Goal: Task Accomplishment & Management: Complete application form

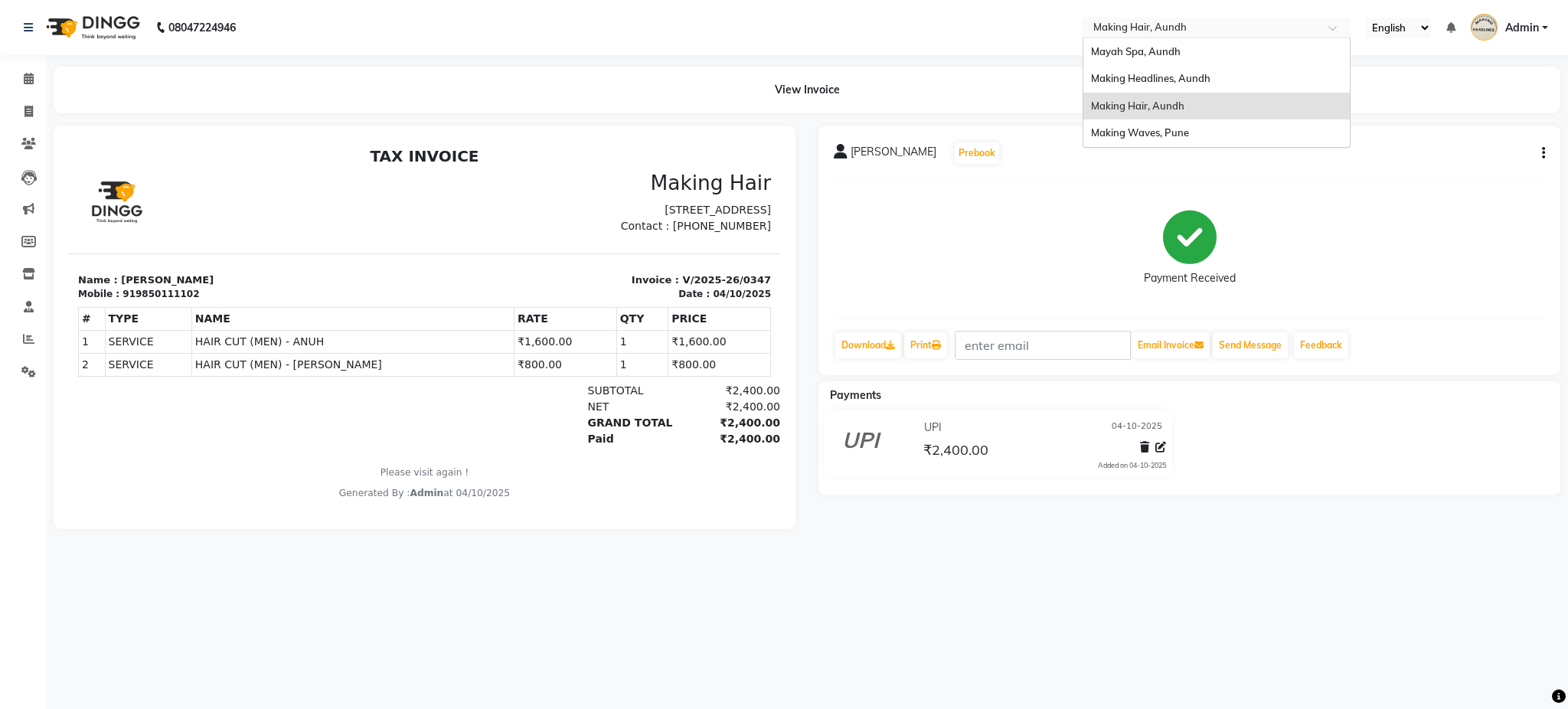
click at [1152, 25] on input "text" at bounding box center [1201, 29] width 222 height 15
click at [1132, 52] on span "Mayah Spa, Aundh" at bounding box center [1135, 52] width 90 height 13
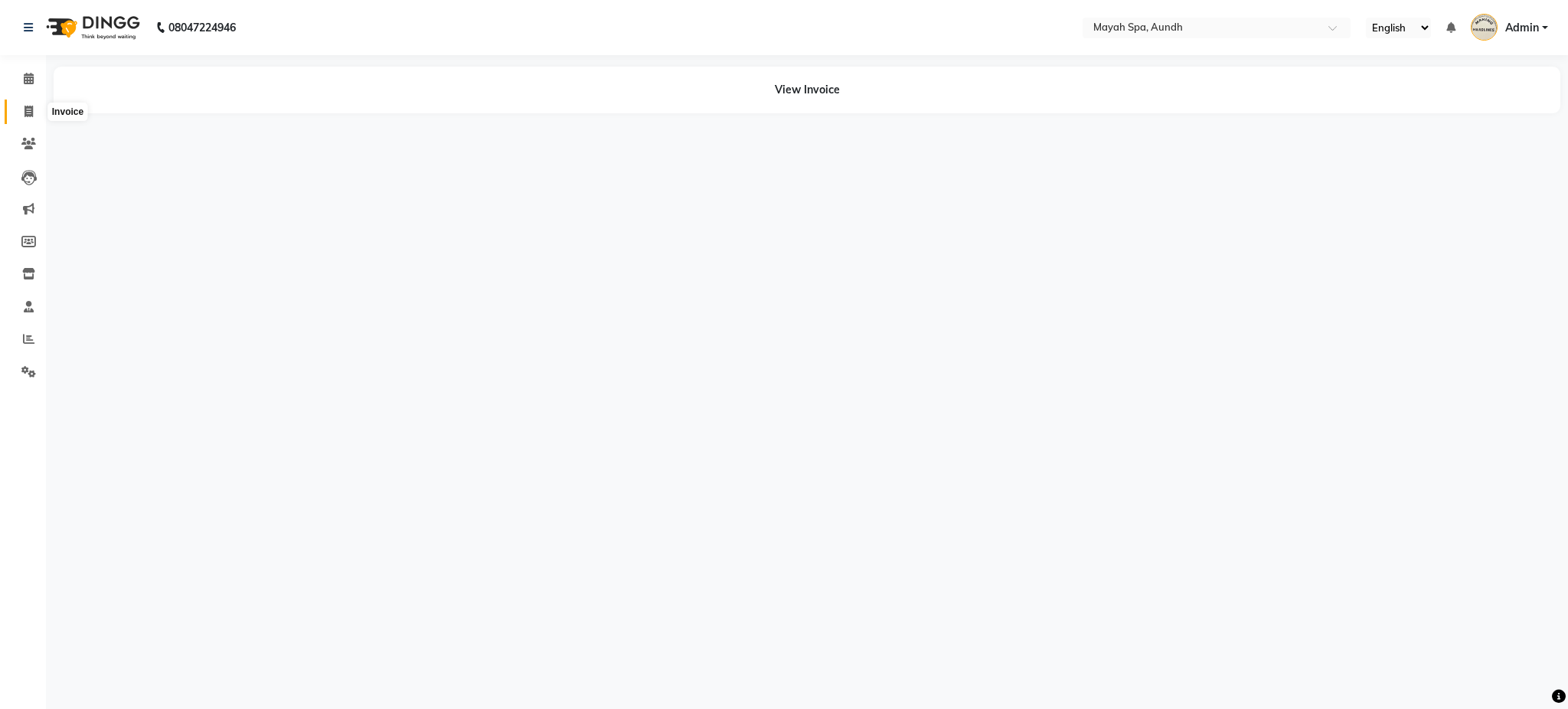
click at [28, 106] on icon at bounding box center [28, 111] width 8 height 12
select select "761"
select select "service"
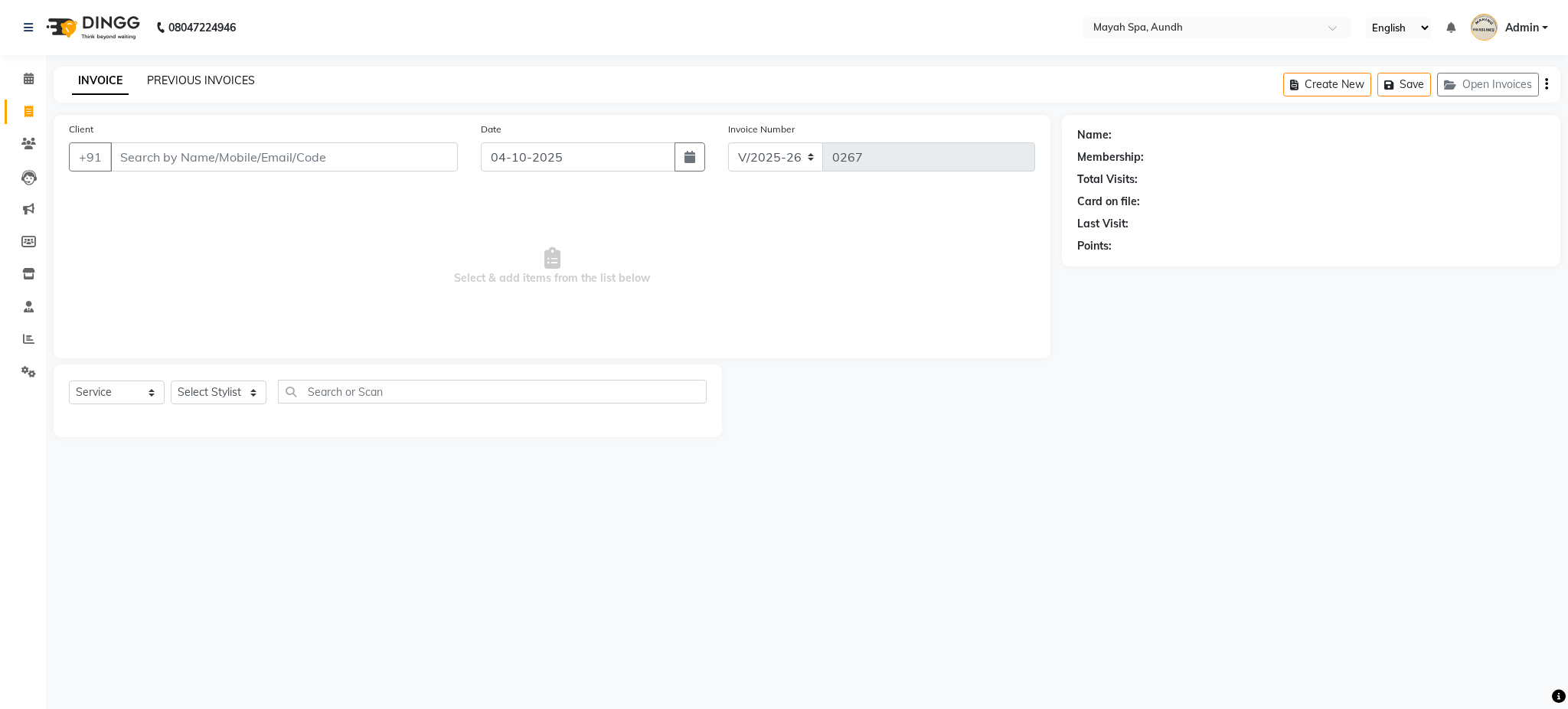
click at [180, 86] on link "PREVIOUS INVOICES" at bounding box center [200, 80] width 108 height 14
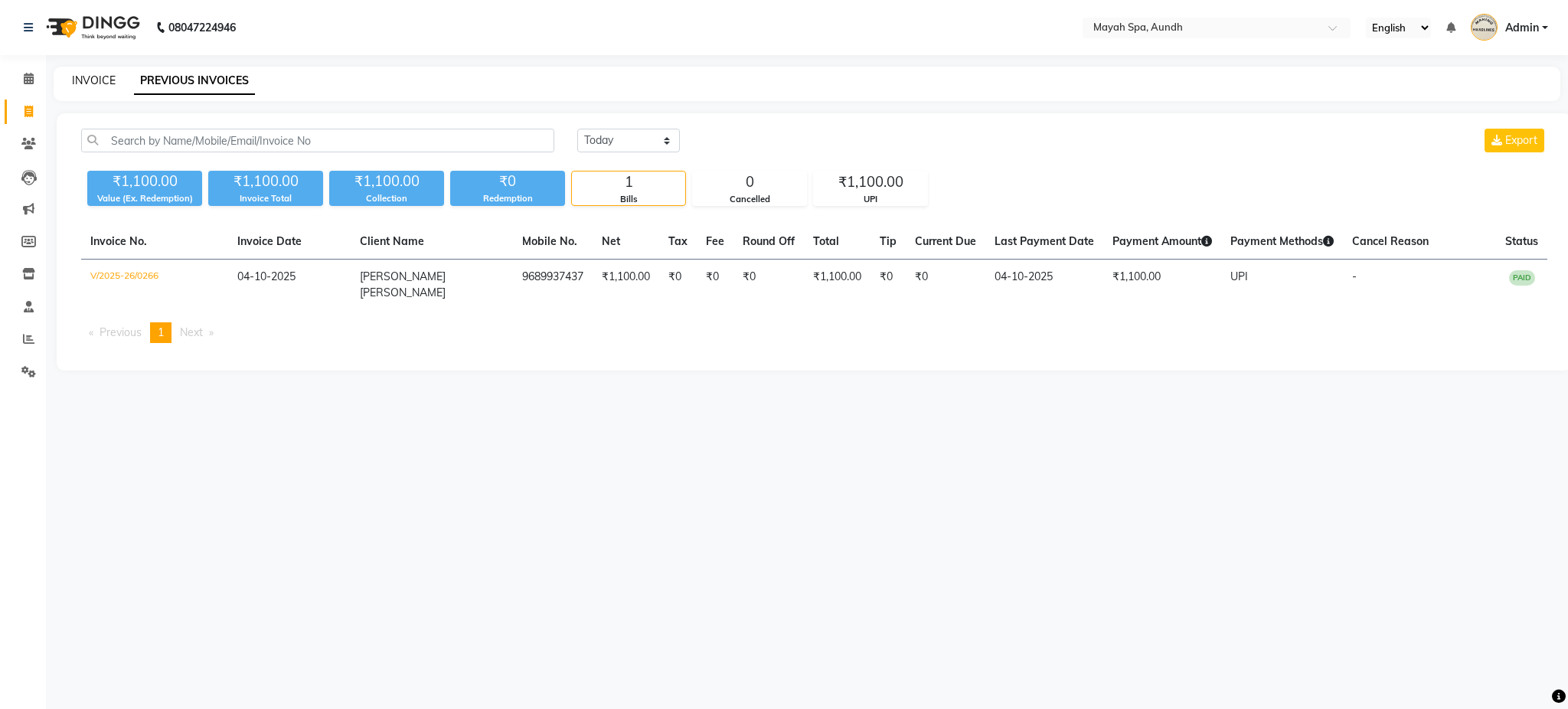
click at [104, 81] on link "INVOICE" at bounding box center [93, 80] width 44 height 14
select select "service"
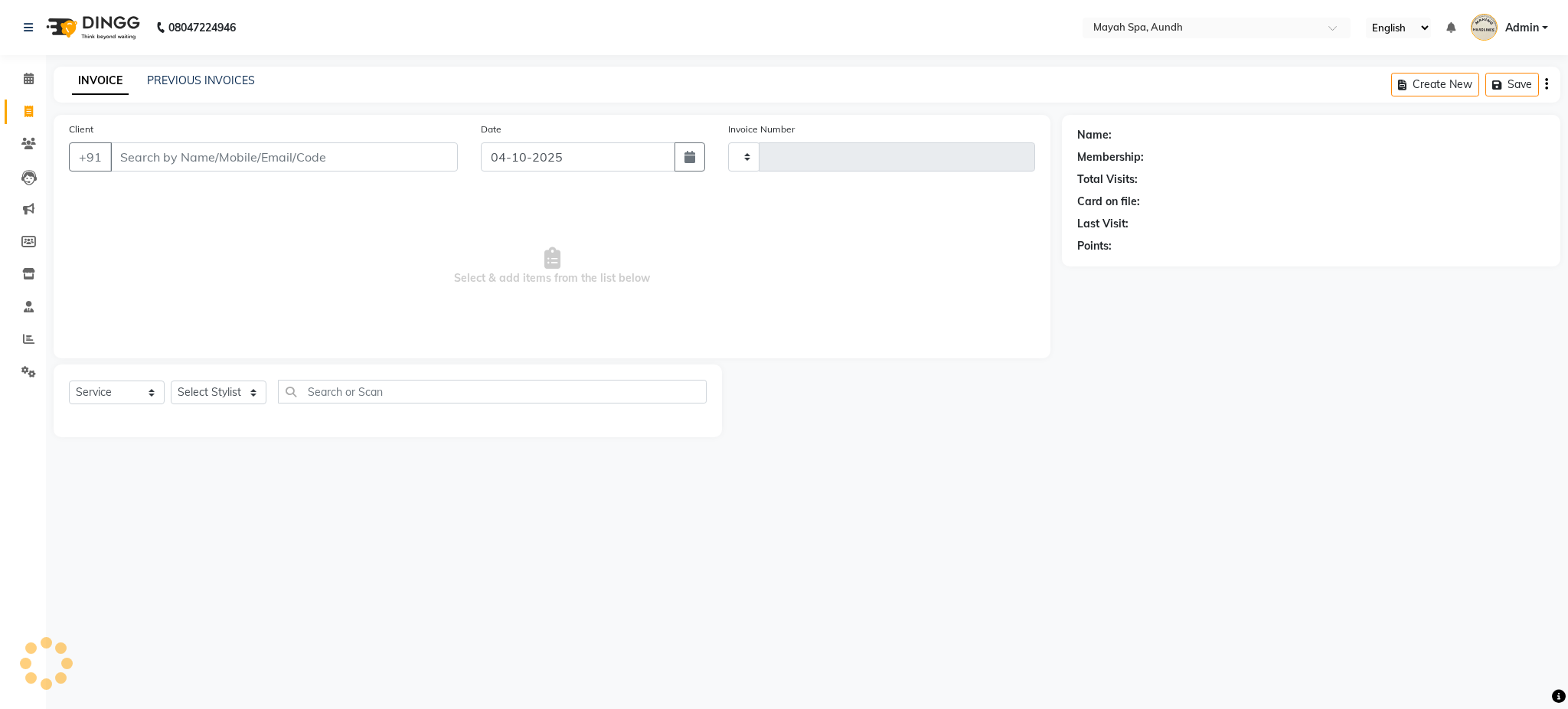
type input "0267"
select select "761"
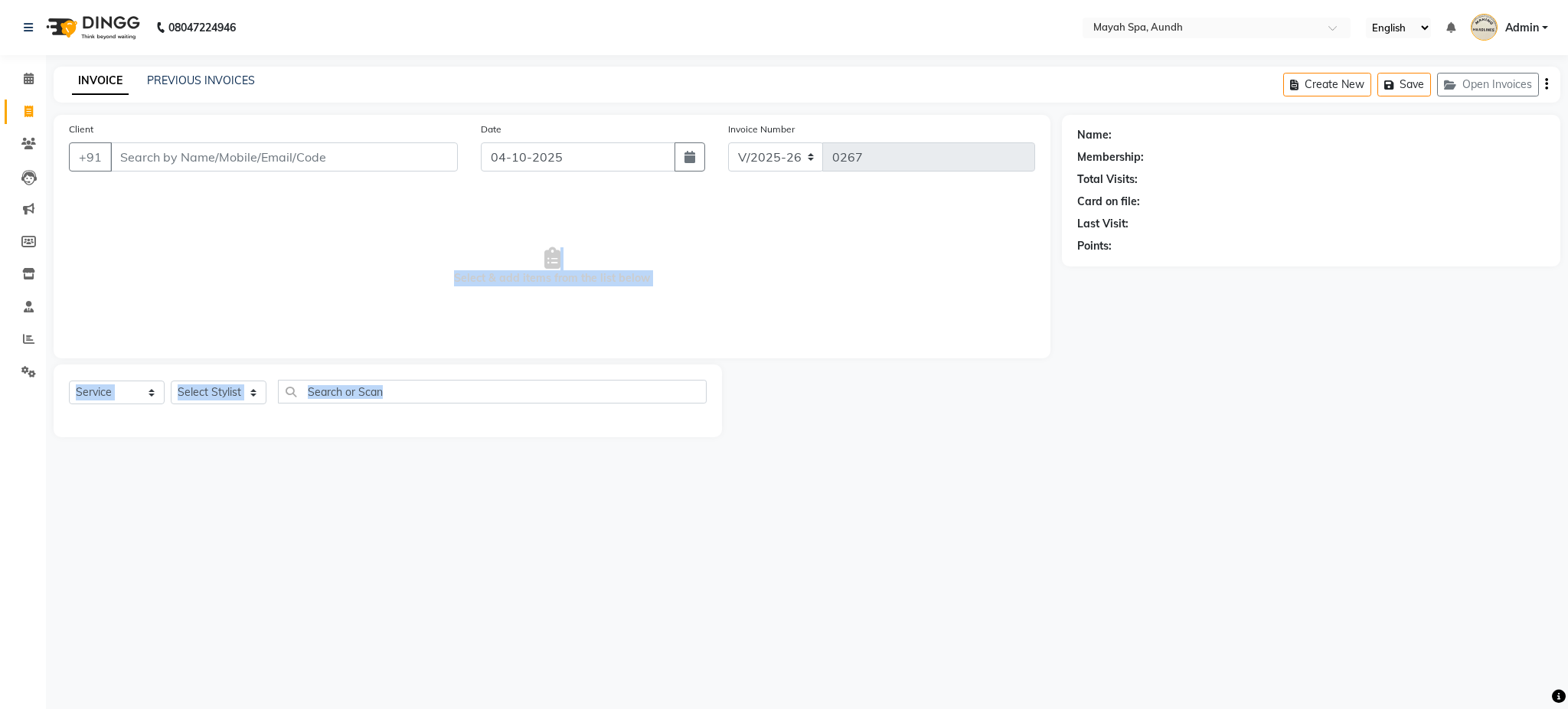
drag, startPoint x: 459, startPoint y: 428, endPoint x: 382, endPoint y: 199, distance: 241.6
click at [382, 199] on div "Client +91 Date 04-10-2025 Invoice Number V/2025 V/2025-26 0267 Select & add it…" at bounding box center [551, 276] width 1019 height 322
click at [312, 219] on span "Select & add items from the list below" at bounding box center [551, 266] width 966 height 153
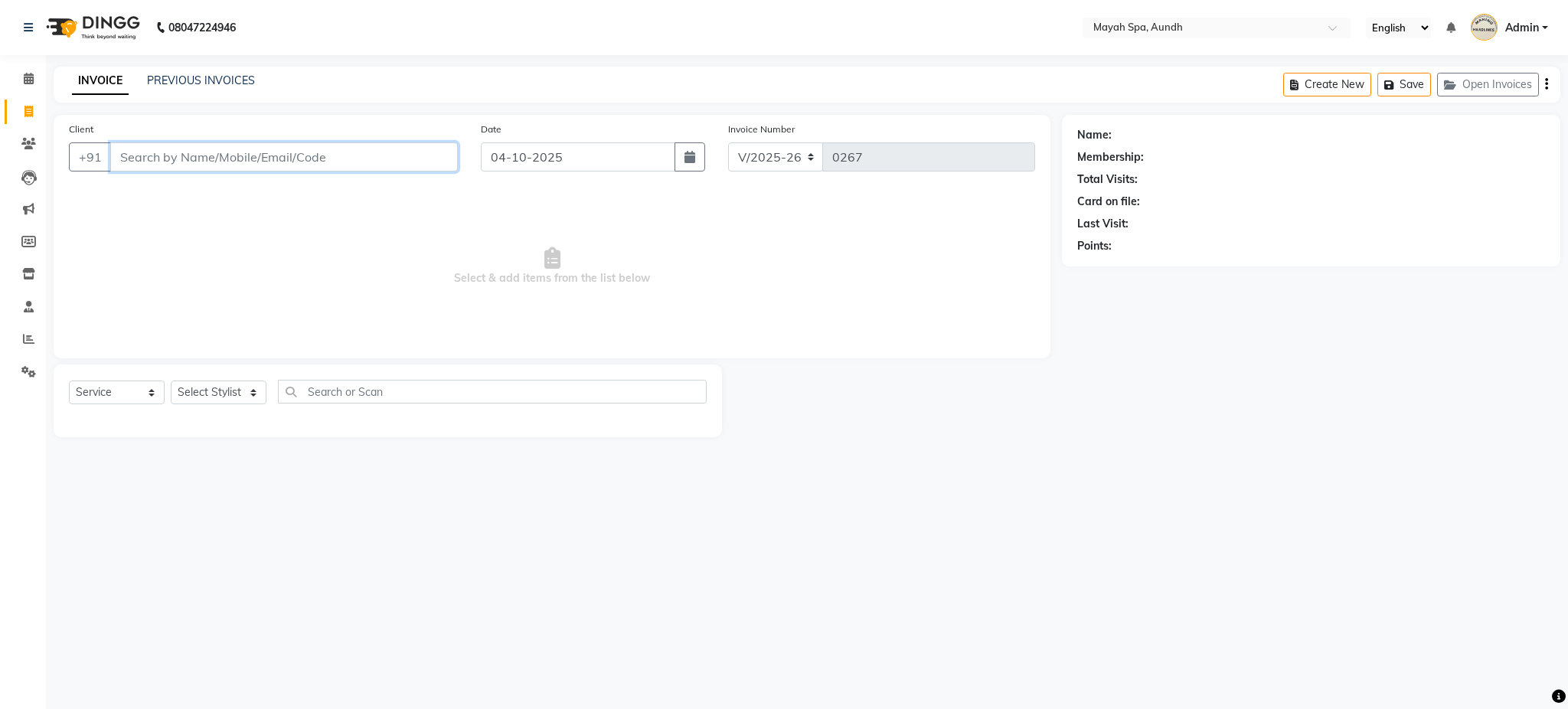
click at [322, 158] on input "Client" at bounding box center [284, 157] width 347 height 29
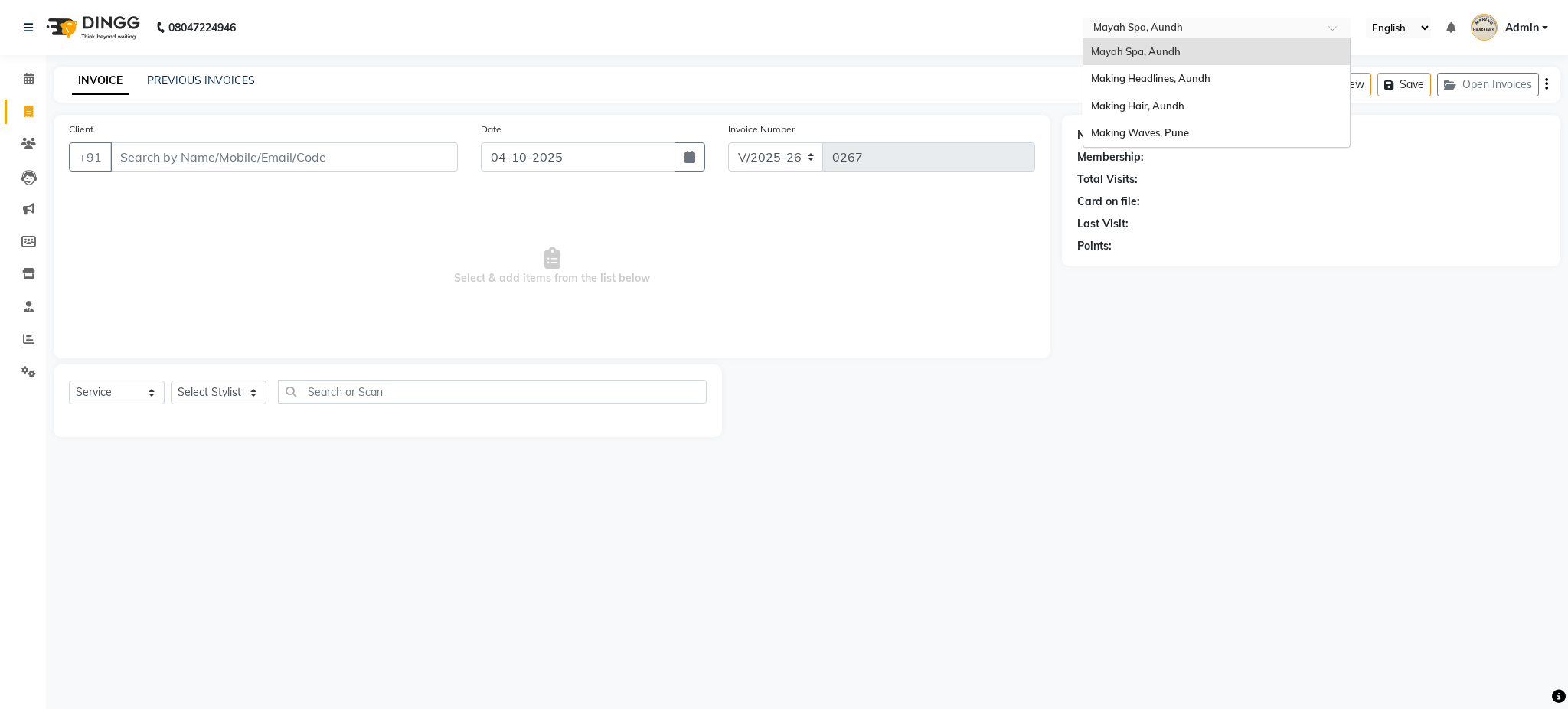
click at [1124, 24] on input "text" at bounding box center [1201, 29] width 222 height 15
click at [1140, 105] on span "Making Hair, Aundh" at bounding box center [1137, 106] width 93 height 13
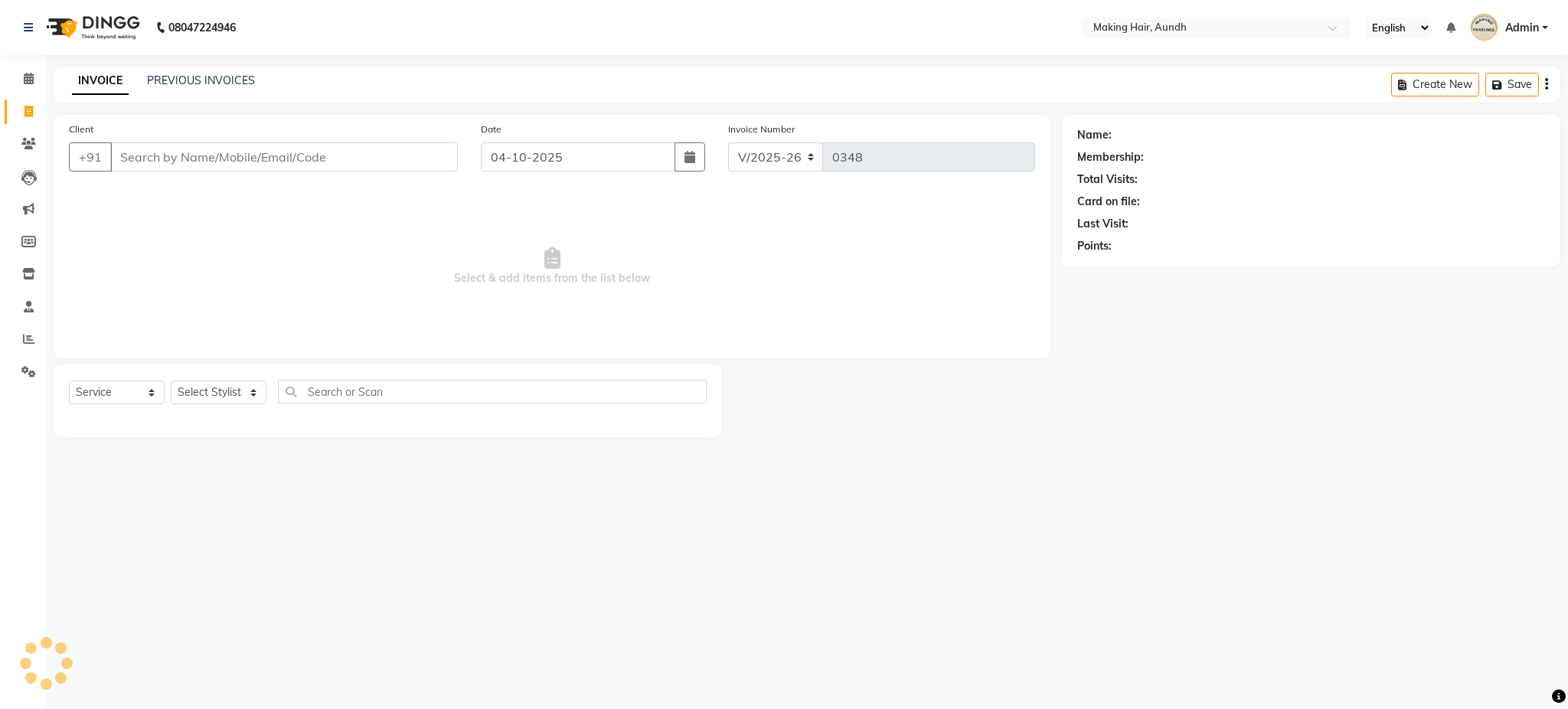
select select "760"
select select "service"
click at [288, 154] on input "Client" at bounding box center [284, 157] width 347 height 29
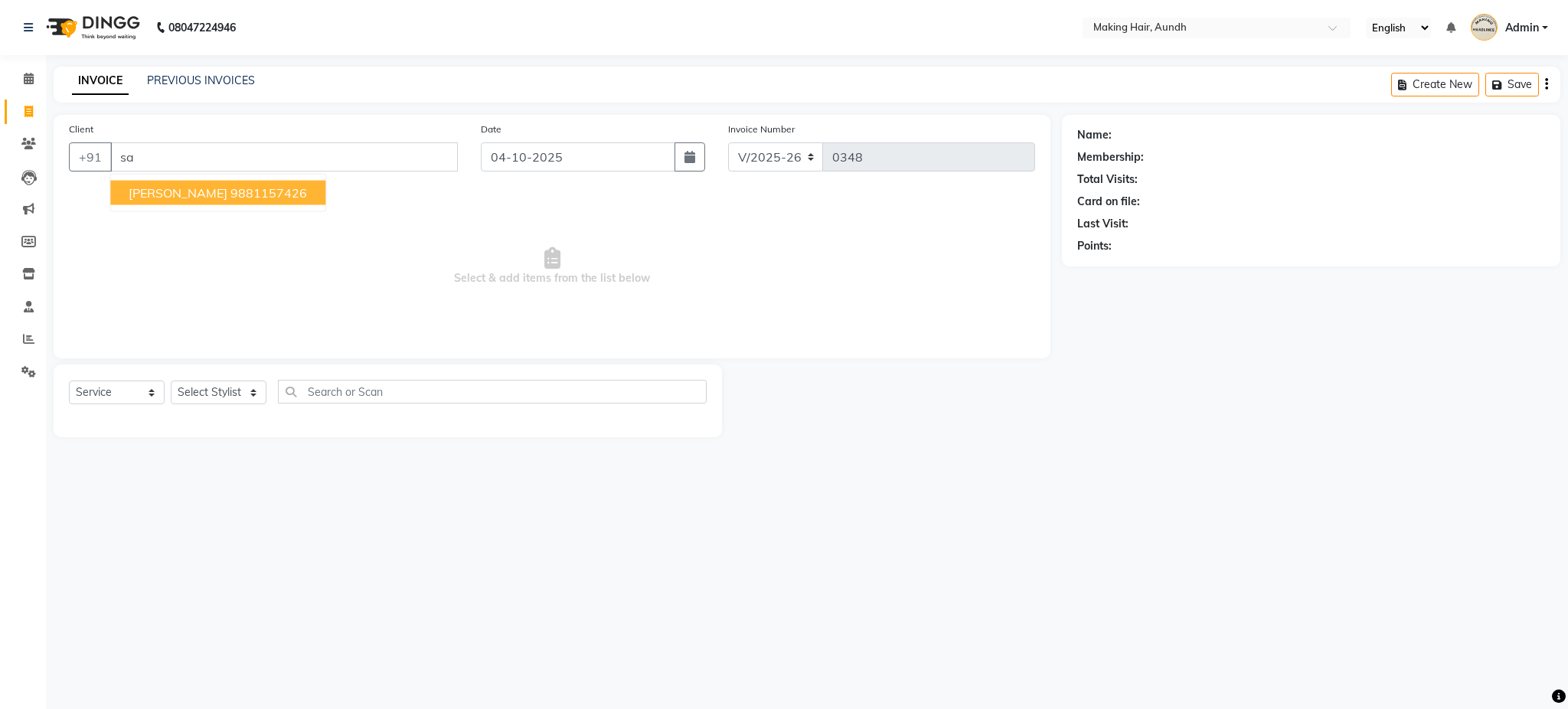
type input "s"
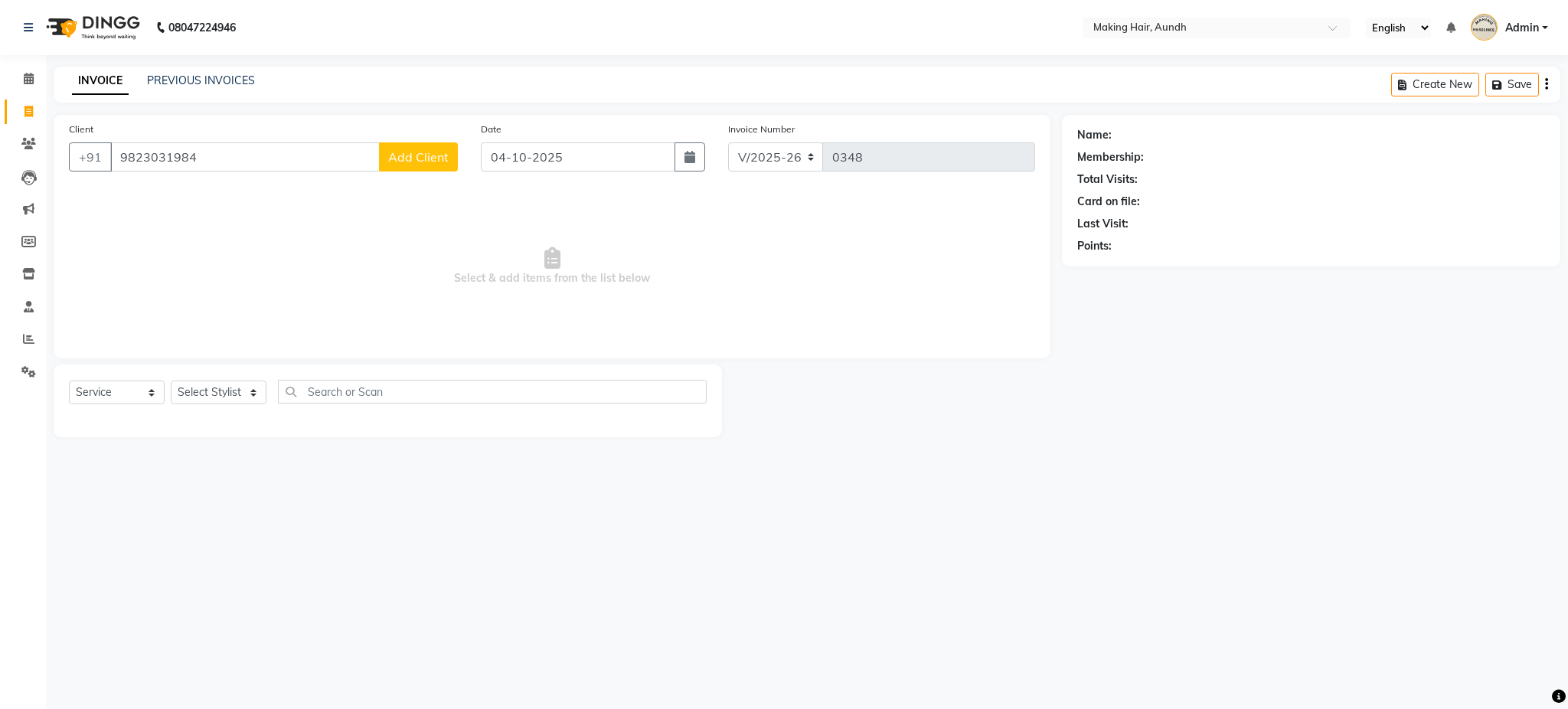
type input "9823031984"
click at [415, 163] on span "Add Client" at bounding box center [418, 157] width 61 height 15
select select "22"
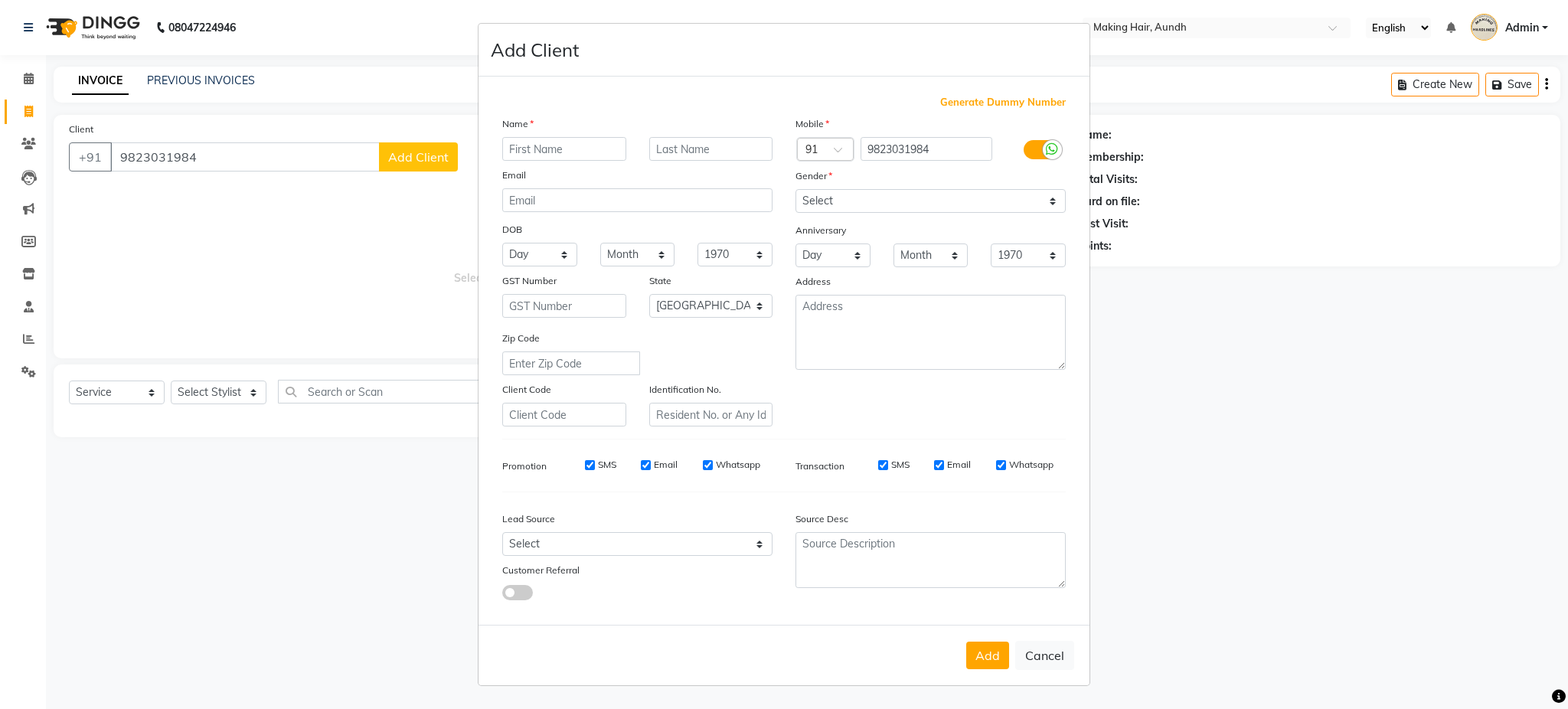
click at [552, 147] on input "text" at bounding box center [564, 149] width 124 height 24
type input "[PERSON_NAME]"
click at [688, 145] on input "text" at bounding box center [711, 149] width 124 height 24
type input "[PERSON_NAME]"
click at [848, 198] on select "Select [DEMOGRAPHIC_DATA] [DEMOGRAPHIC_DATA] Other Prefer Not To Say" at bounding box center [930, 201] width 270 height 24
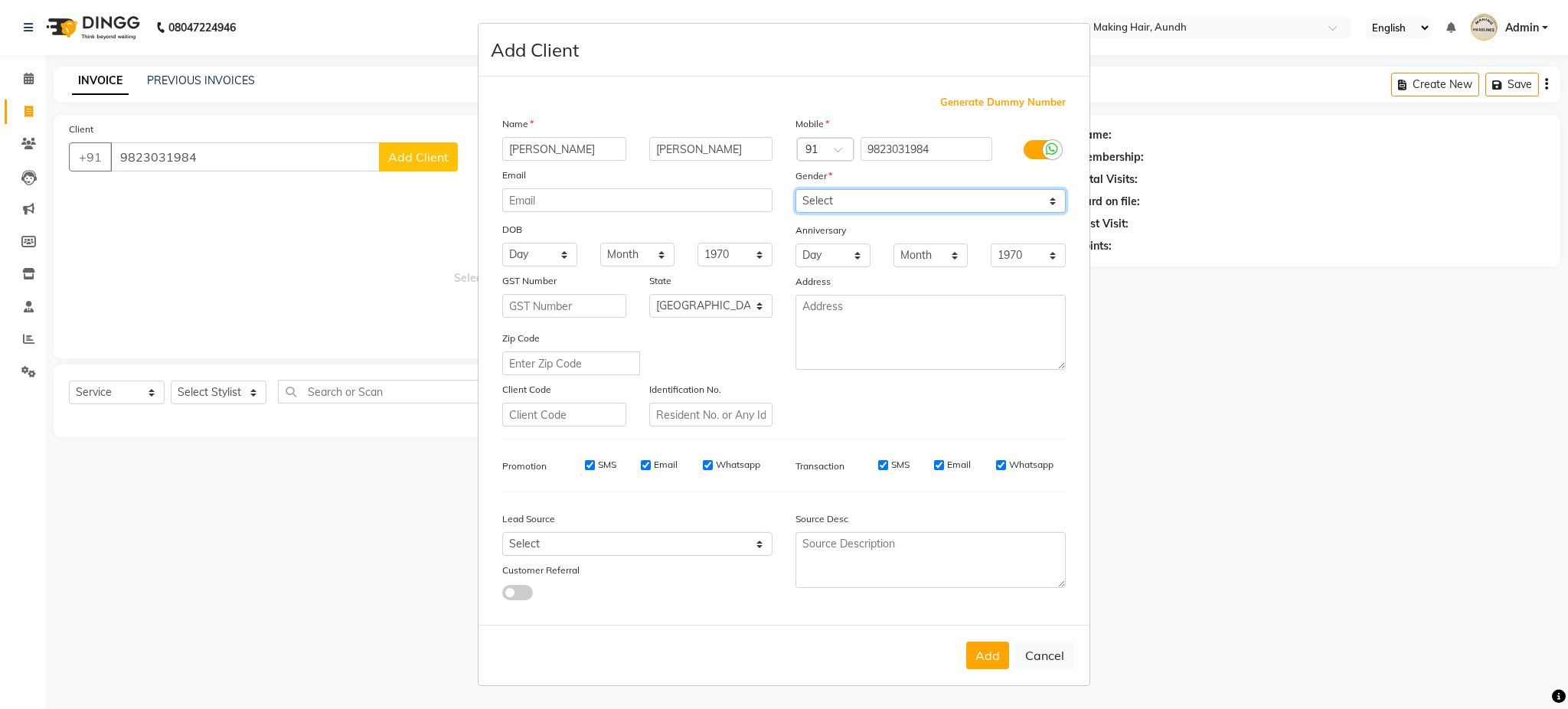
select select "[DEMOGRAPHIC_DATA]"
click at [795, 189] on select "Select [DEMOGRAPHIC_DATA] [DEMOGRAPHIC_DATA] Other Prefer Not To Say" at bounding box center [930, 201] width 270 height 24
click at [980, 657] on button "Add" at bounding box center [987, 655] width 43 height 27
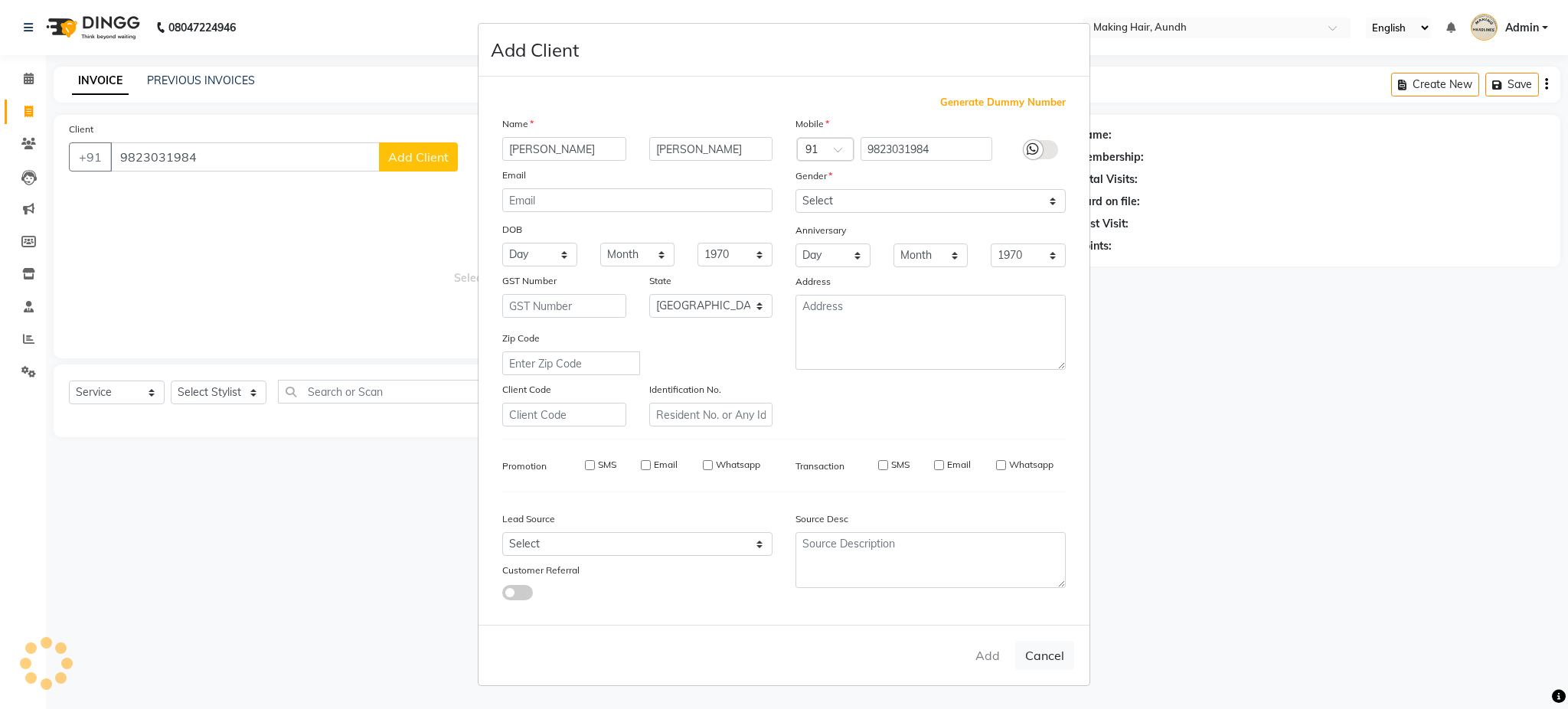
select select
select select "null"
select select
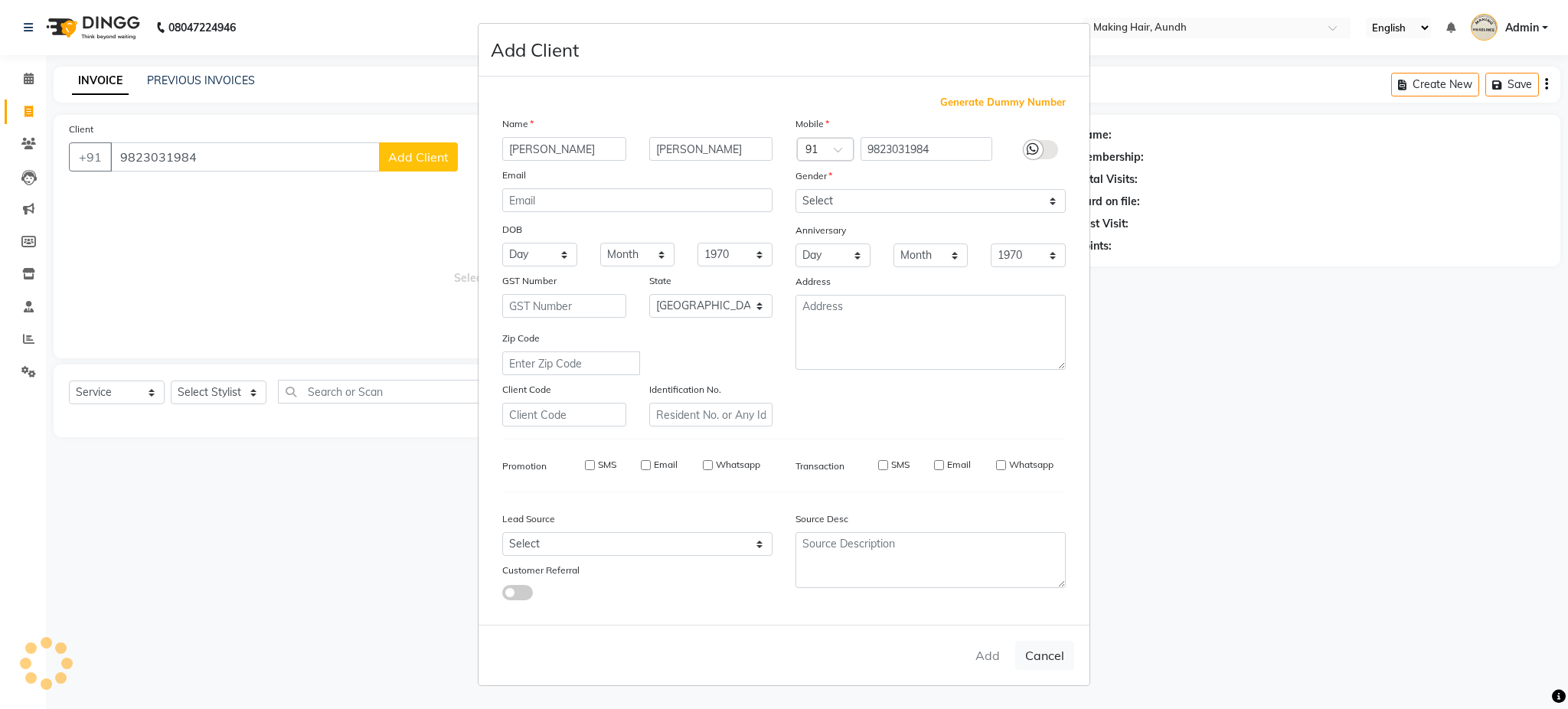
select select
checkbox input "false"
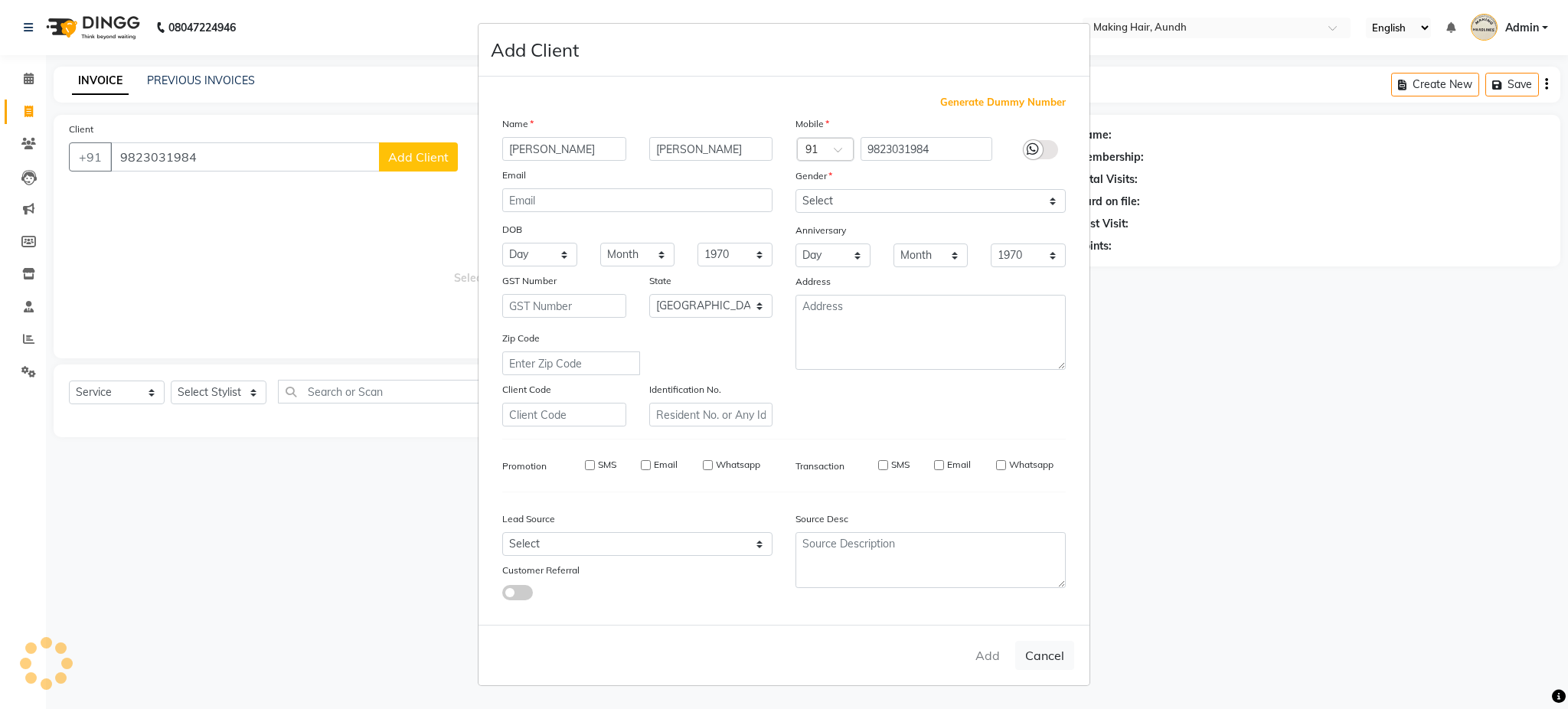
checkbox input "false"
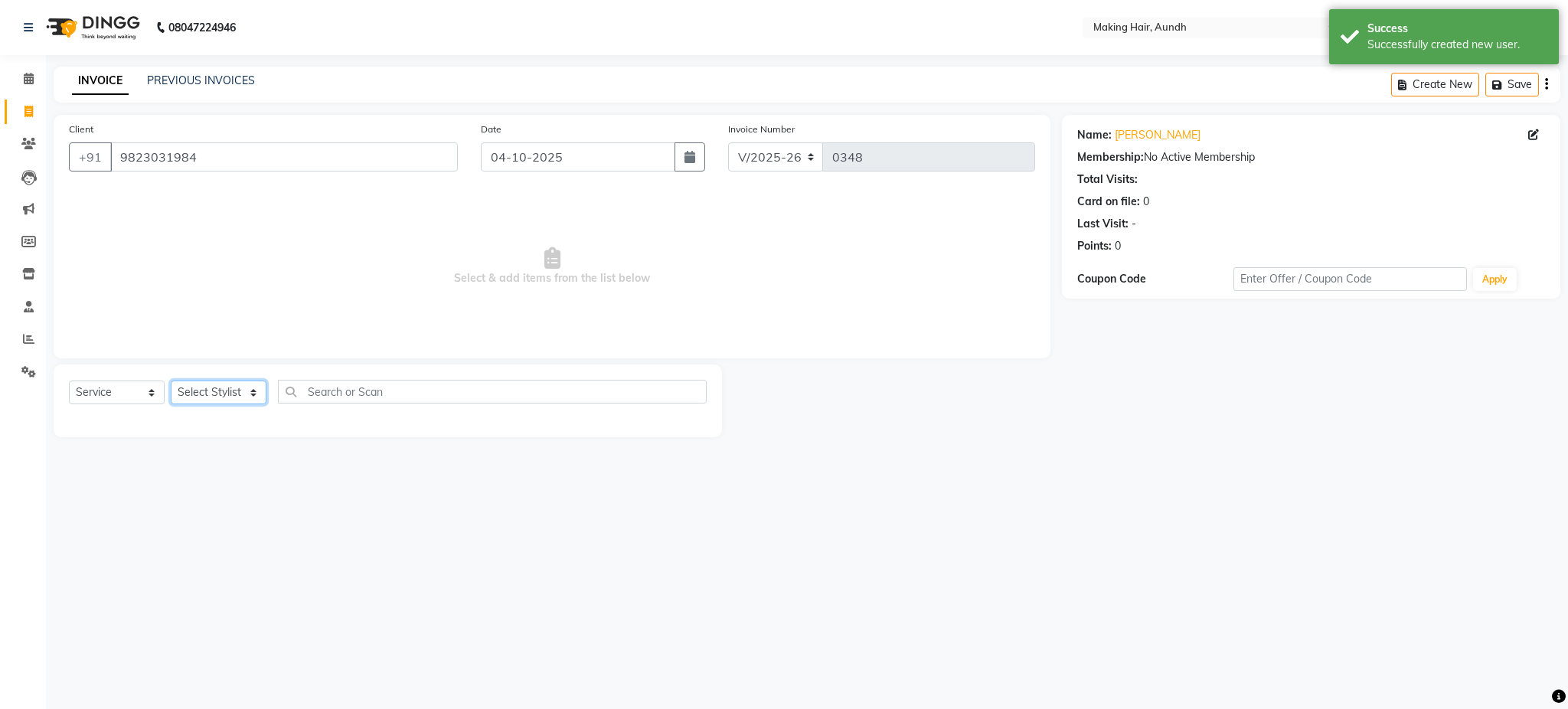
click at [215, 392] on select "Select Stylist Anuh Apurva DEEPA Farhat Gaurita Joesna Kalpana KARAN Mamta Megh…" at bounding box center [219, 393] width 96 height 24
select select "12376"
click at [170, 381] on select "Select Stylist Anuh Apurva DEEPA Farhat Gaurita Joesna Kalpana KARAN Mamta Megh…" at bounding box center [219, 393] width 96 height 24
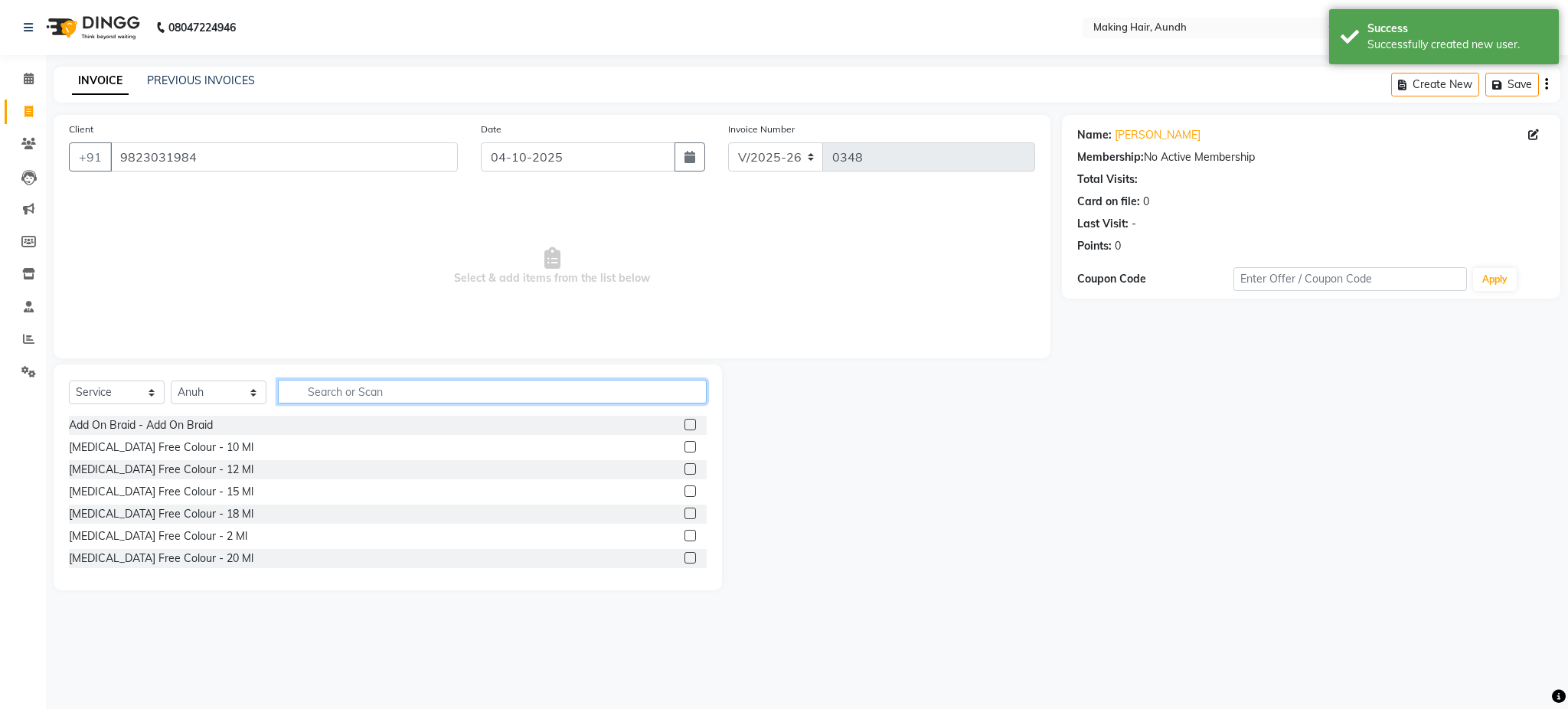
click at [357, 403] on input "text" at bounding box center [492, 392] width 429 height 24
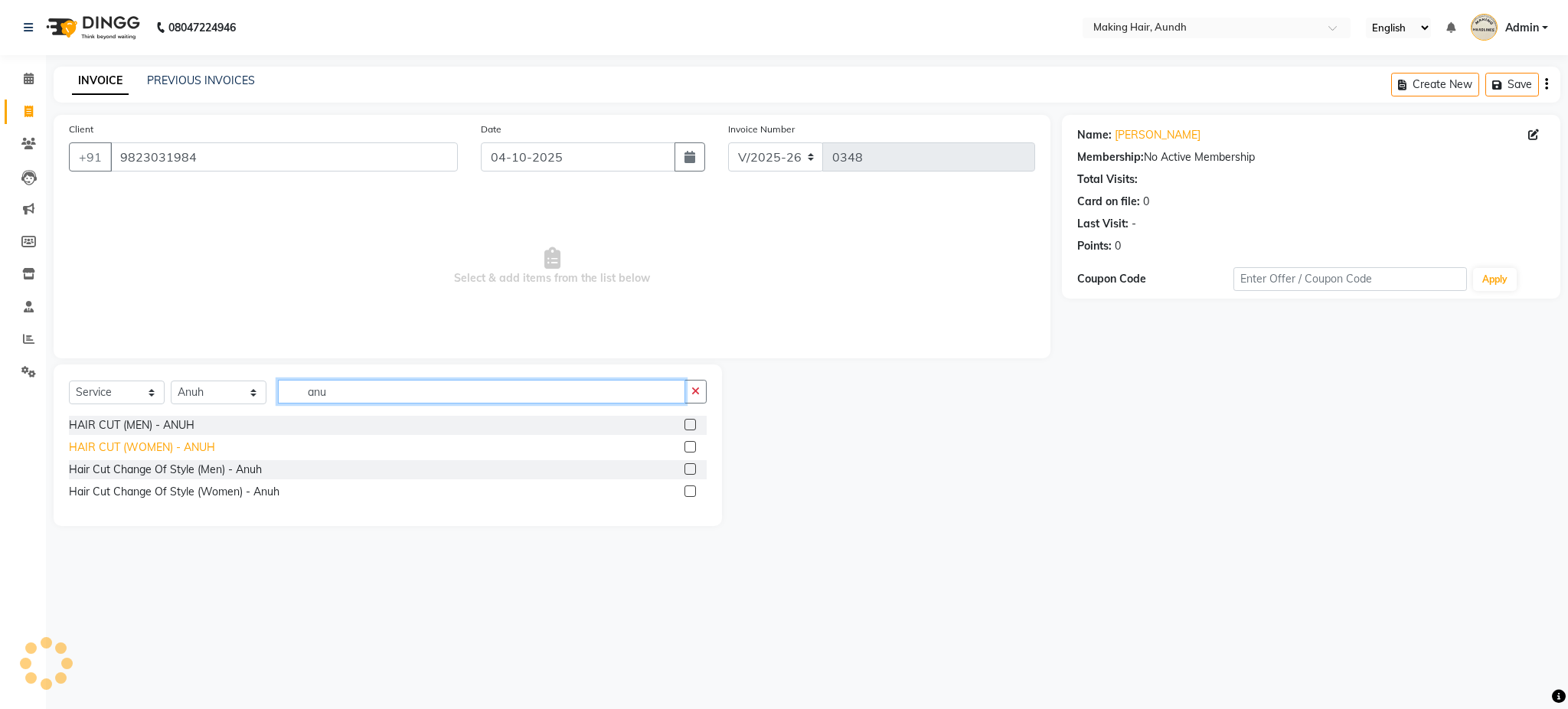
type input "anu"
click at [202, 445] on div "HAIR CUT (WOMEN) - ANUH" at bounding box center [141, 448] width 146 height 16
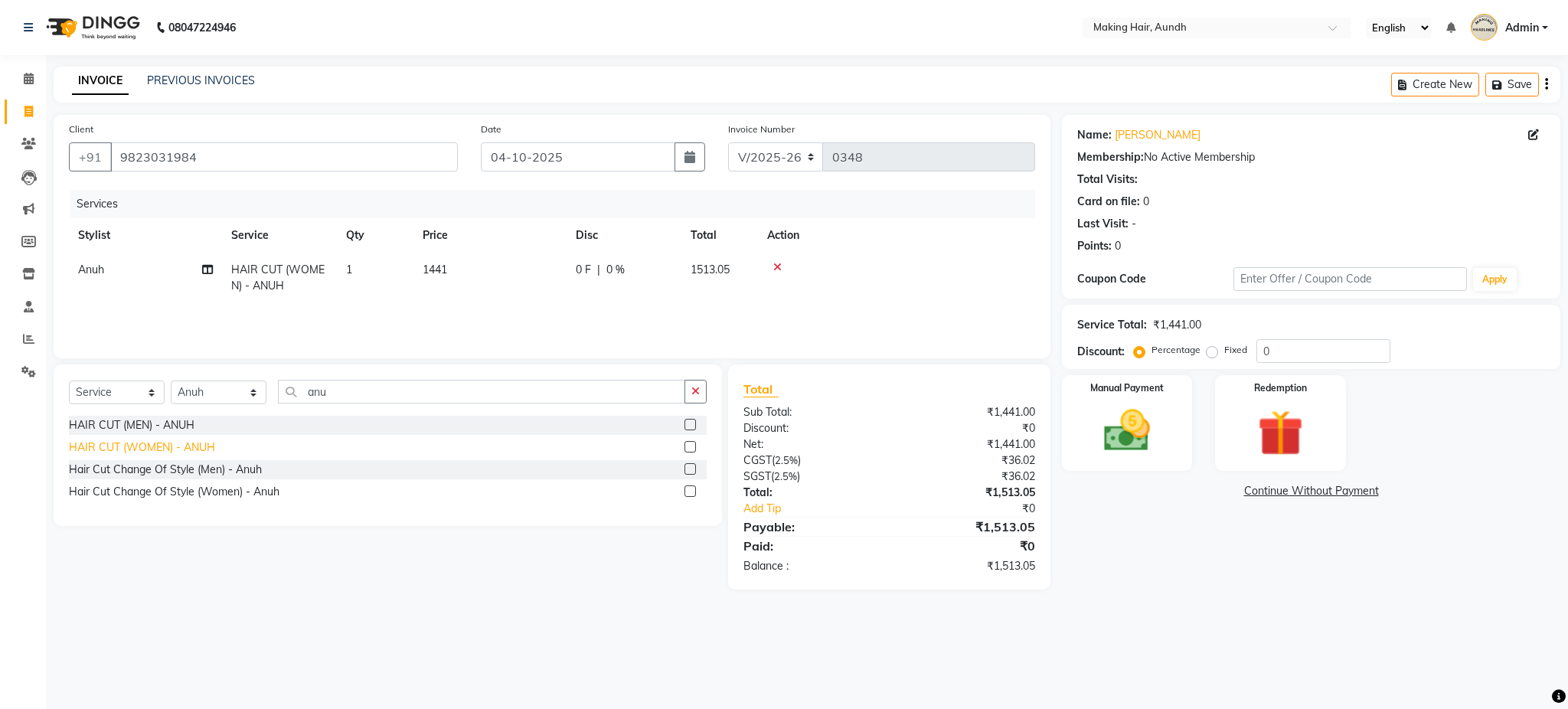
click at [202, 450] on div "HAIR CUT (WOMEN) - ANUH" at bounding box center [141, 448] width 146 height 16
checkbox input "false"
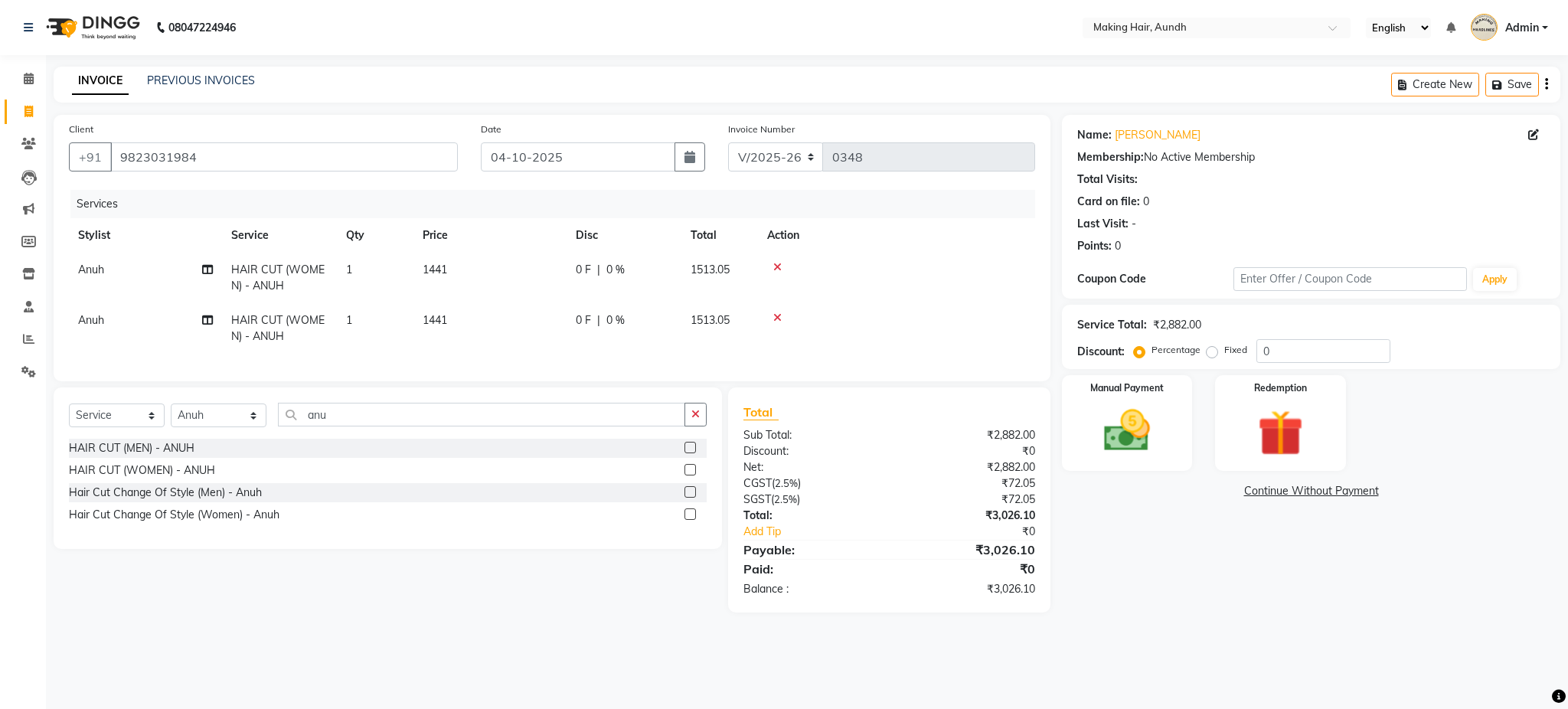
click at [444, 262] on td "1441" at bounding box center [490, 278] width 153 height 51
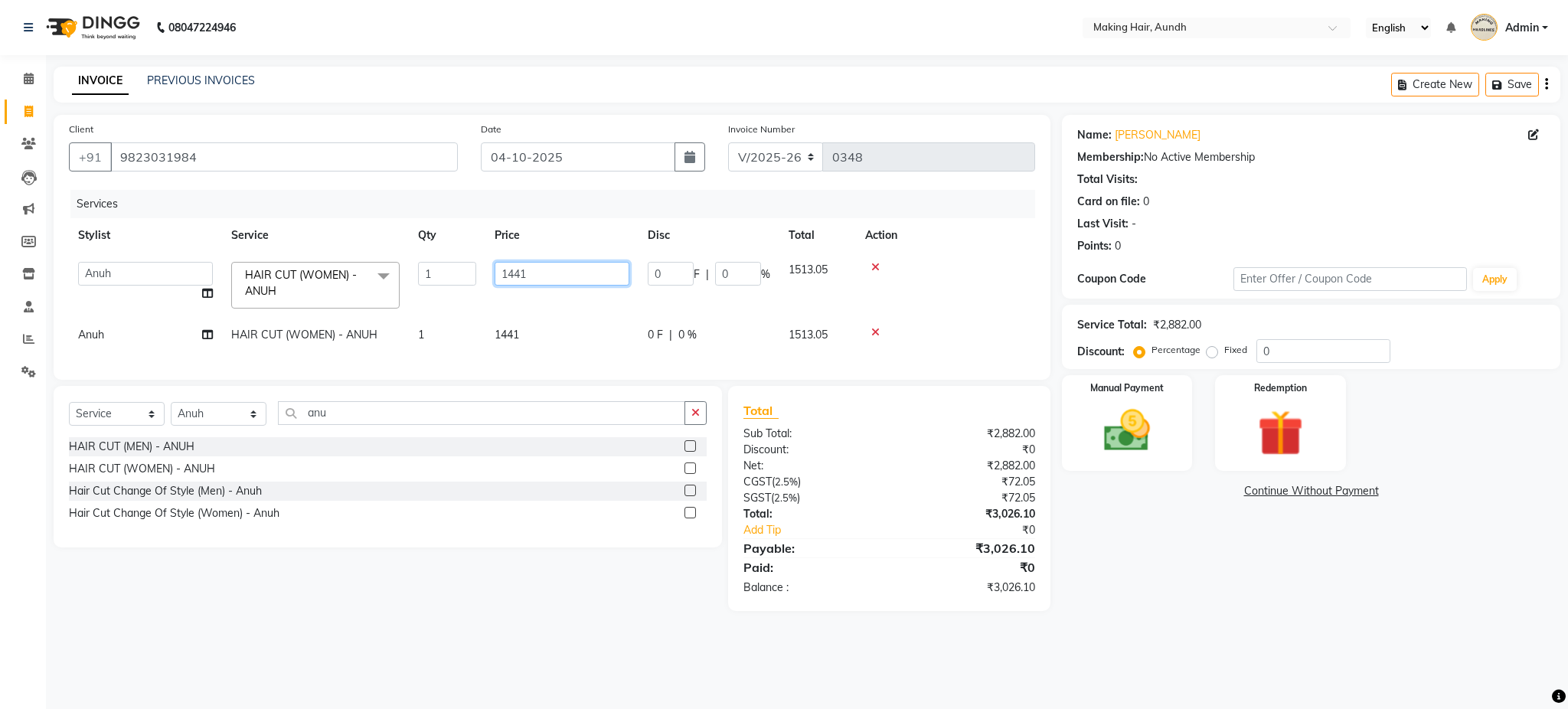
click at [549, 281] on input "1441" at bounding box center [561, 274] width 135 height 24
type input "1"
type input "1700"
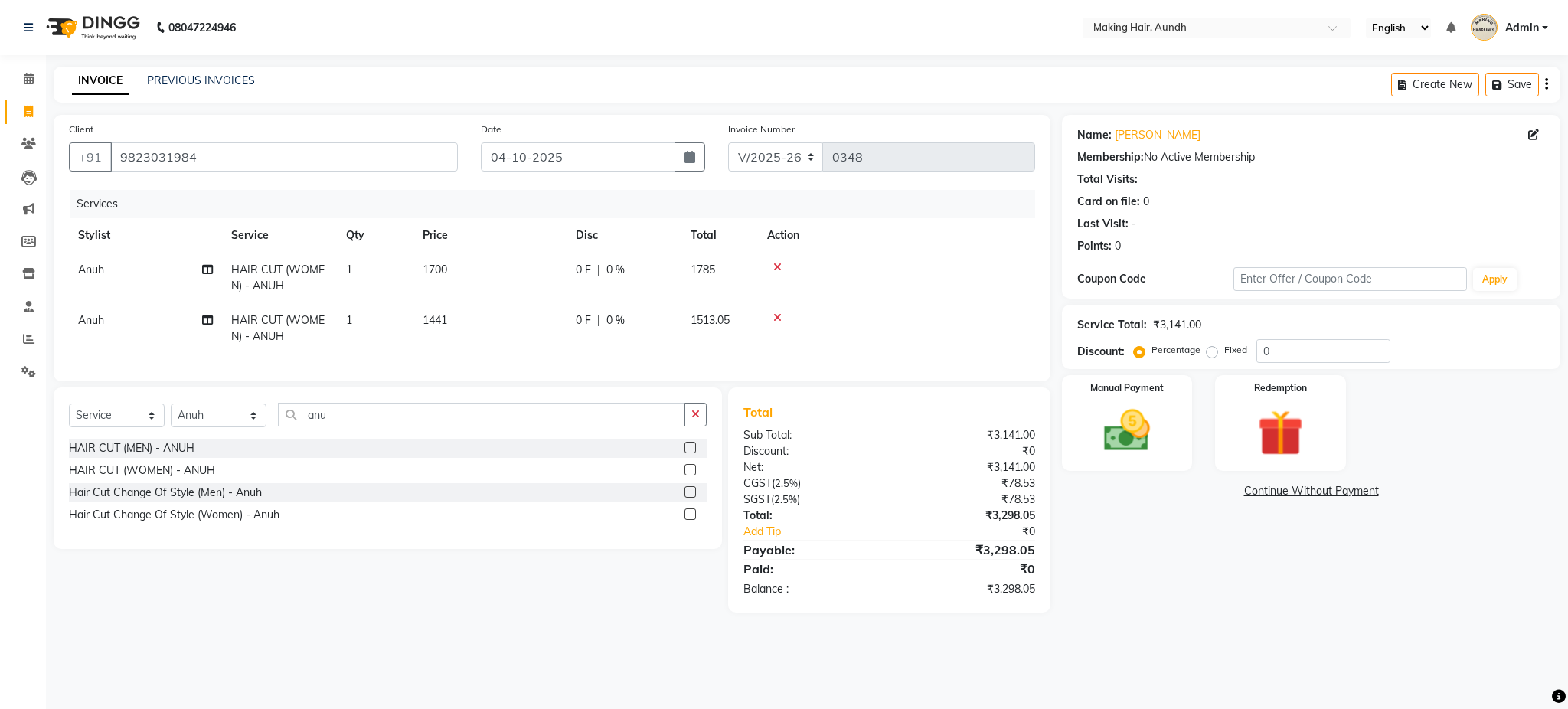
click at [517, 335] on td "1441" at bounding box center [490, 328] width 153 height 51
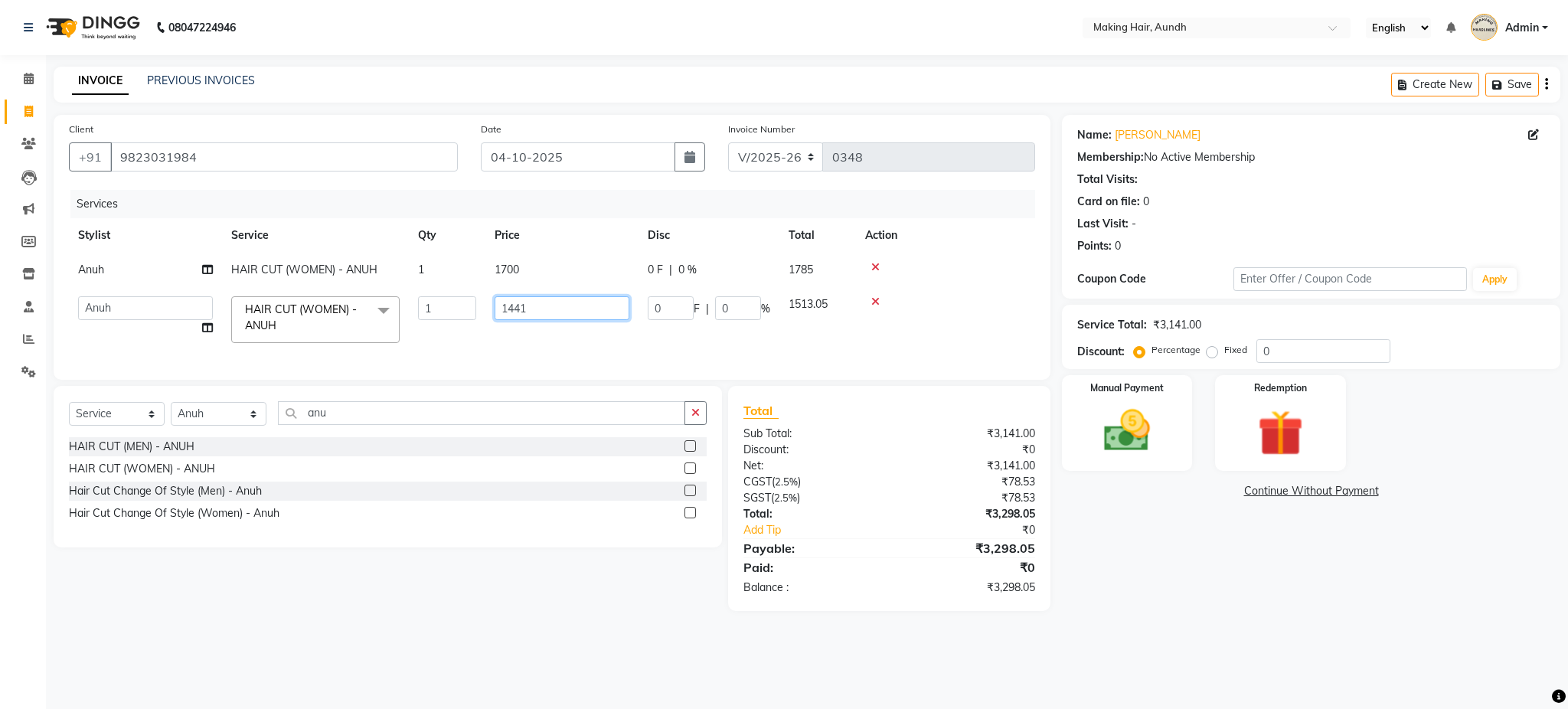
click at [559, 313] on input "1441" at bounding box center [561, 308] width 135 height 24
type input "1"
type input "1700"
click at [576, 327] on tr "Anuh Apurva DEEPA Farhat Gaurita Joesna Kalpana KARAN Mamta Meghna Neha NIVEDIT…" at bounding box center [551, 320] width 966 height 65
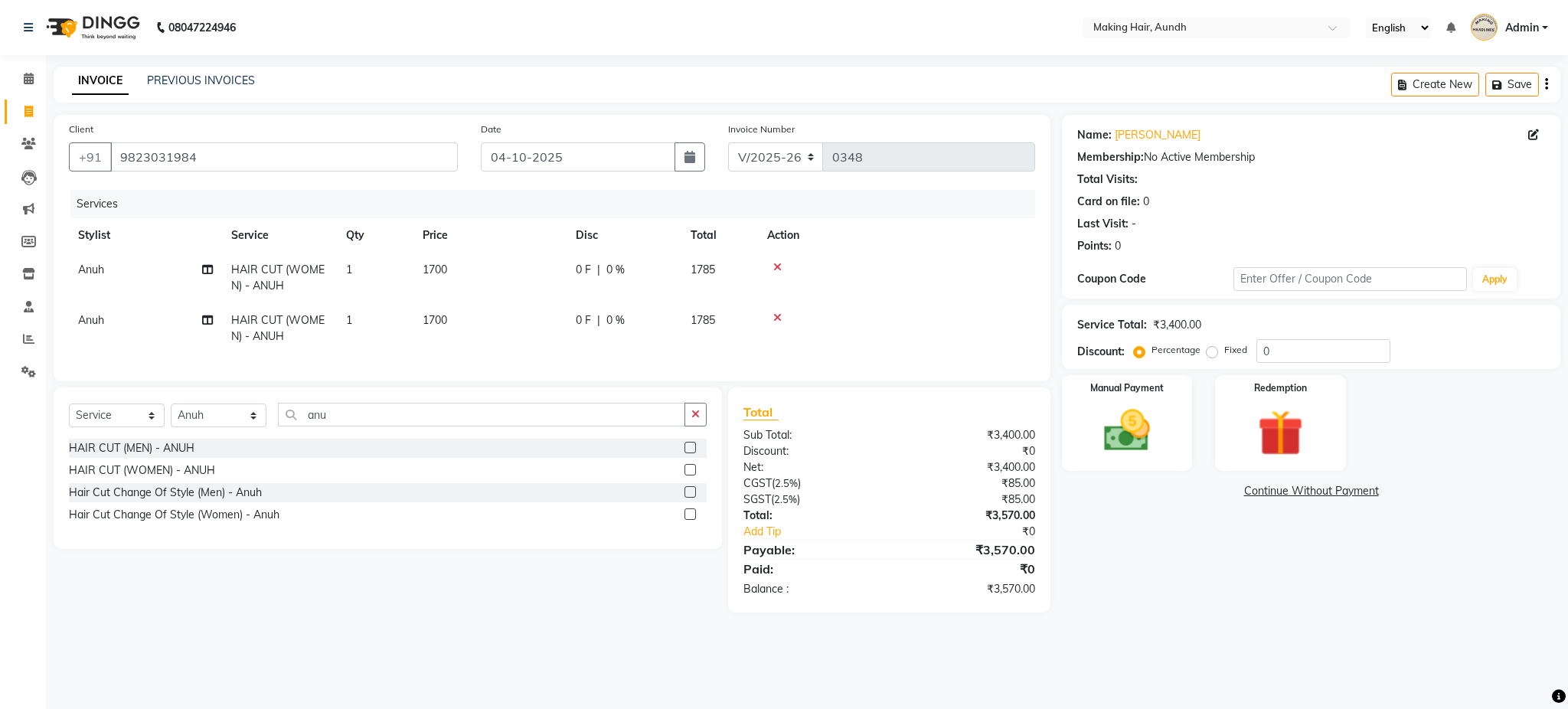
click at [779, 317] on icon at bounding box center [777, 317] width 8 height 11
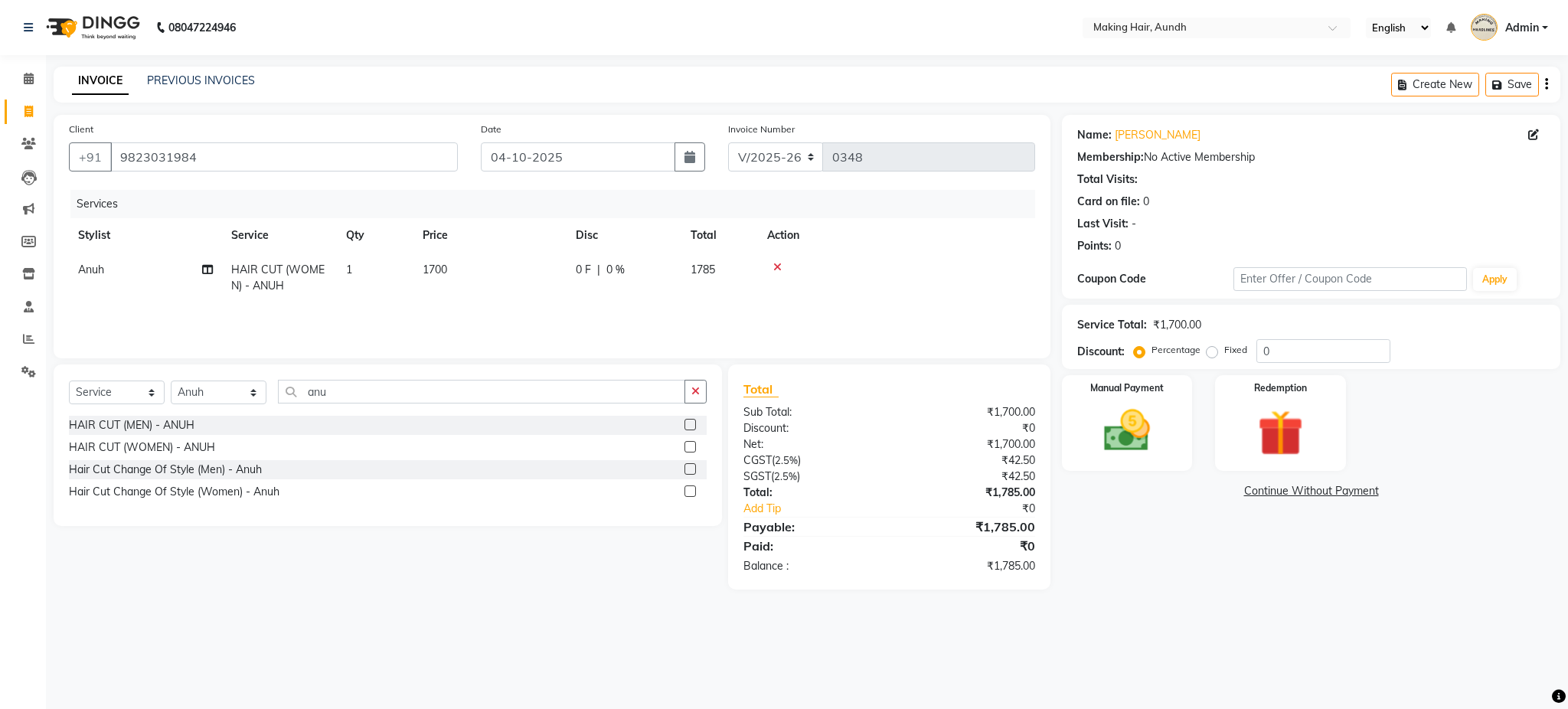
click at [1546, 84] on icon "button" at bounding box center [1546, 84] width 3 height 1
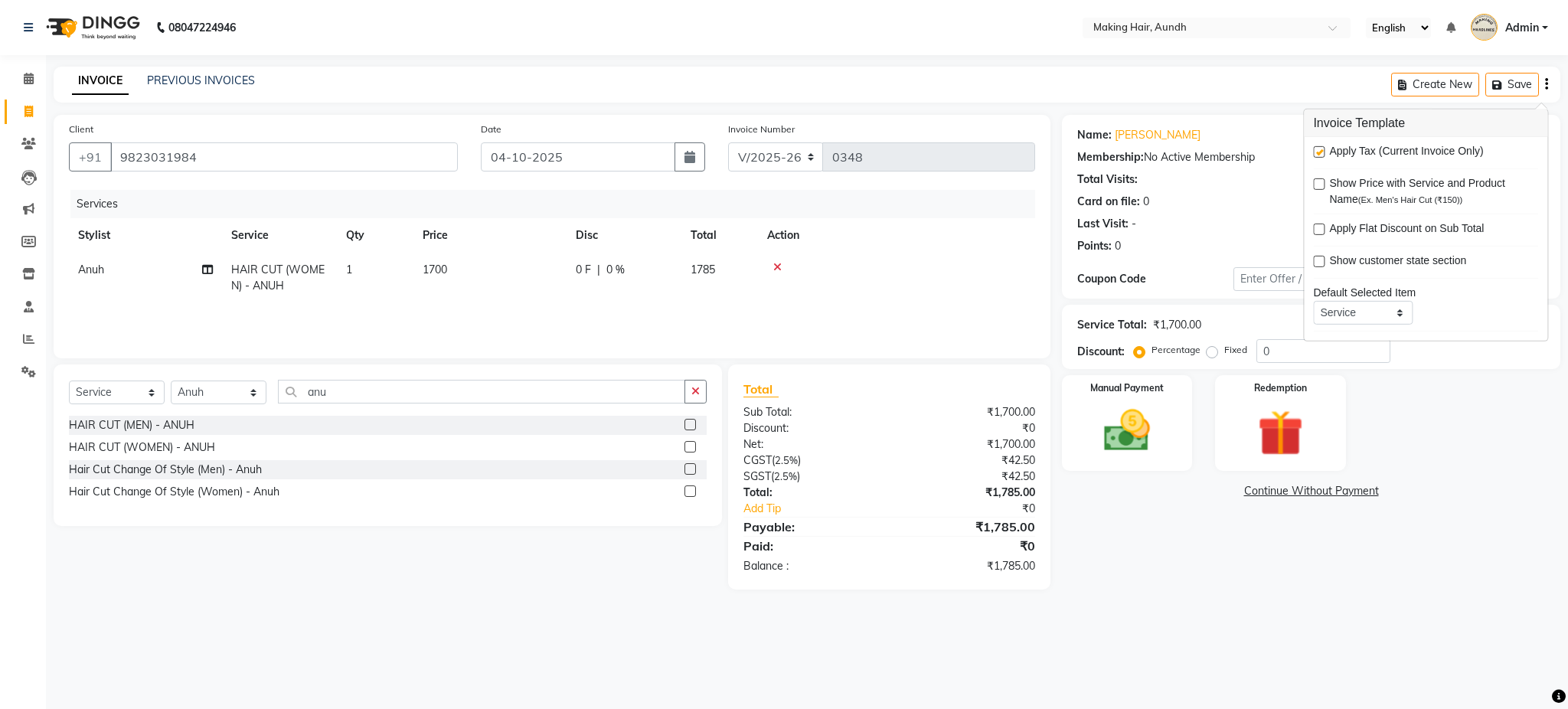
click at [1320, 153] on label at bounding box center [1319, 151] width 12 height 12
click at [1320, 153] on input "checkbox" at bounding box center [1318, 152] width 10 height 10
checkbox input "false"
click at [1142, 408] on img at bounding box center [1127, 431] width 78 height 55
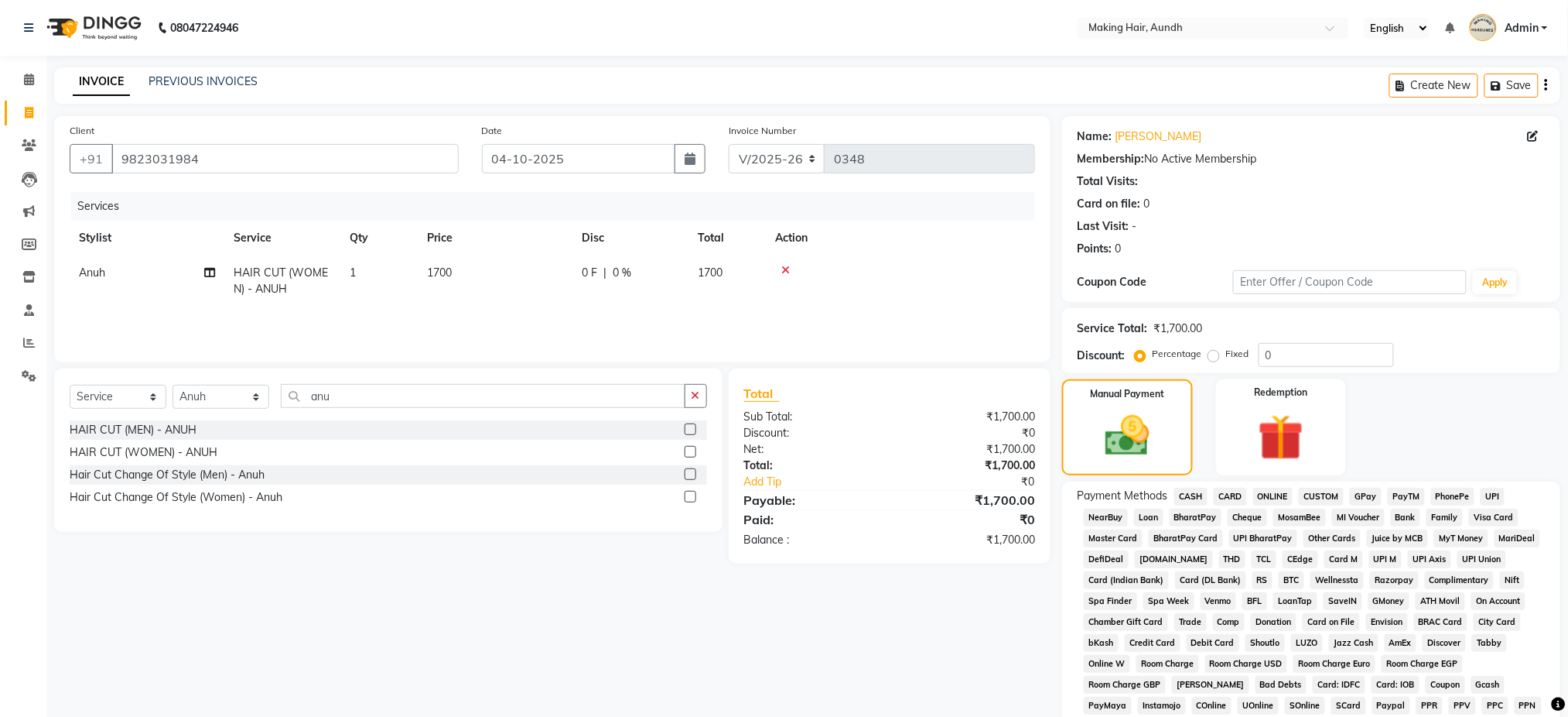
click at [1227, 494] on span "CARD" at bounding box center [1230, 496] width 33 height 17
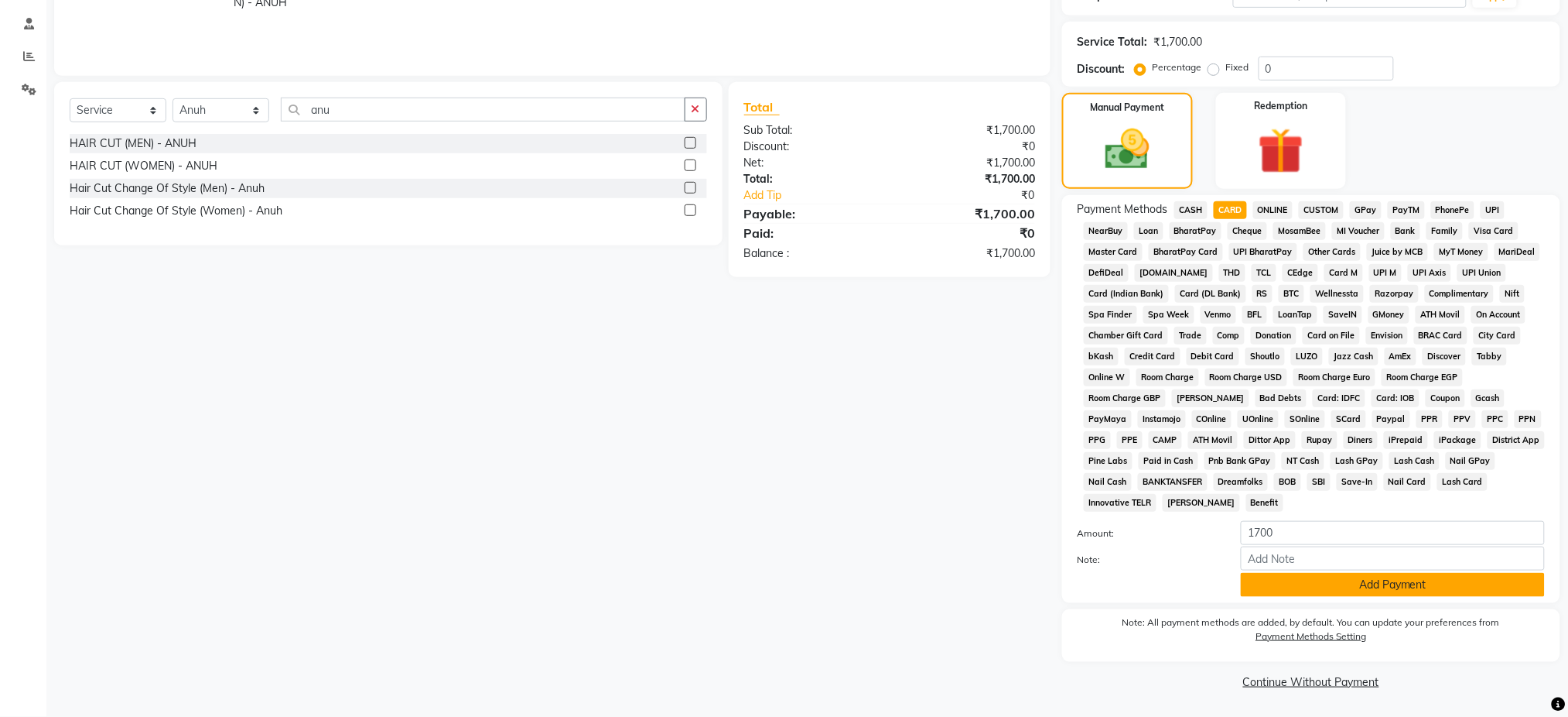
click at [1417, 592] on button "Add Payment" at bounding box center [1393, 585] width 304 height 24
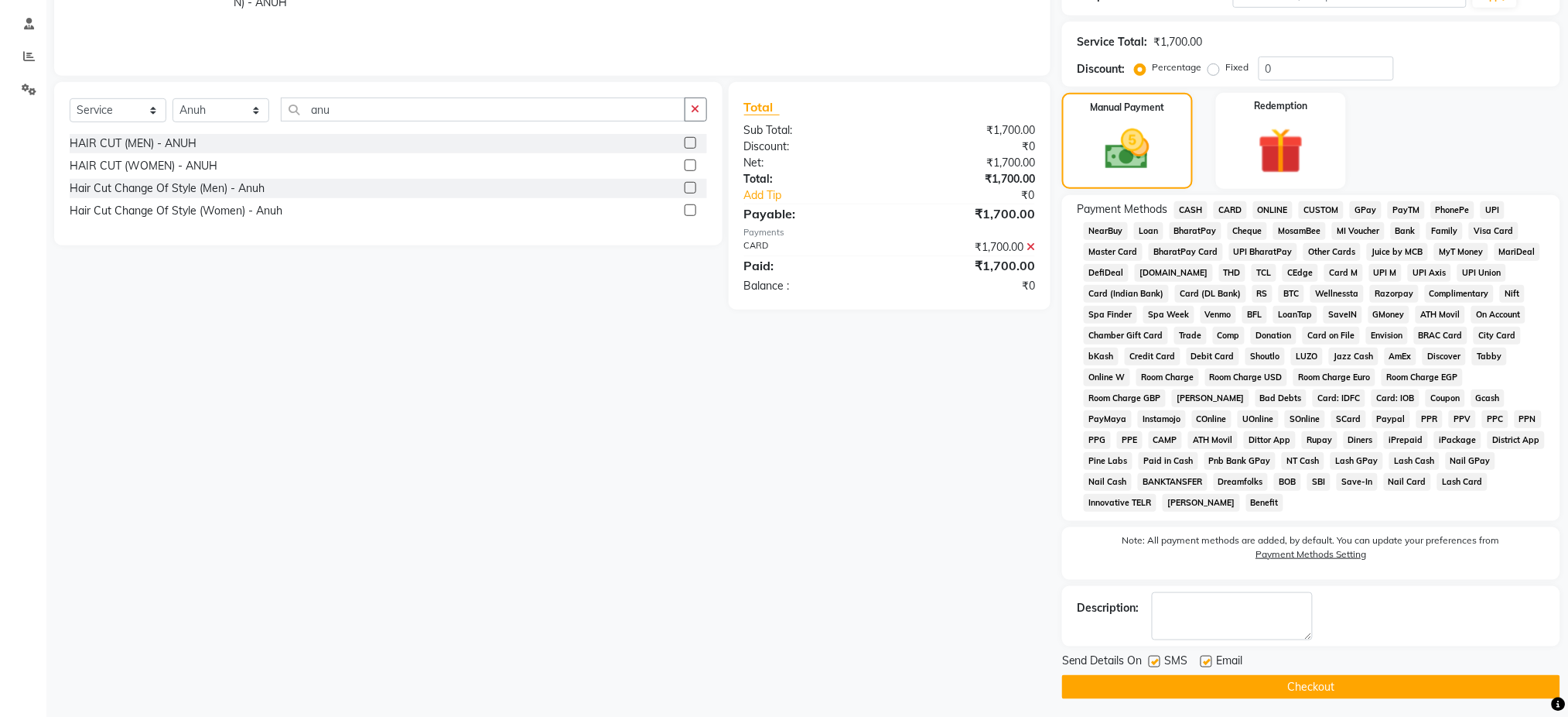
click at [1277, 680] on button "Checkout" at bounding box center [1311, 687] width 499 height 24
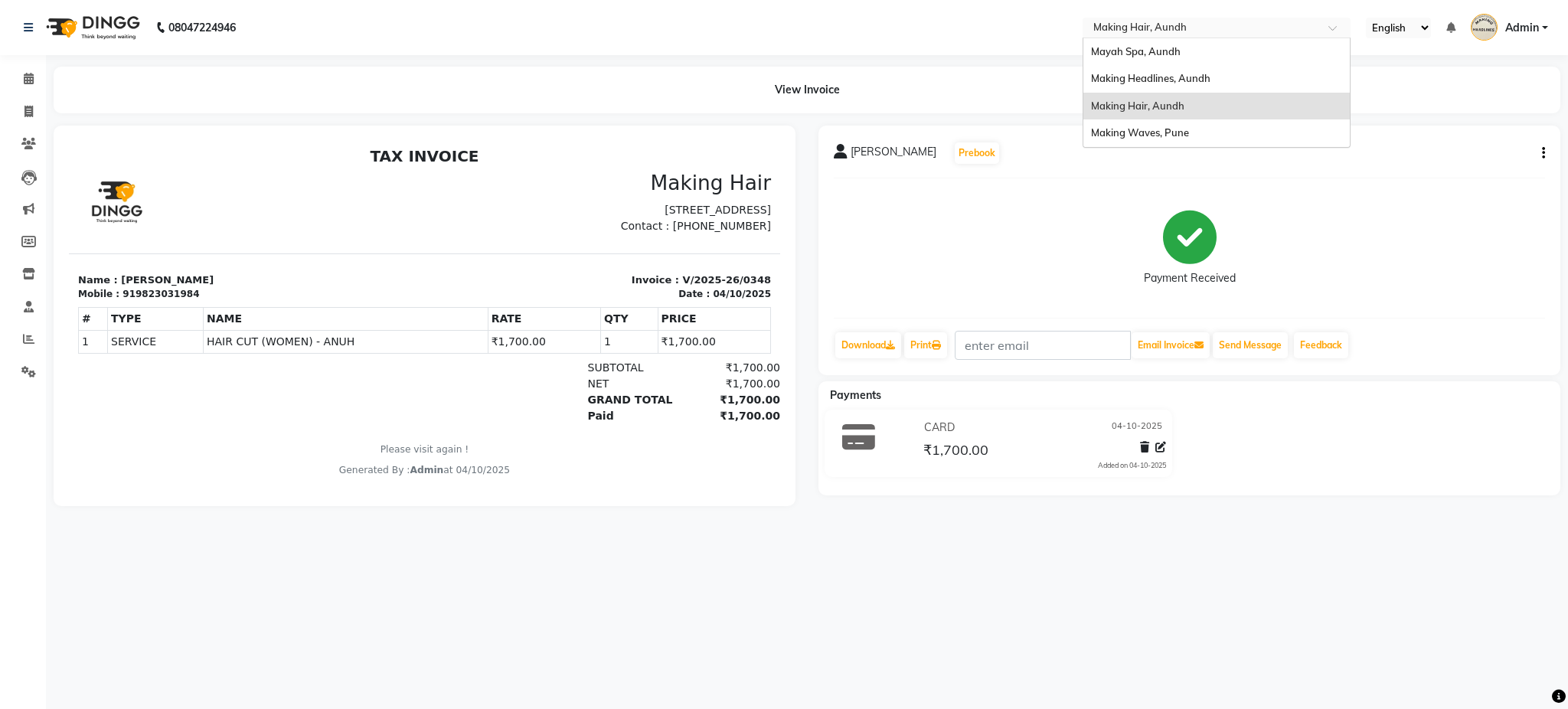
click at [1137, 22] on input "text" at bounding box center [1201, 29] width 222 height 15
click at [1137, 131] on span "Making Waves, Pune" at bounding box center [1140, 132] width 98 height 13
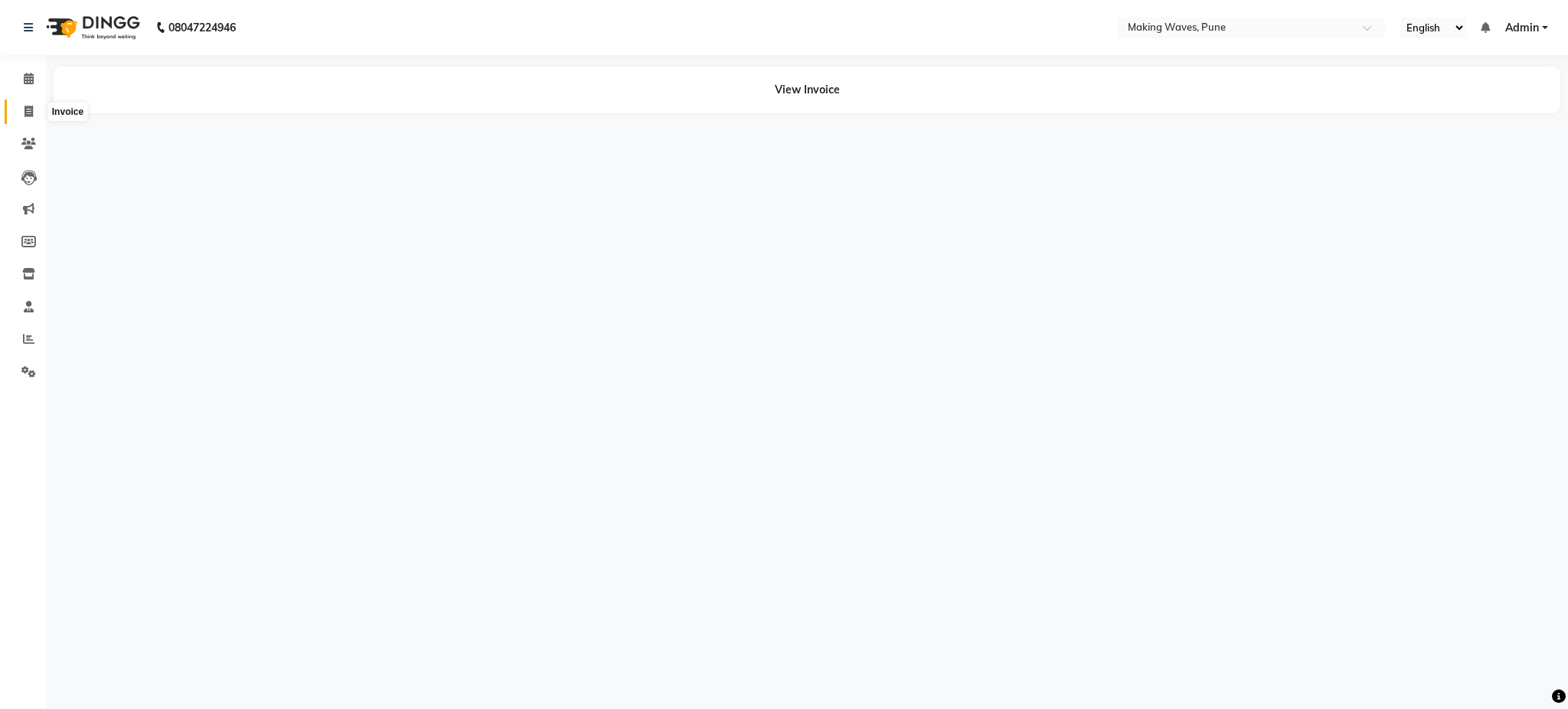
click at [31, 112] on icon at bounding box center [28, 111] width 8 height 12
select select "service"
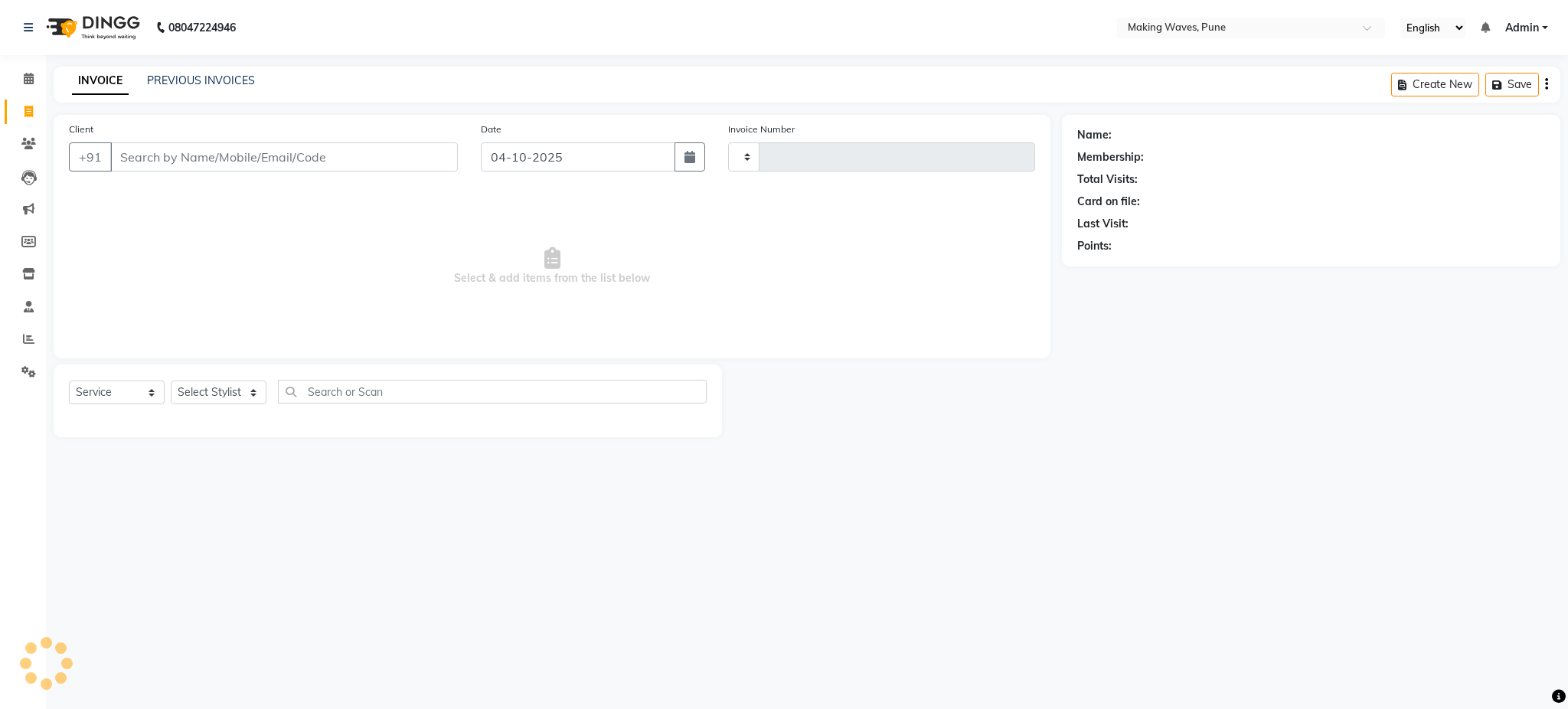
type input "0261"
select select "7311"
click at [198, 167] on input "Client" at bounding box center [284, 157] width 347 height 29
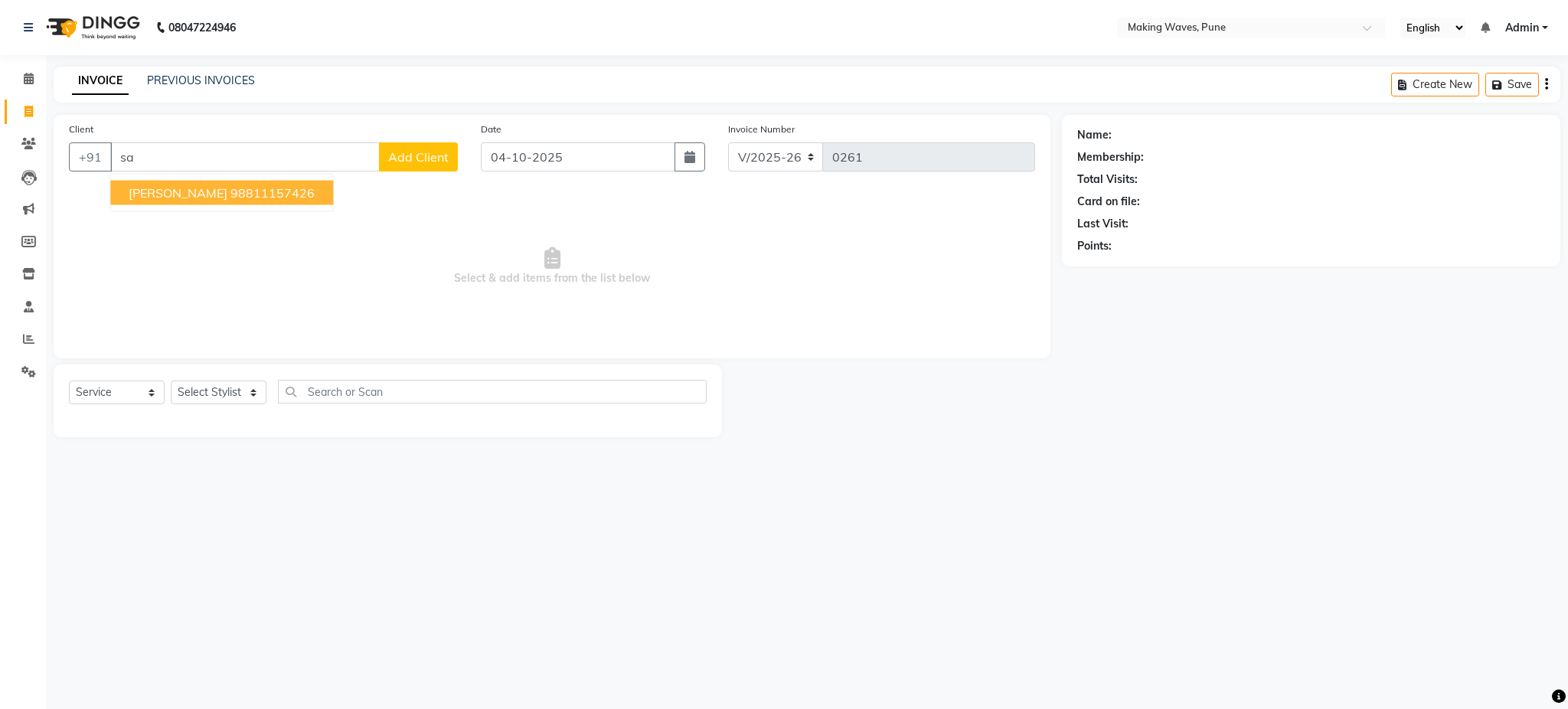
type input "s"
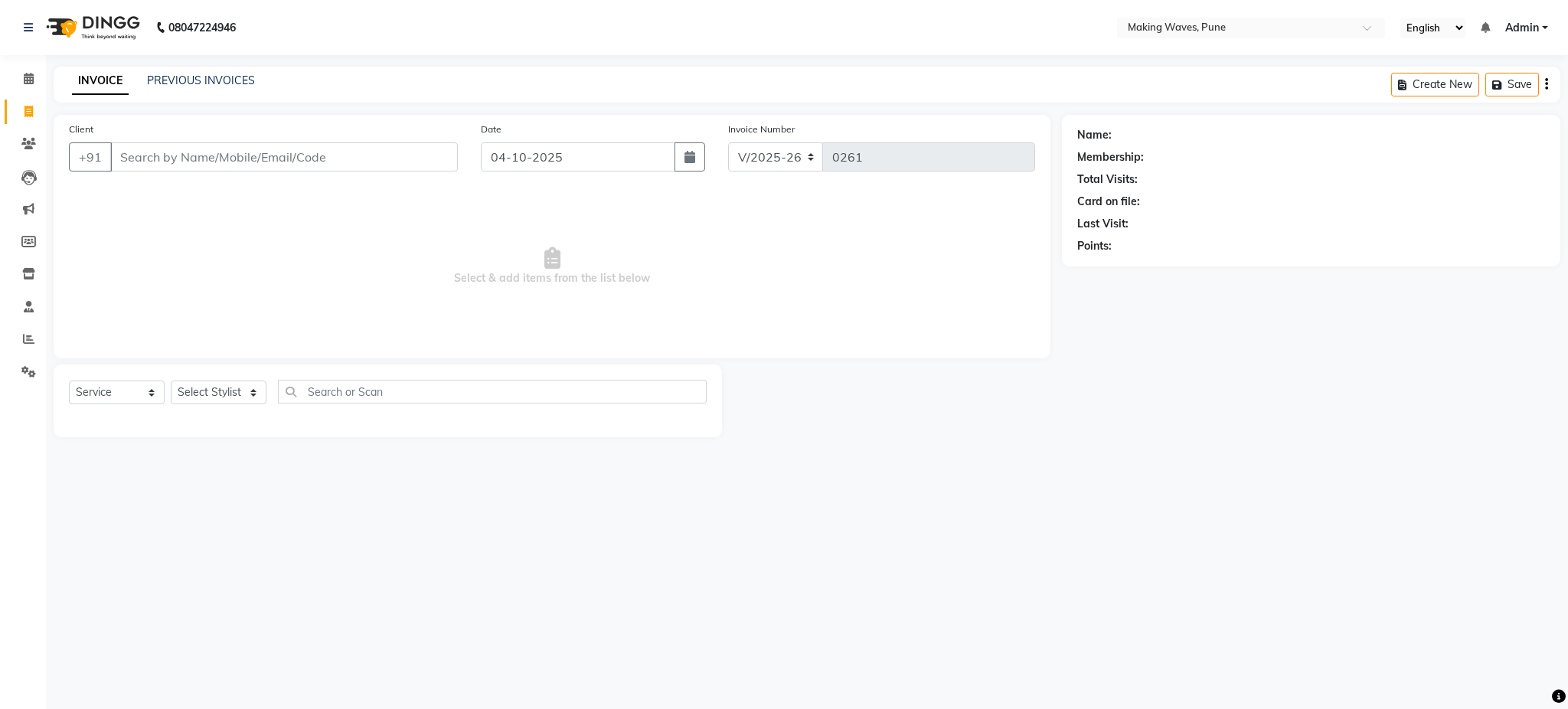
click at [248, 164] on input "Client" at bounding box center [284, 157] width 347 height 29
type input "9823031984"
click at [434, 155] on span "Add Client" at bounding box center [418, 157] width 61 height 15
select select "22"
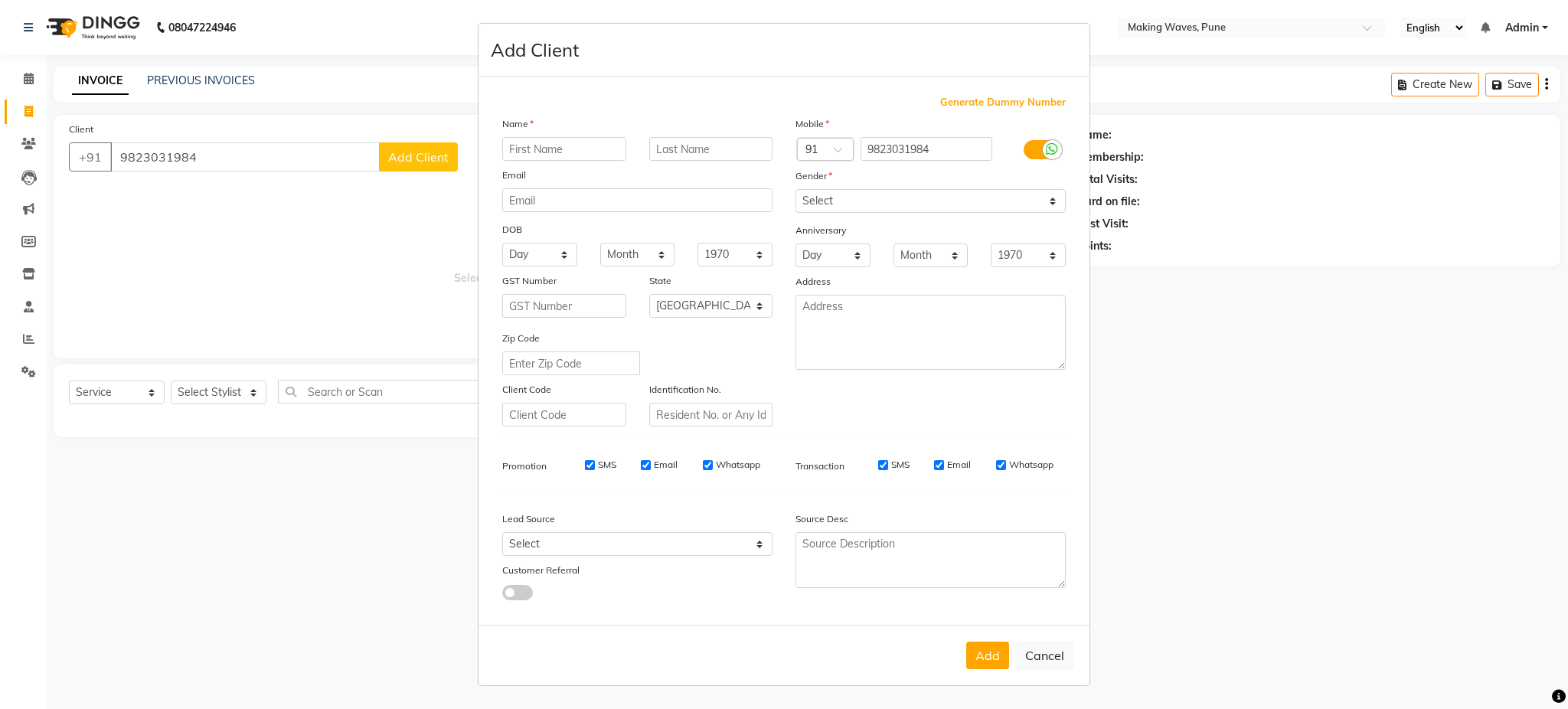
click at [514, 149] on input "text" at bounding box center [564, 149] width 124 height 24
type input "saroj"
type input "mi"
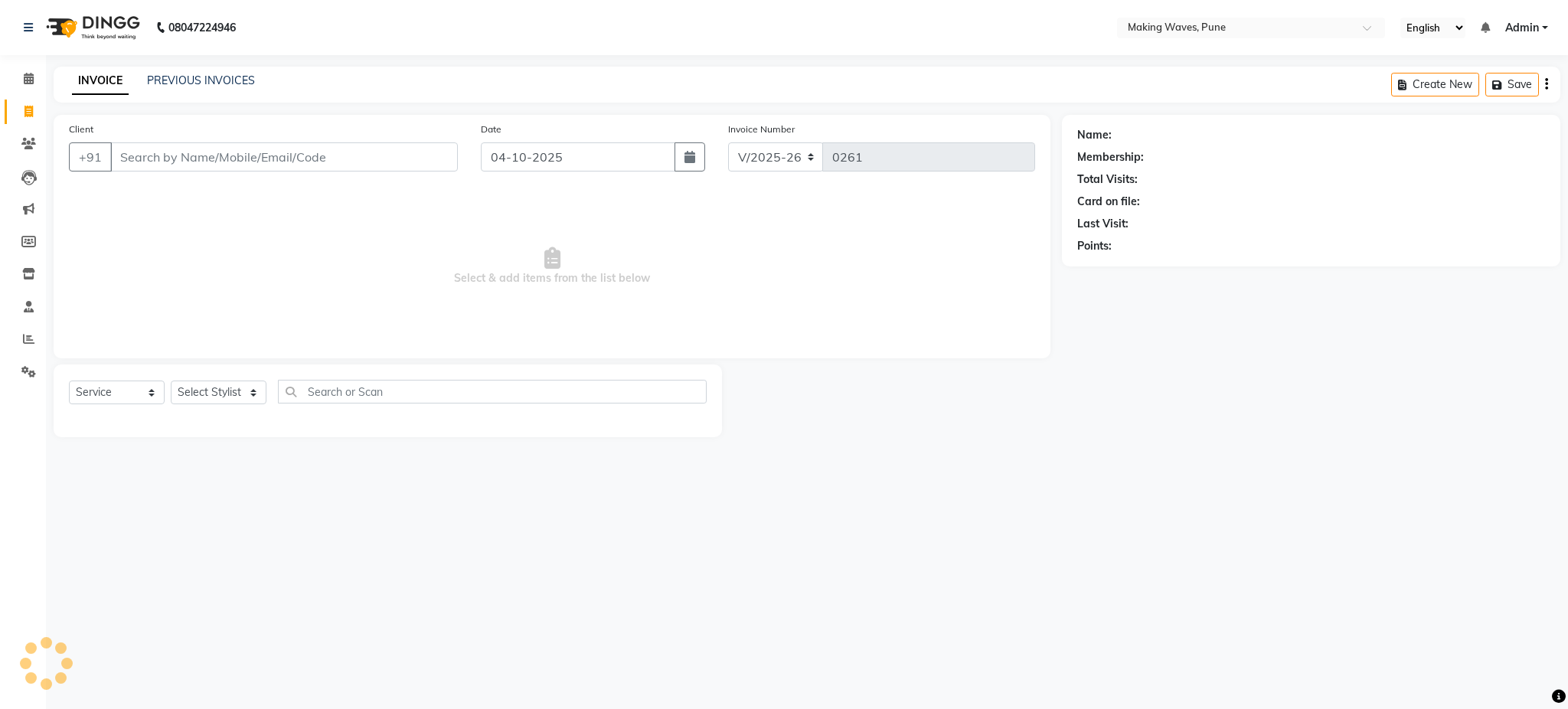
select select "7311"
select select "service"
click at [182, 82] on link "PREVIOUS INVOICES" at bounding box center [200, 80] width 108 height 14
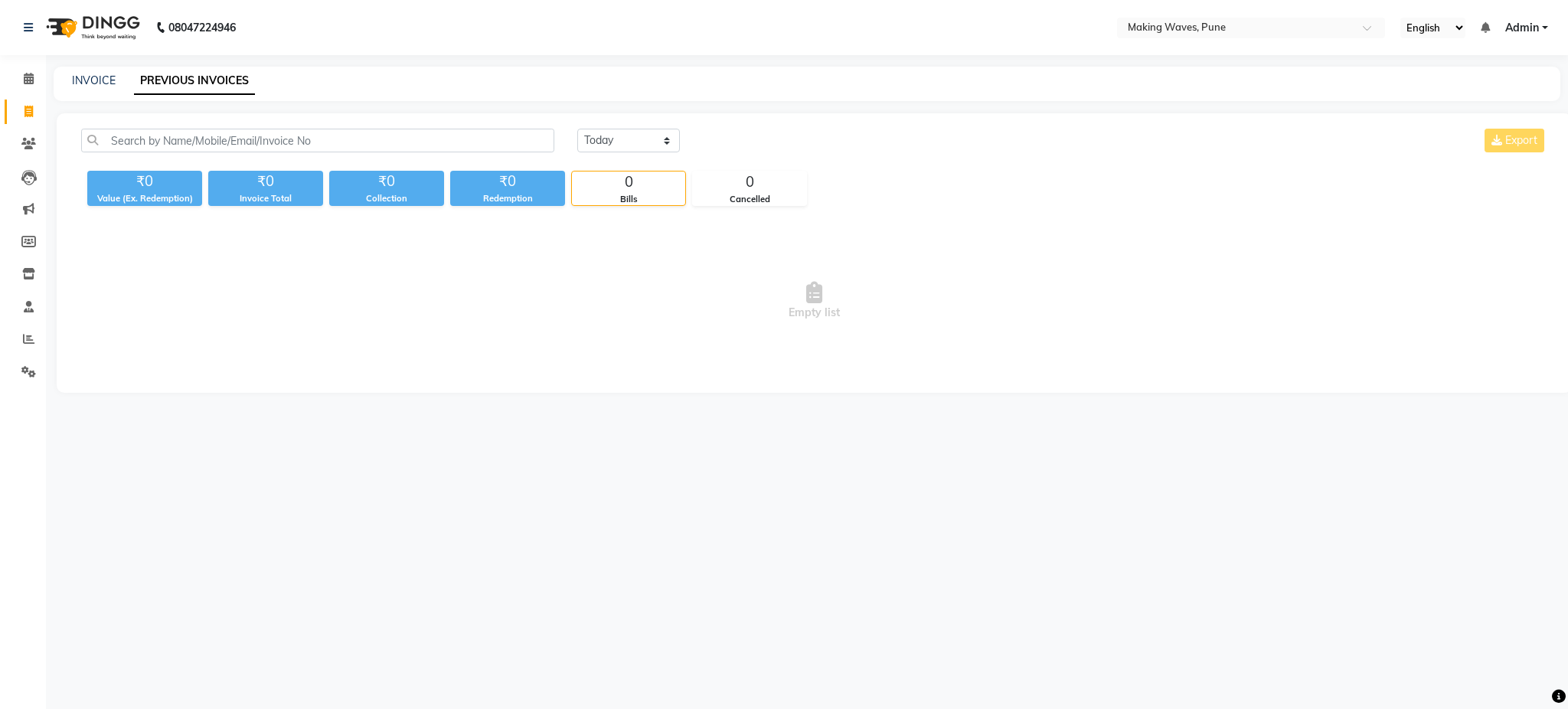
click at [163, 189] on div "₹0" at bounding box center [144, 181] width 115 height 22
click at [84, 72] on div "INVOICE PREVIOUS INVOICES" at bounding box center [806, 83] width 1506 height 34
click at [90, 83] on link "INVOICE" at bounding box center [93, 80] width 44 height 14
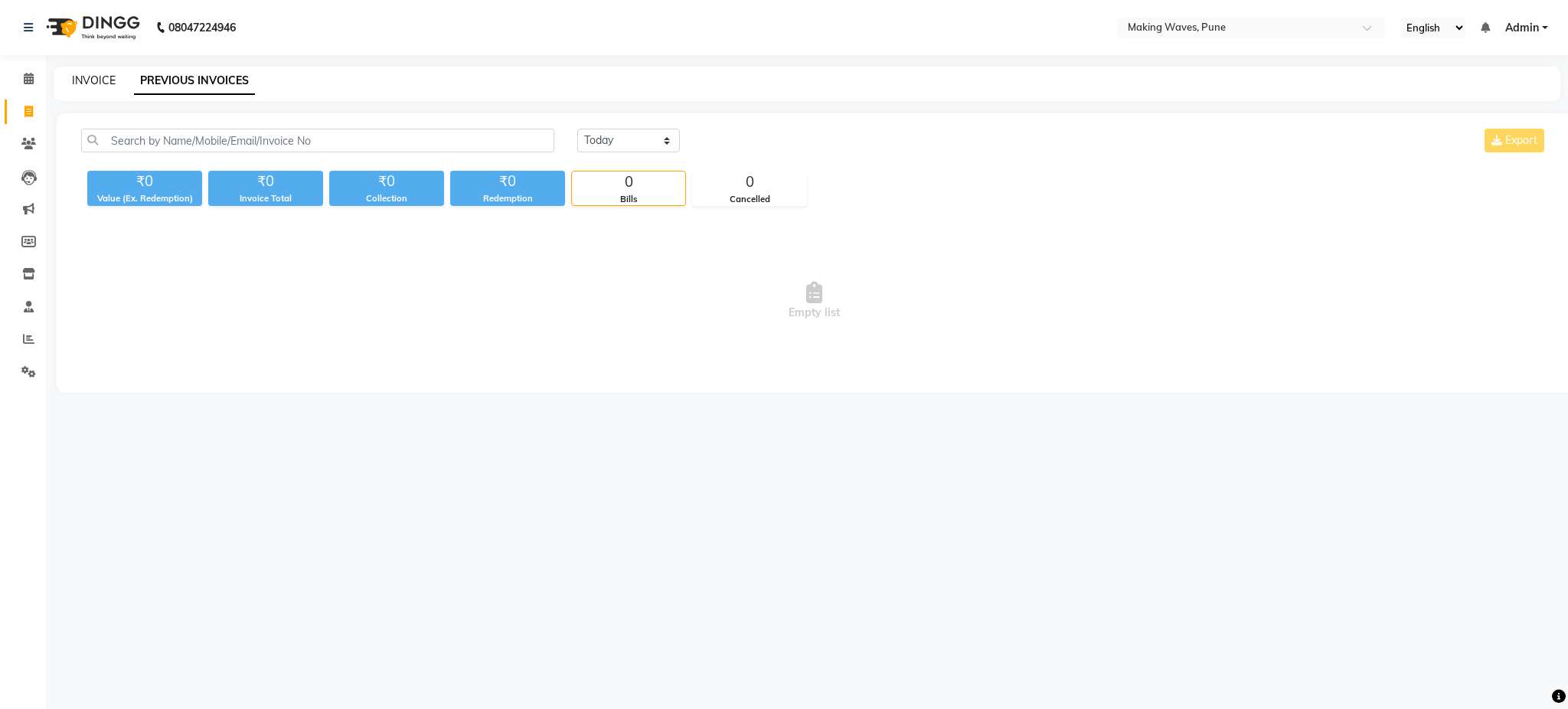
select select "service"
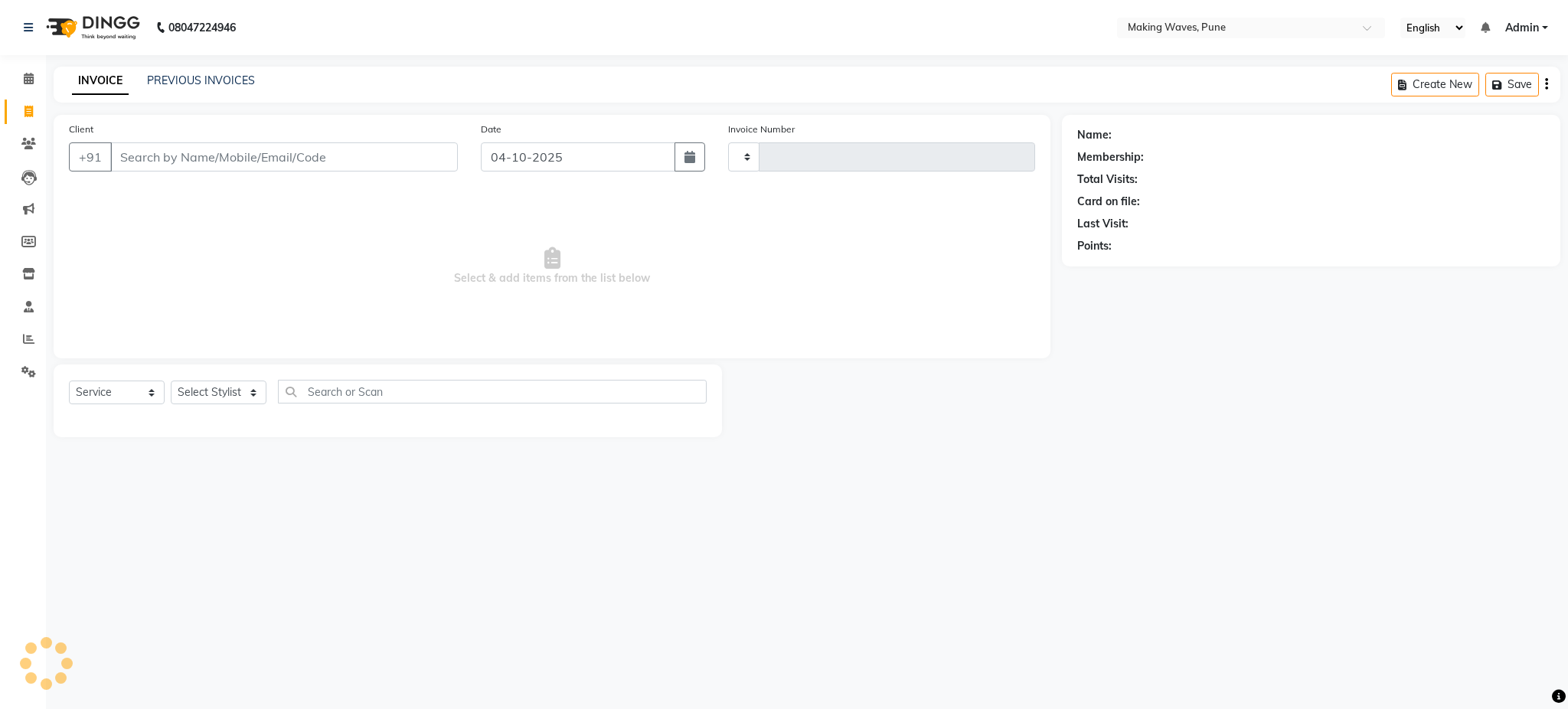
type input "0261"
select select "7311"
click at [164, 153] on input "Client" at bounding box center [284, 157] width 347 height 29
type input "9823031984"
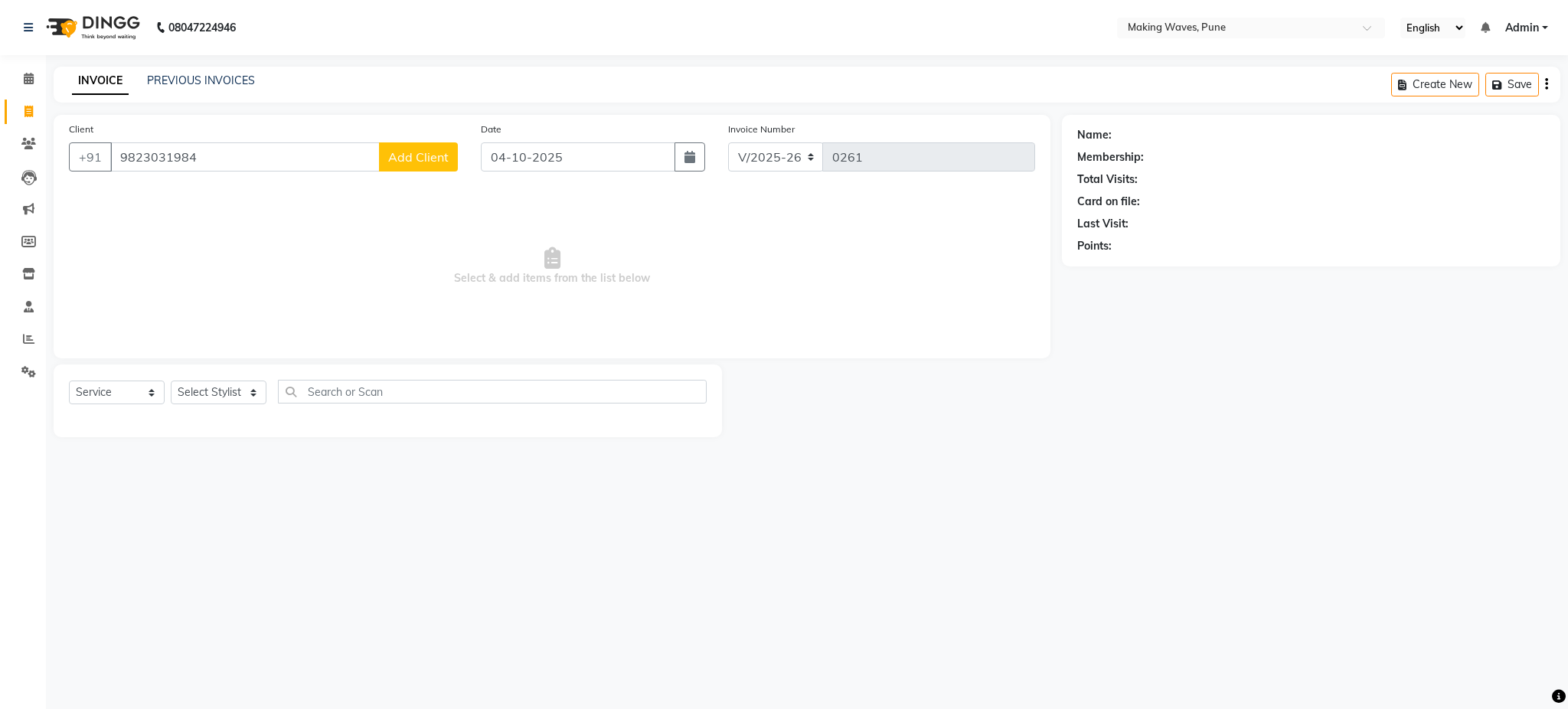
click at [424, 164] on span "Add Client" at bounding box center [418, 157] width 61 height 15
select select "22"
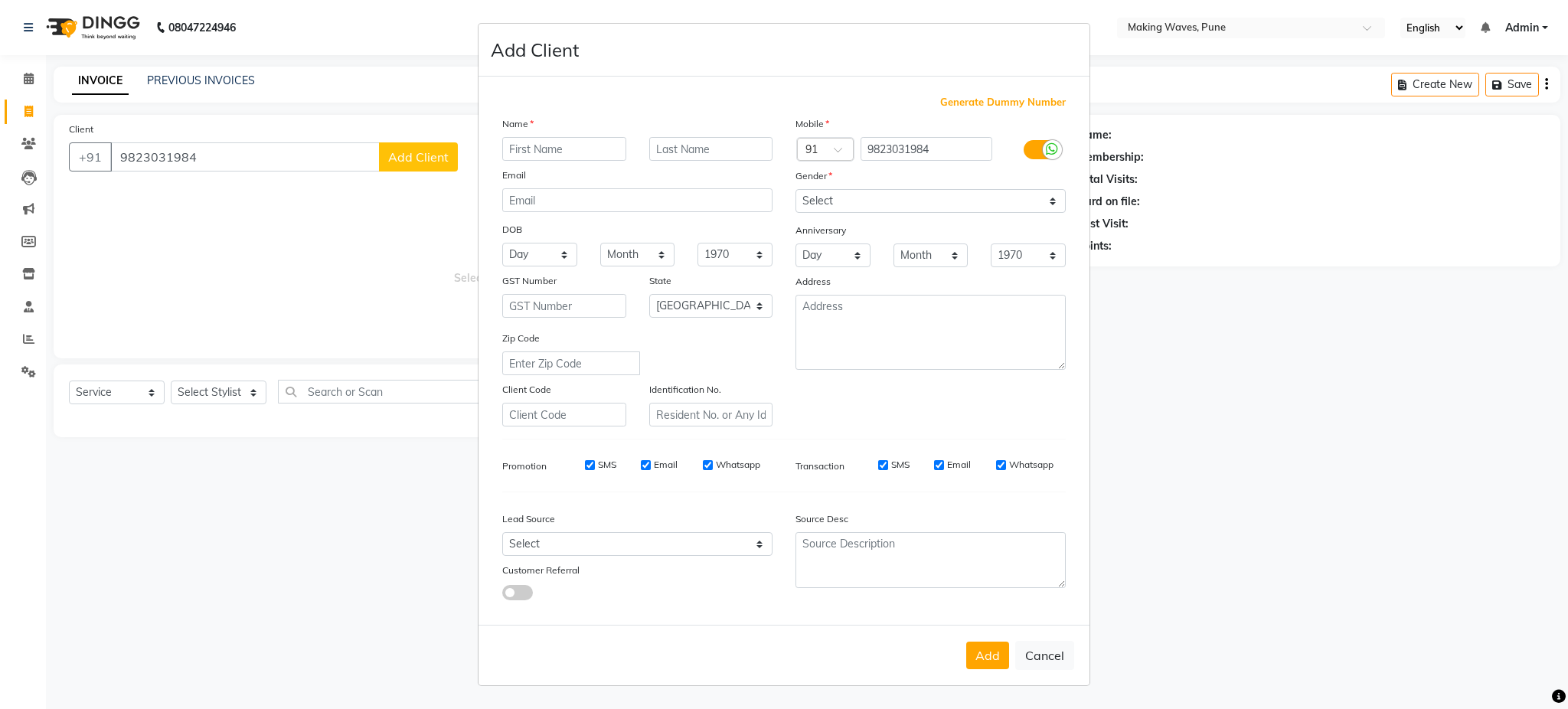
click at [573, 155] on input "text" at bounding box center [564, 149] width 124 height 24
type input "[PERSON_NAME]"
click at [901, 213] on select "Select [DEMOGRAPHIC_DATA] [DEMOGRAPHIC_DATA] Other Prefer Not To Say" at bounding box center [930, 201] width 270 height 24
select select "female"
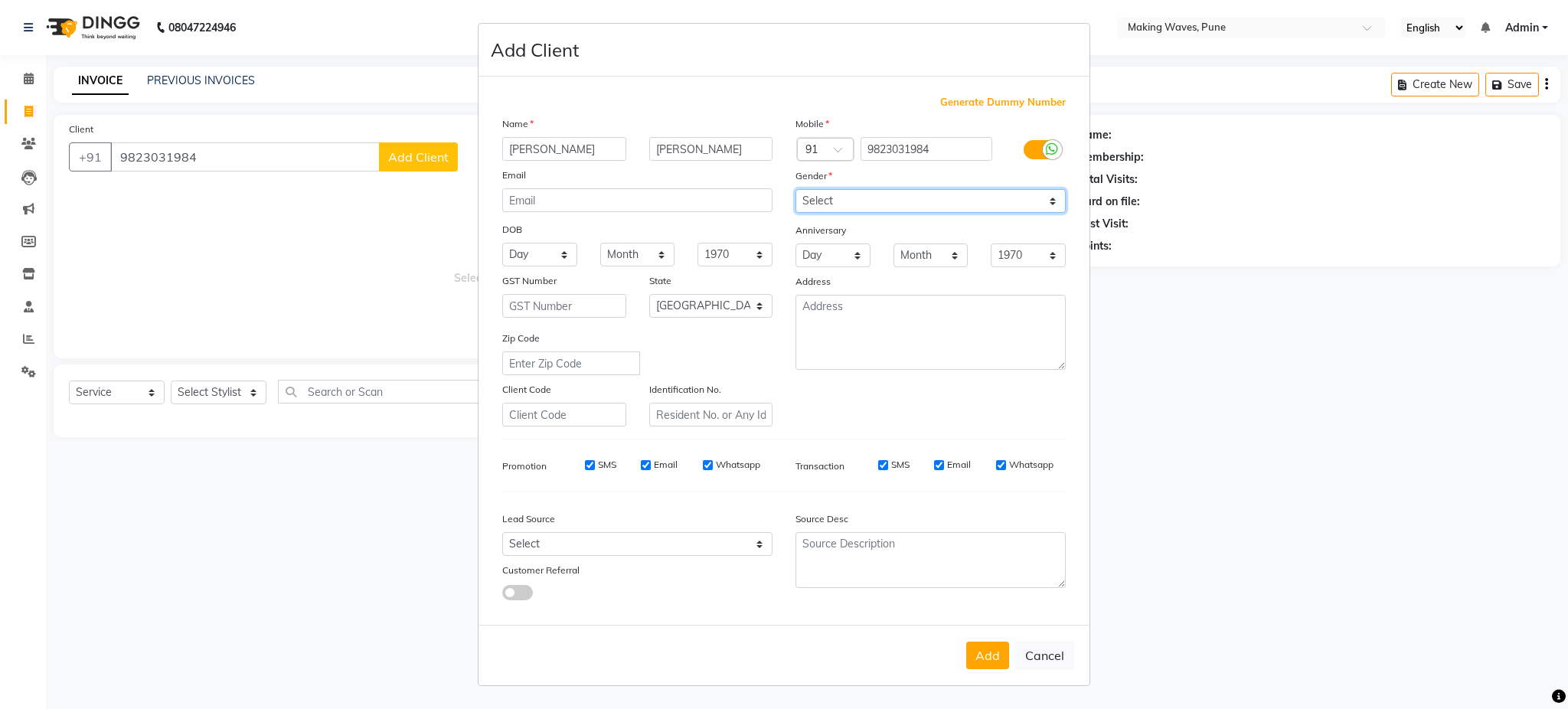
click at [795, 189] on select "Select Male Female Other Prefer Not To Say" at bounding box center [930, 201] width 270 height 24
click at [987, 653] on button "Add" at bounding box center [987, 655] width 43 height 27
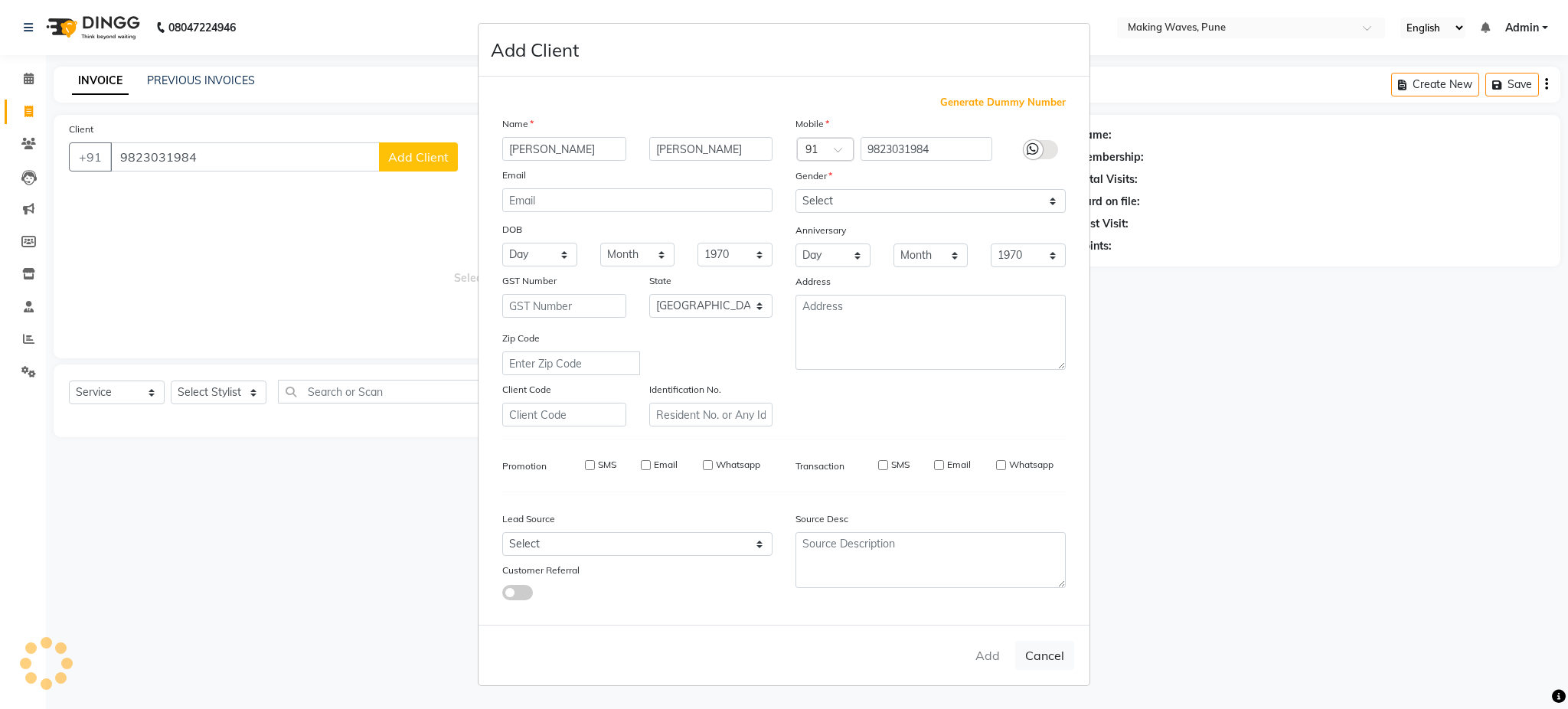
select select
select select "null"
select select
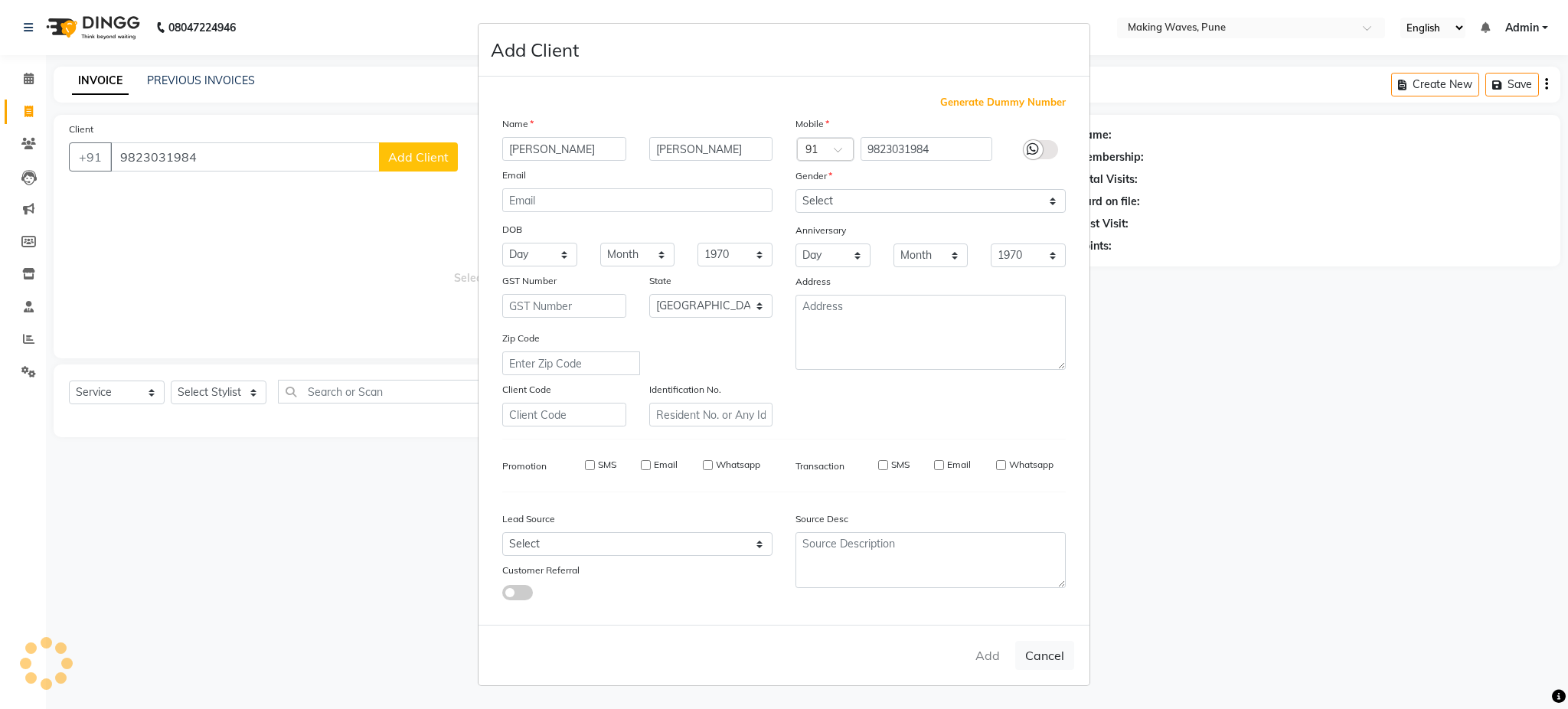
select select
checkbox input "false"
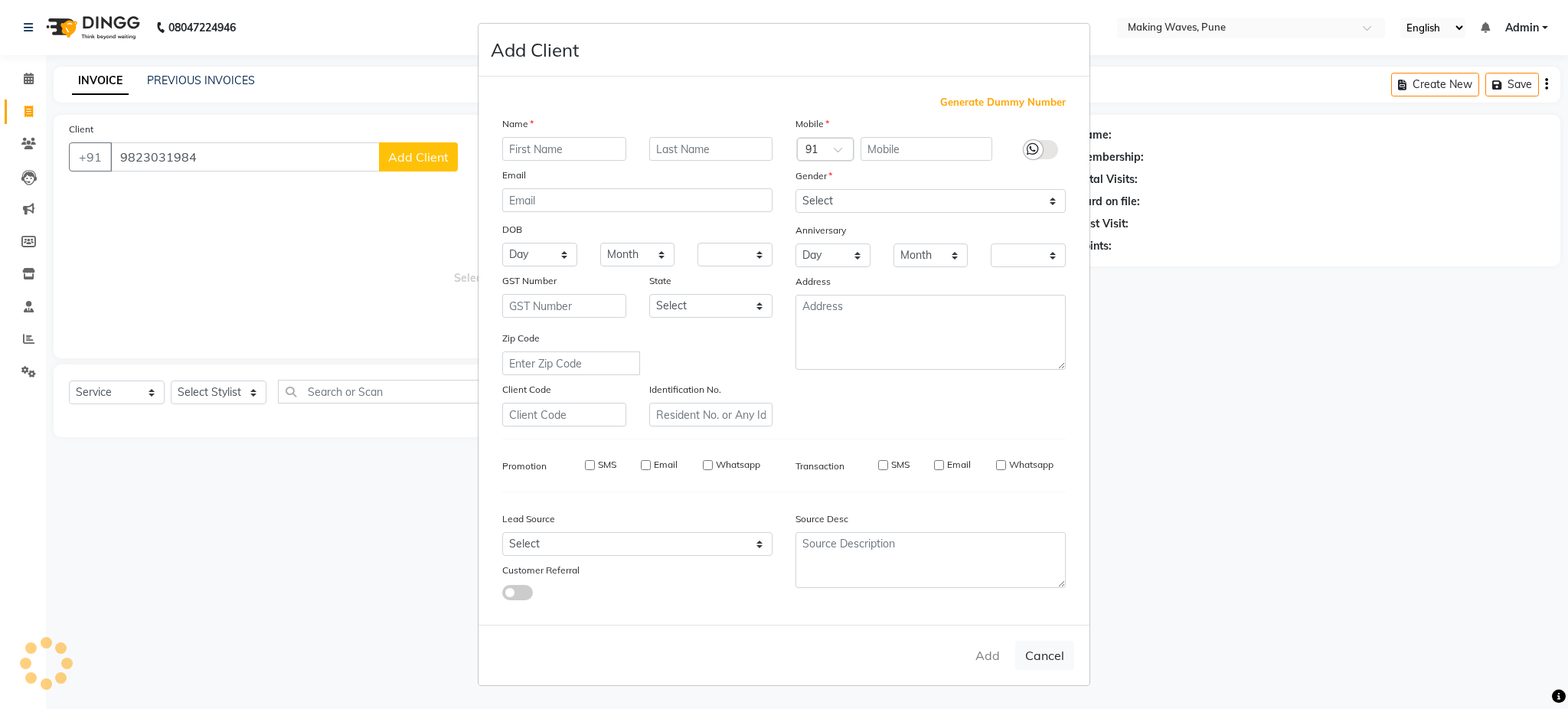
checkbox input "false"
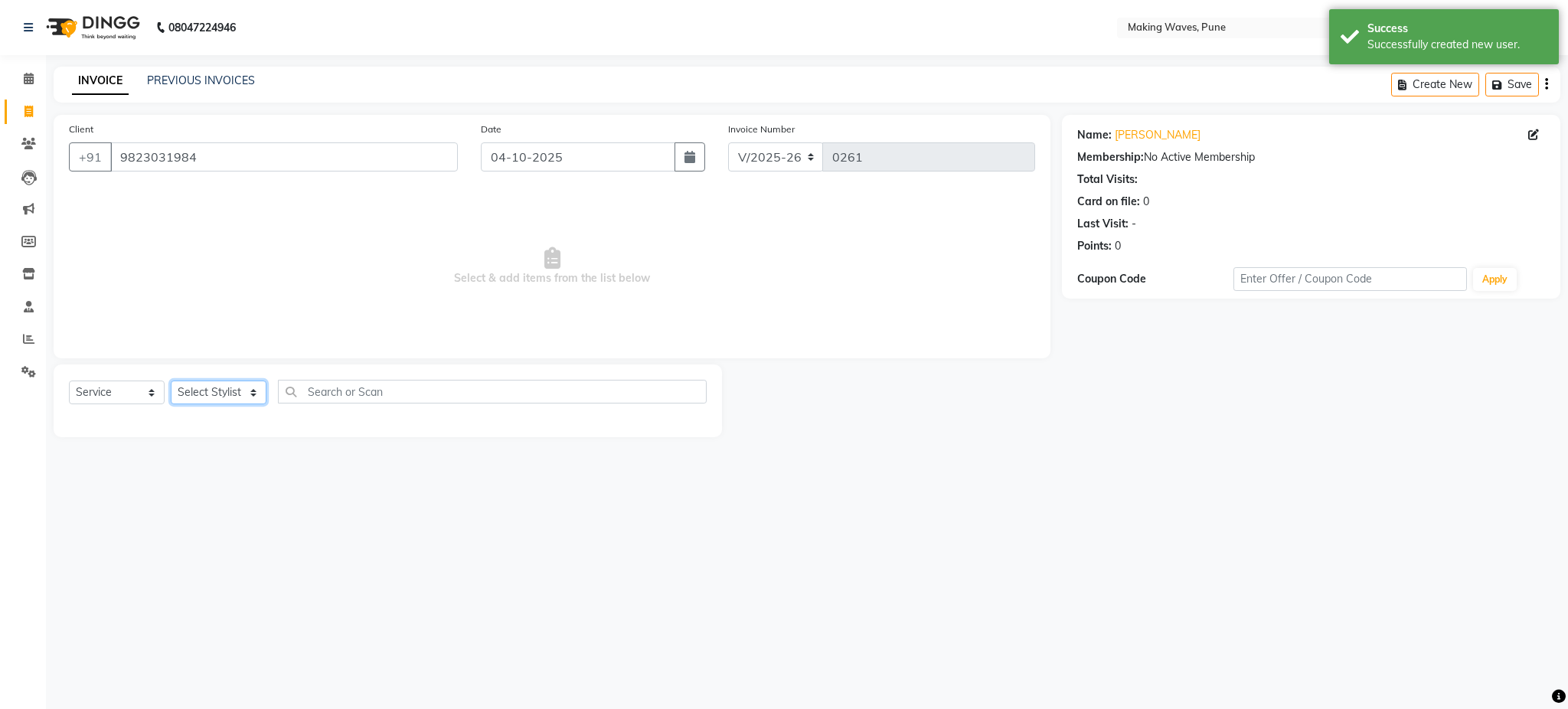
click at [223, 390] on select "Select Stylist ANUH DEEPA FARHAT KARAN POOJA Pranav REKHA RIYAZ SHILPA SNEHAL" at bounding box center [219, 393] width 96 height 24
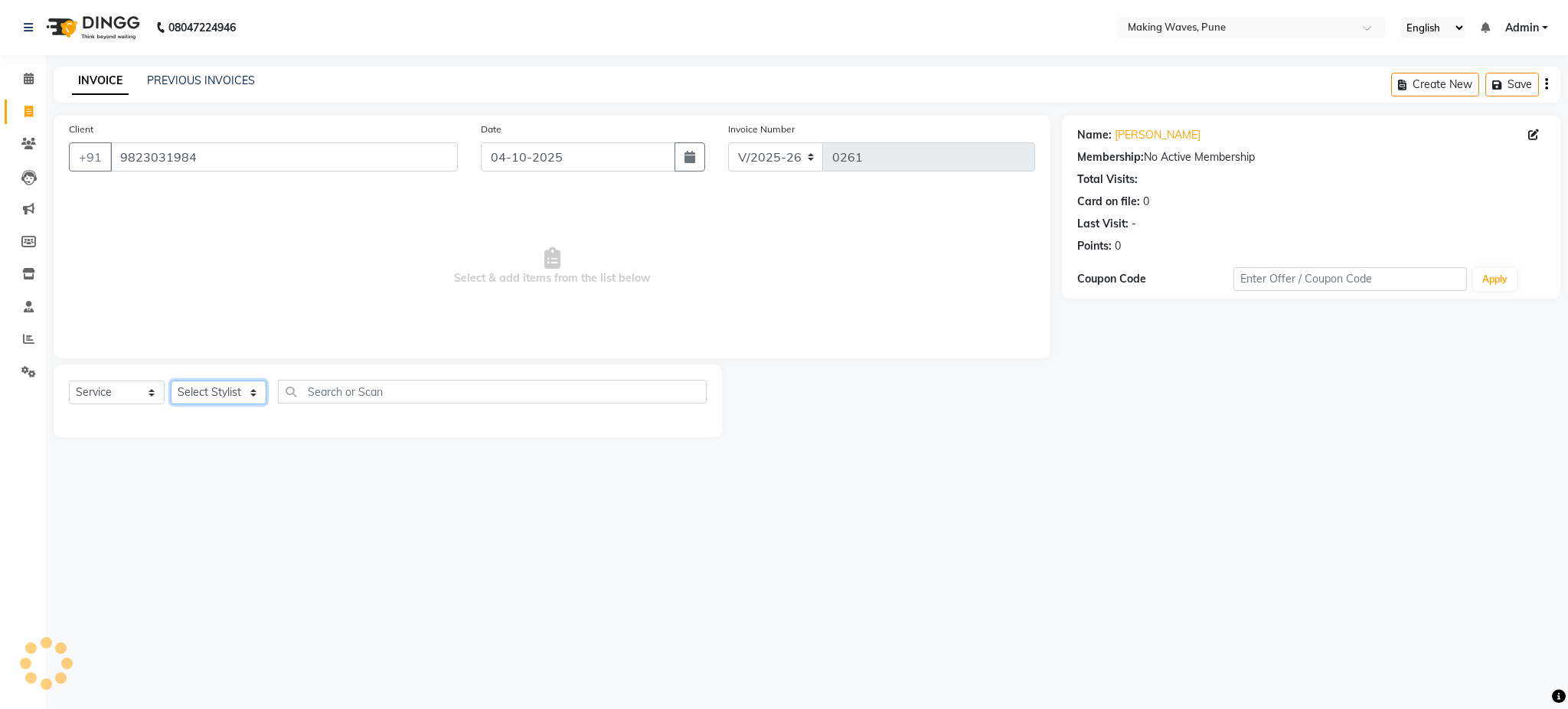
select select "62743"
click at [170, 381] on select "Select Stylist ANUH DEEPA FARHAT KARAN POOJA Pranav REKHA RIYAZ SHILPA SNEHAL" at bounding box center [219, 393] width 96 height 24
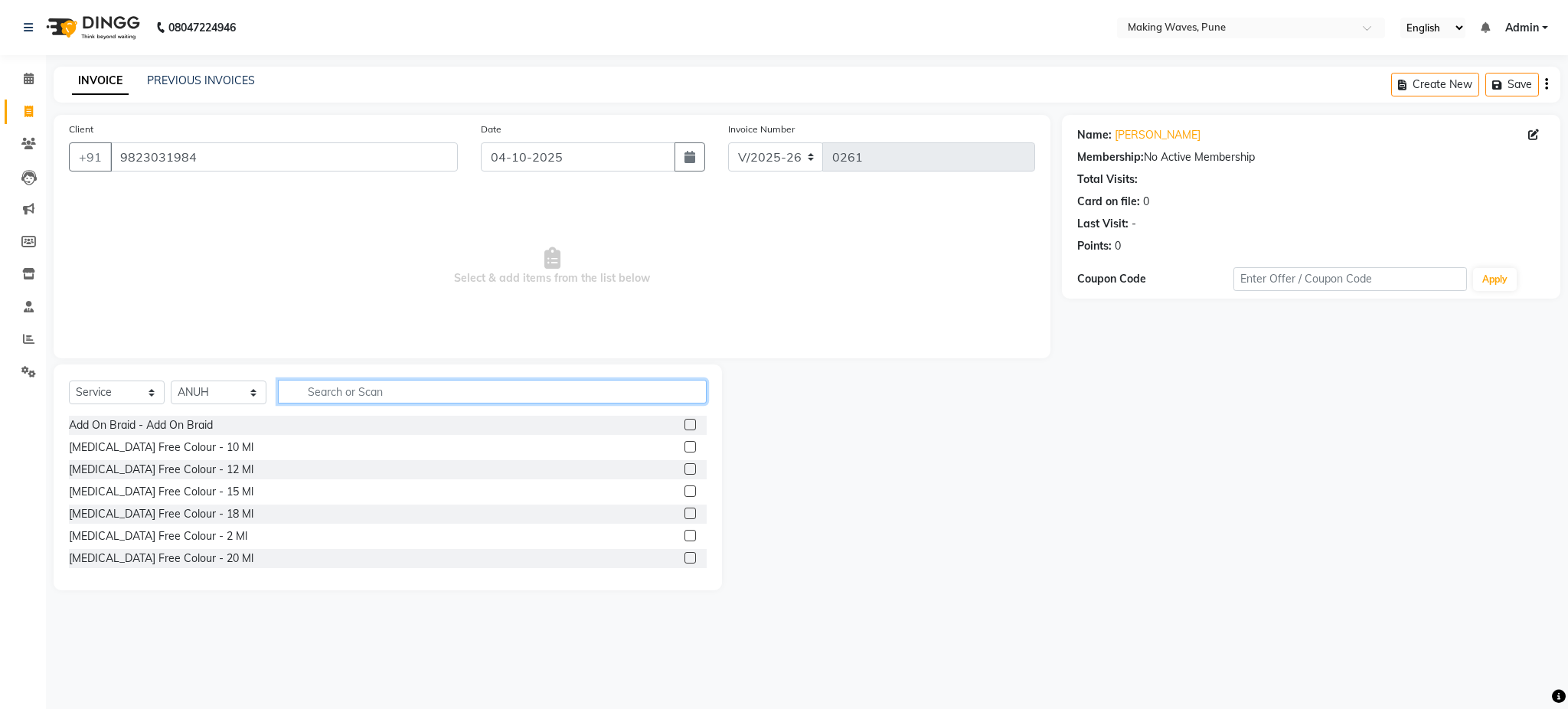
click at [457, 388] on input "text" at bounding box center [492, 392] width 429 height 24
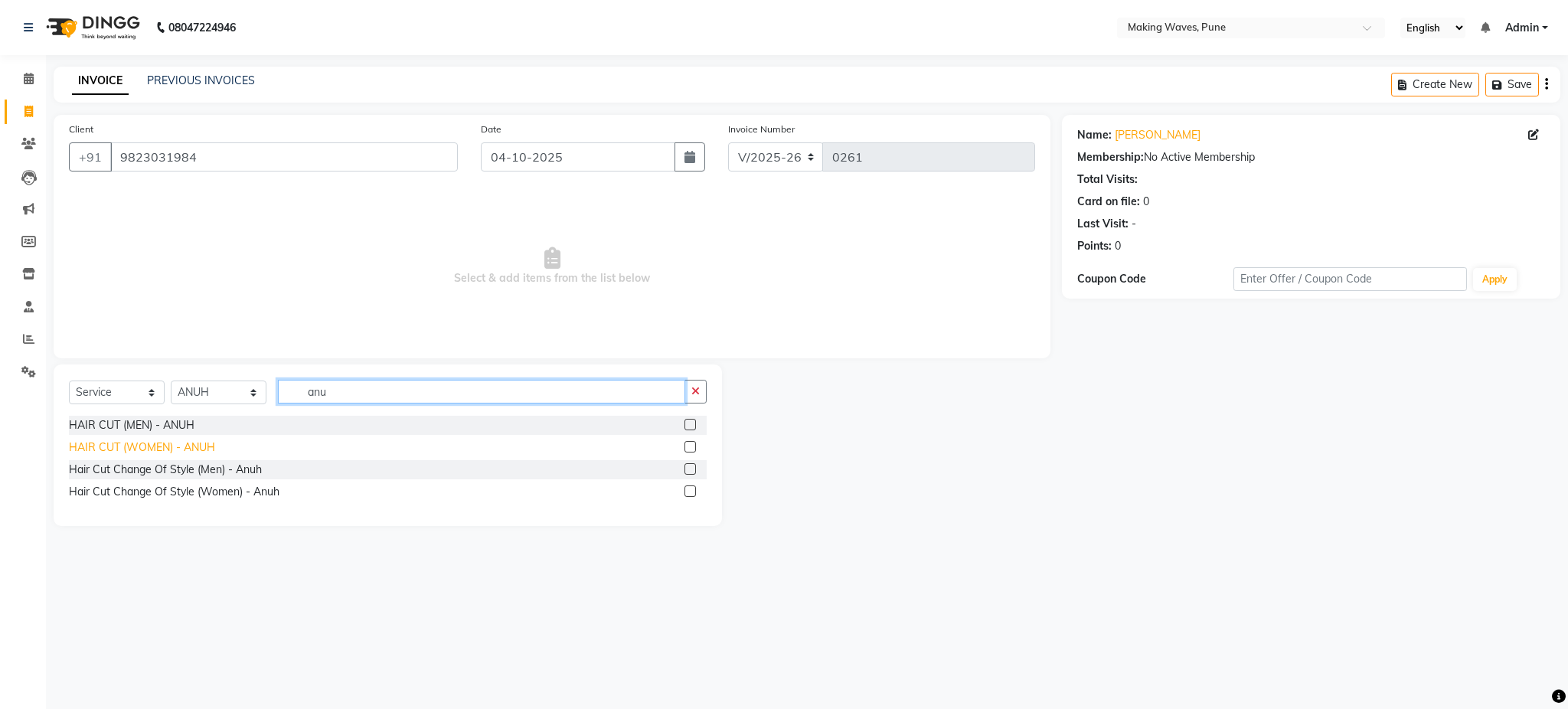
type input "anu"
click at [212, 446] on div "HAIR CUT (WOMEN) - ANUH" at bounding box center [141, 448] width 146 height 16
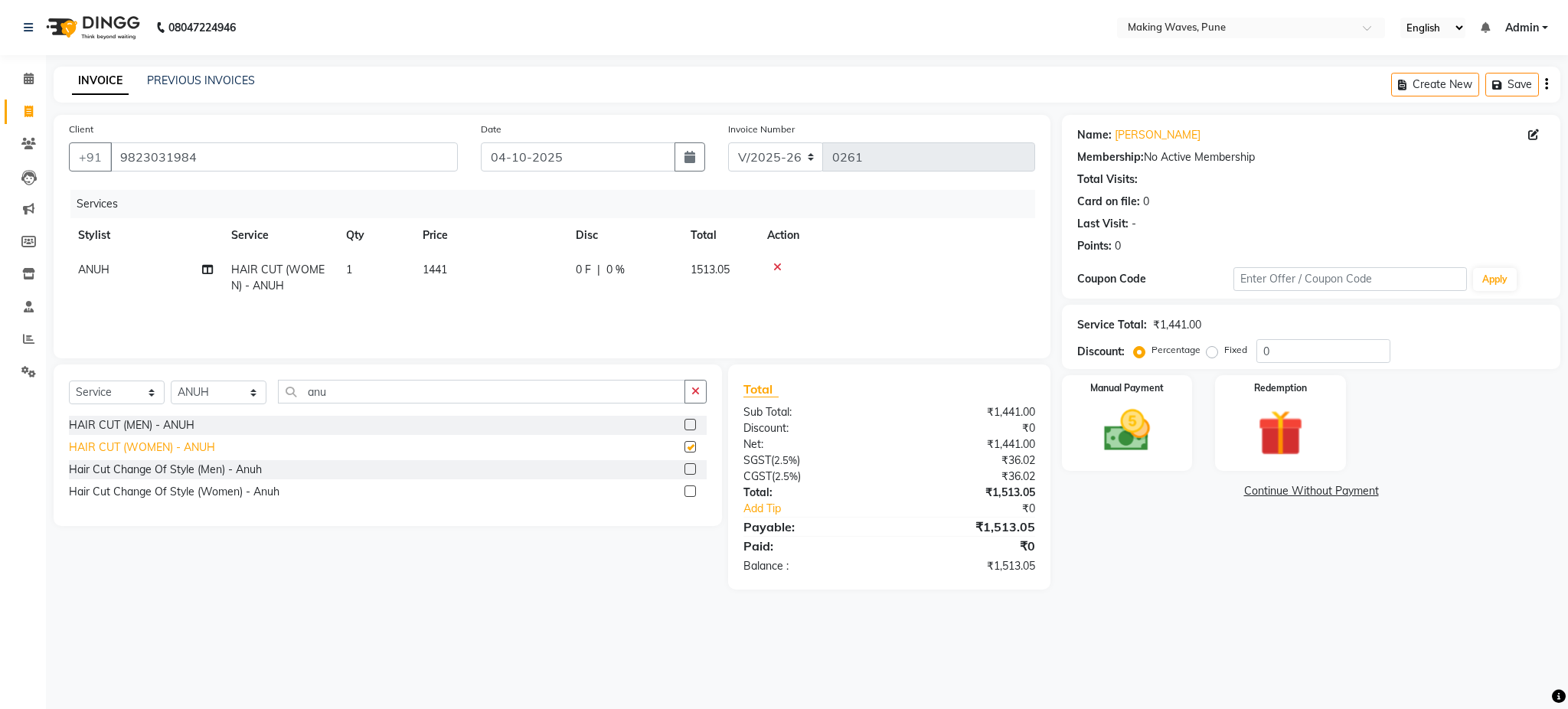
checkbox input "false"
click at [449, 263] on td "1441" at bounding box center [490, 278] width 153 height 51
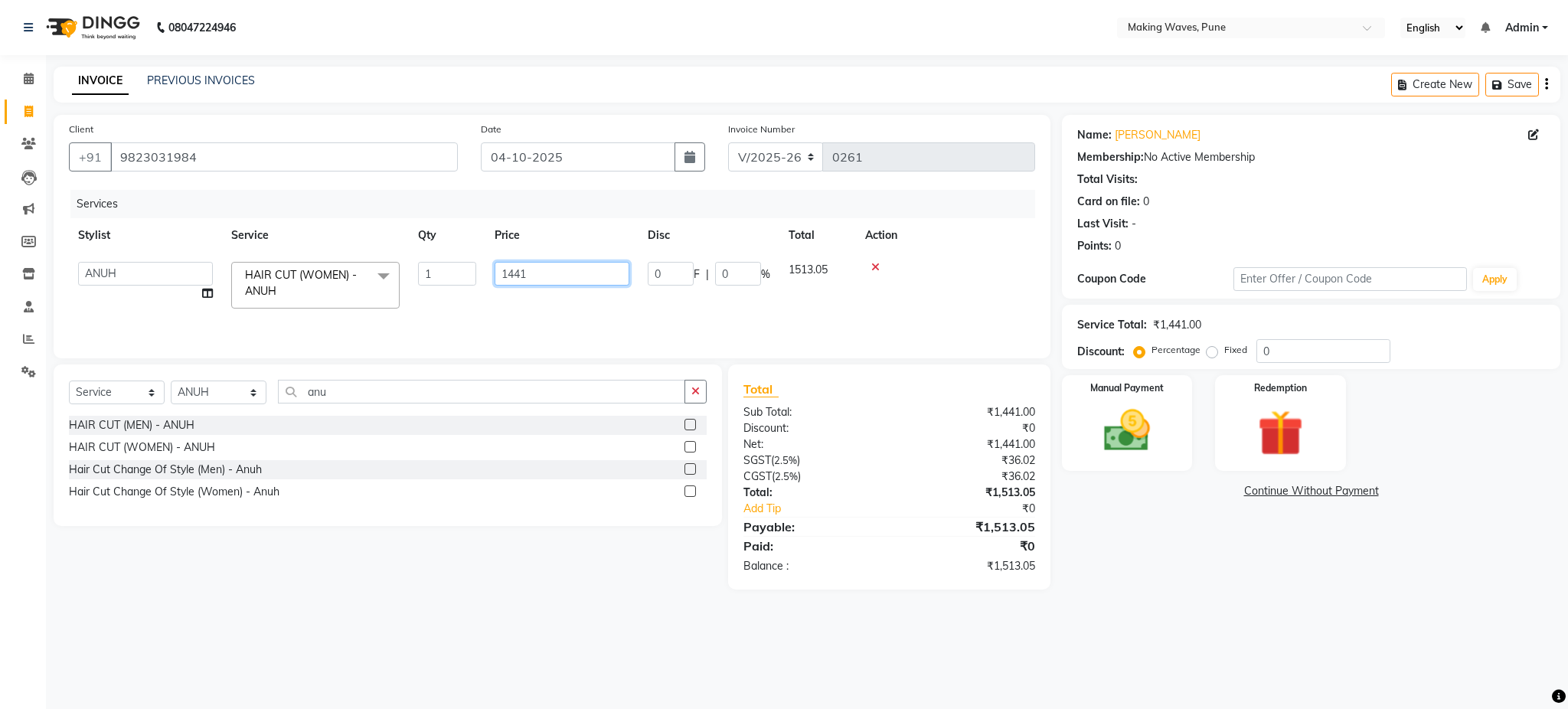
click at [600, 277] on input "1441" at bounding box center [561, 274] width 135 height 24
type input "1"
type input "1700"
click at [617, 294] on tr "ANUH HAIR CUT (WOMEN) - ANUH 1 1700 0 F | 0 % 1785" at bounding box center [551, 278] width 966 height 51
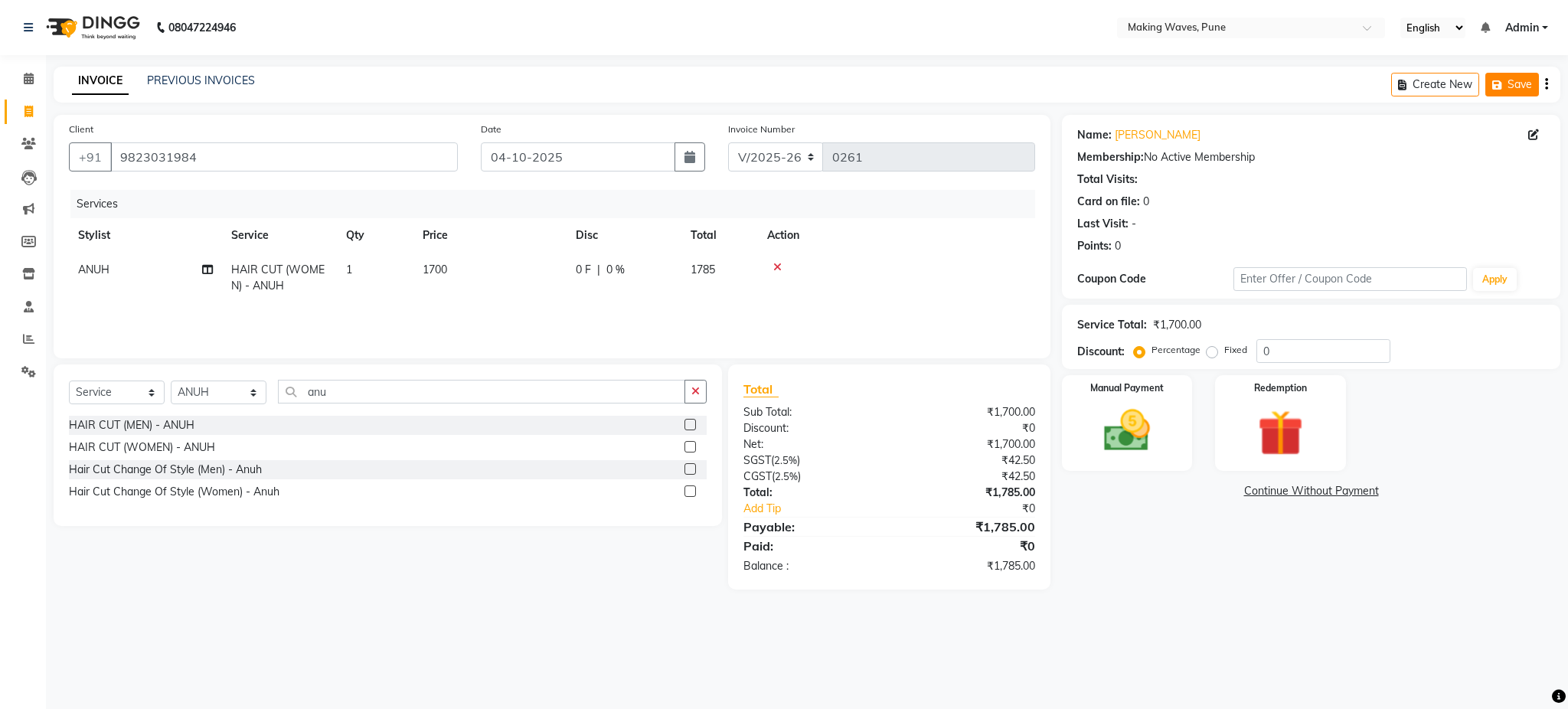
click at [1537, 89] on button "Save" at bounding box center [1512, 84] width 54 height 24
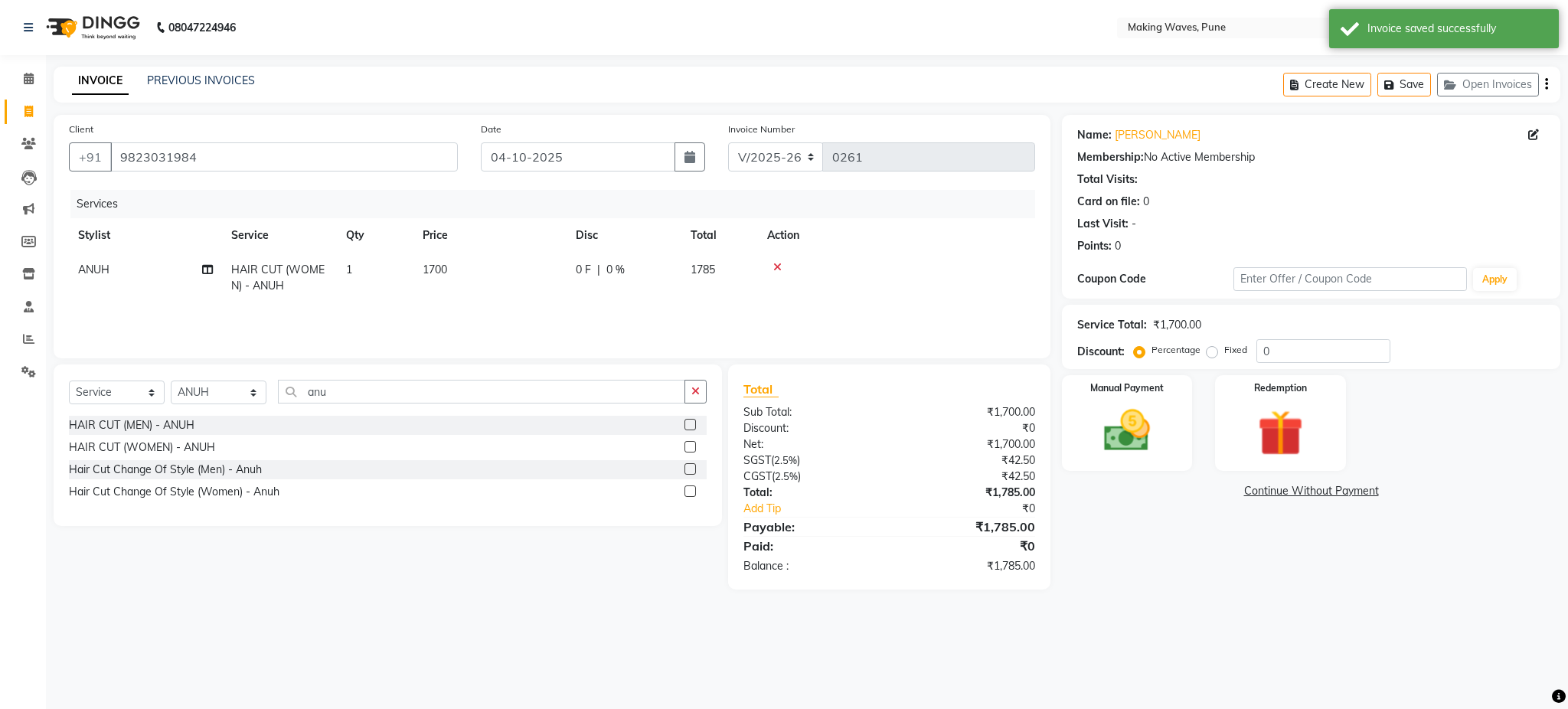
click at [1545, 86] on button "button" at bounding box center [1546, 84] width 3 height 36
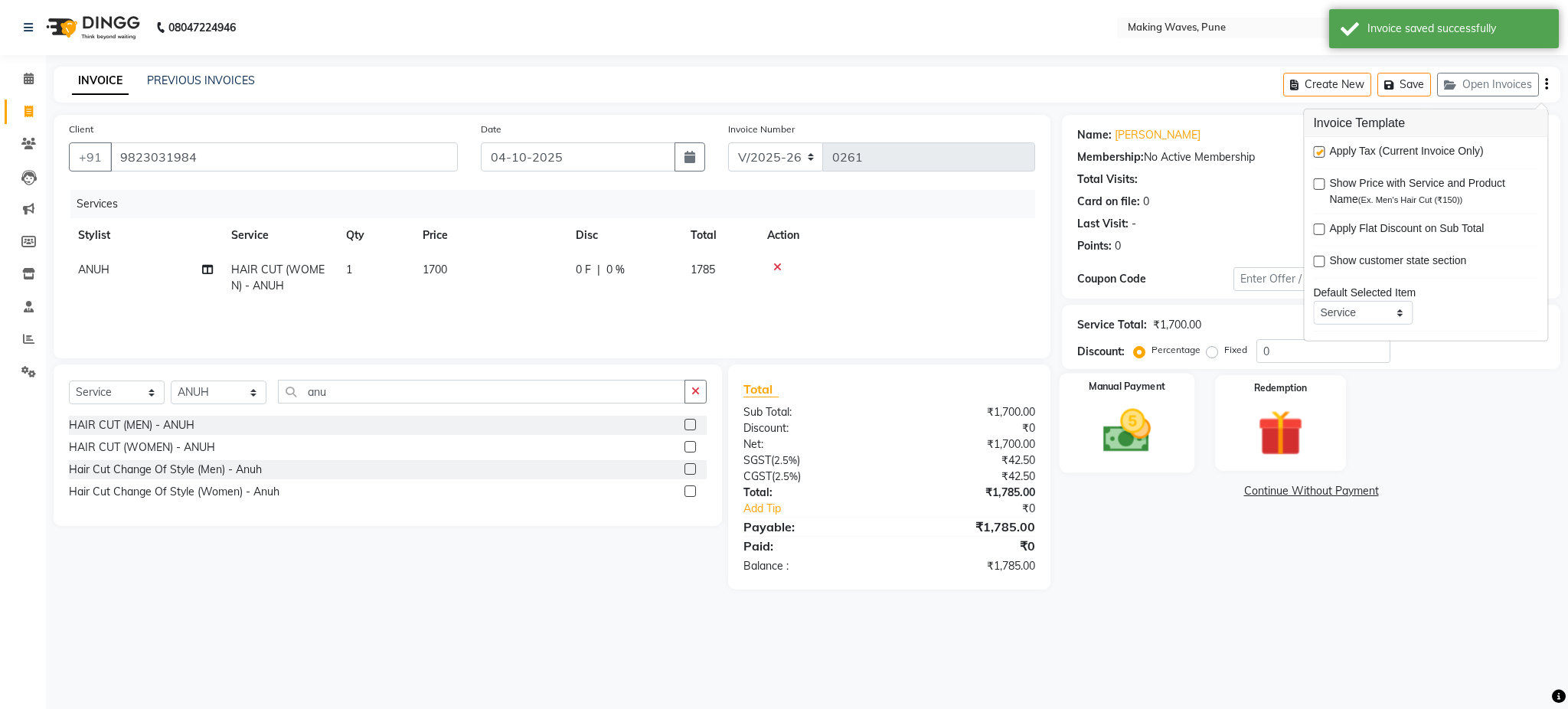
click at [1141, 442] on img at bounding box center [1127, 431] width 78 height 55
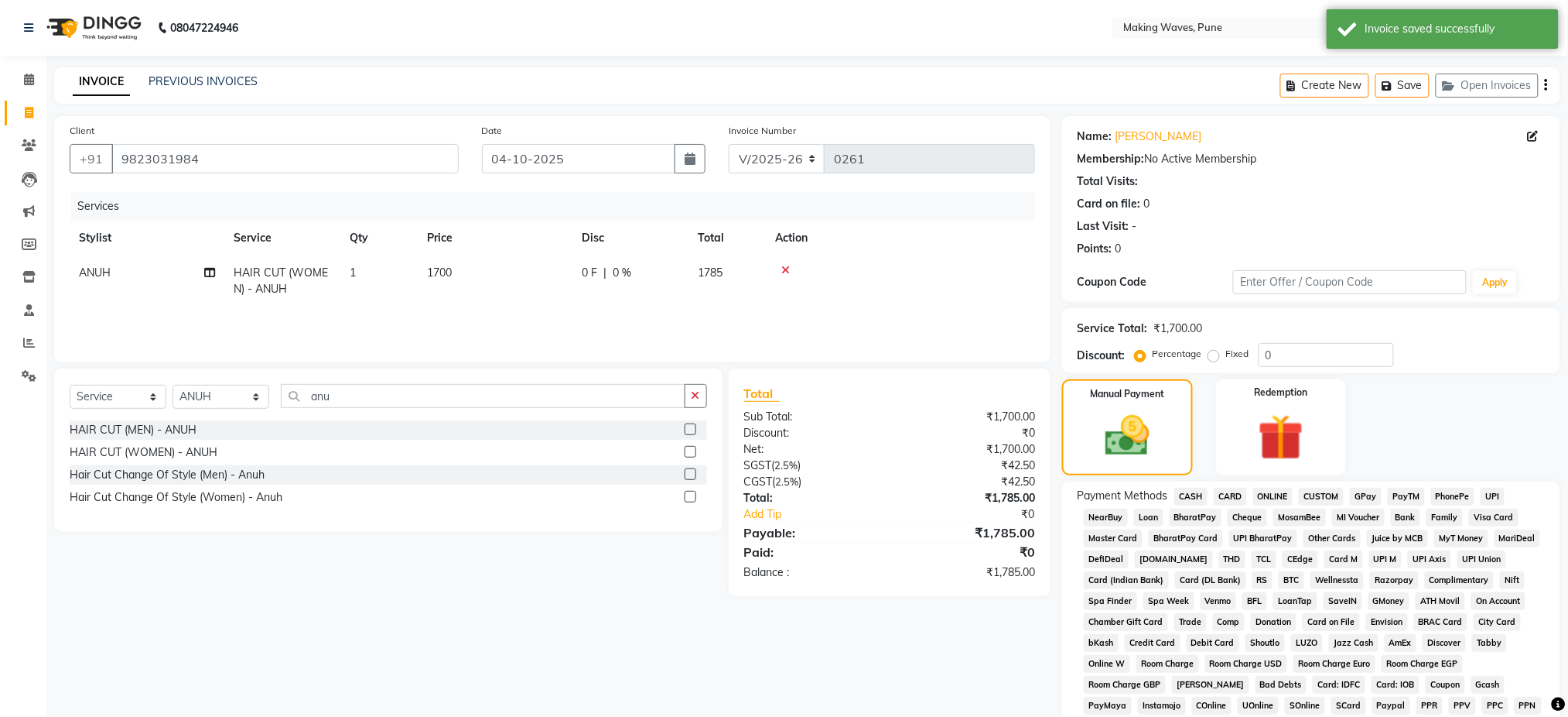
click at [1196, 496] on span "CASH" at bounding box center [1190, 496] width 33 height 17
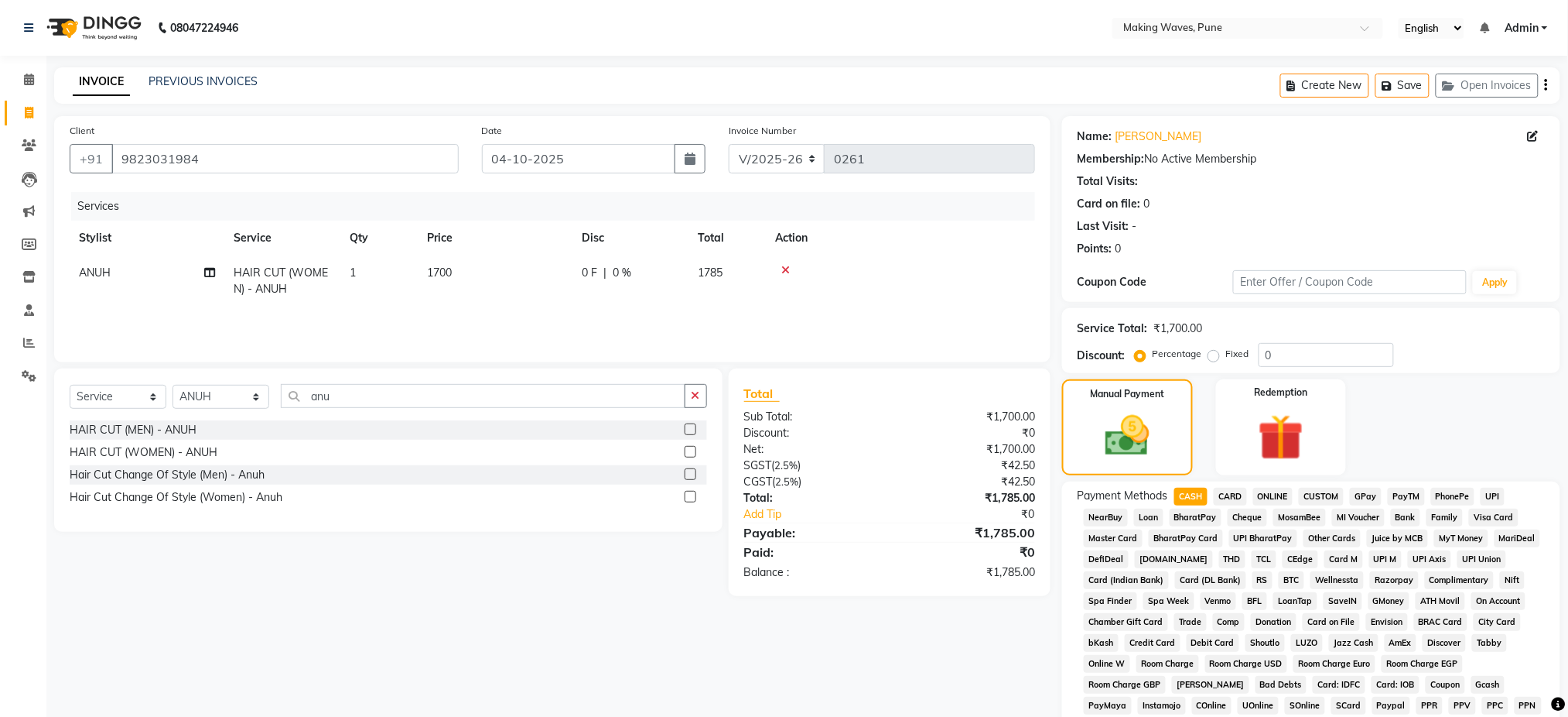
scroll to position [286, 0]
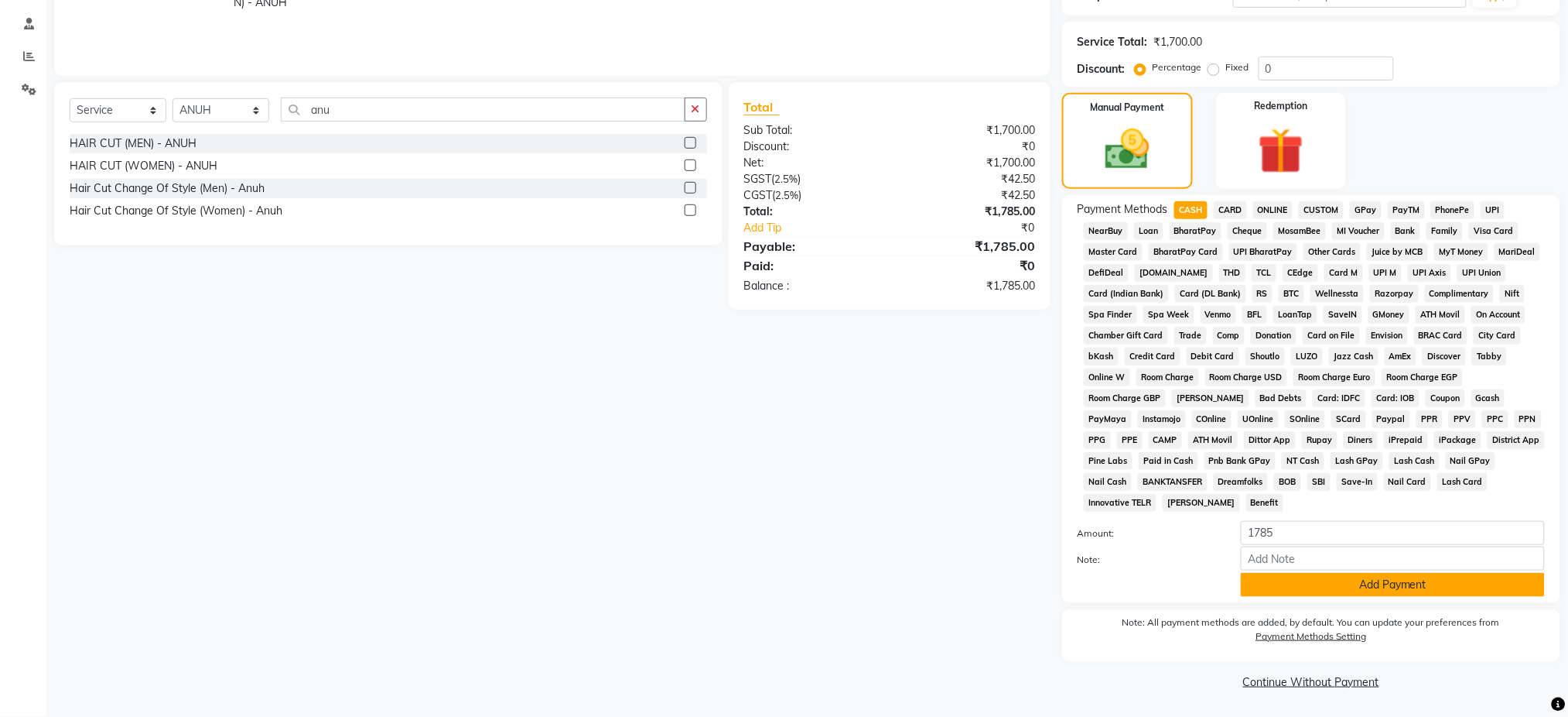
click at [1371, 583] on button "Add Payment" at bounding box center [1393, 585] width 304 height 24
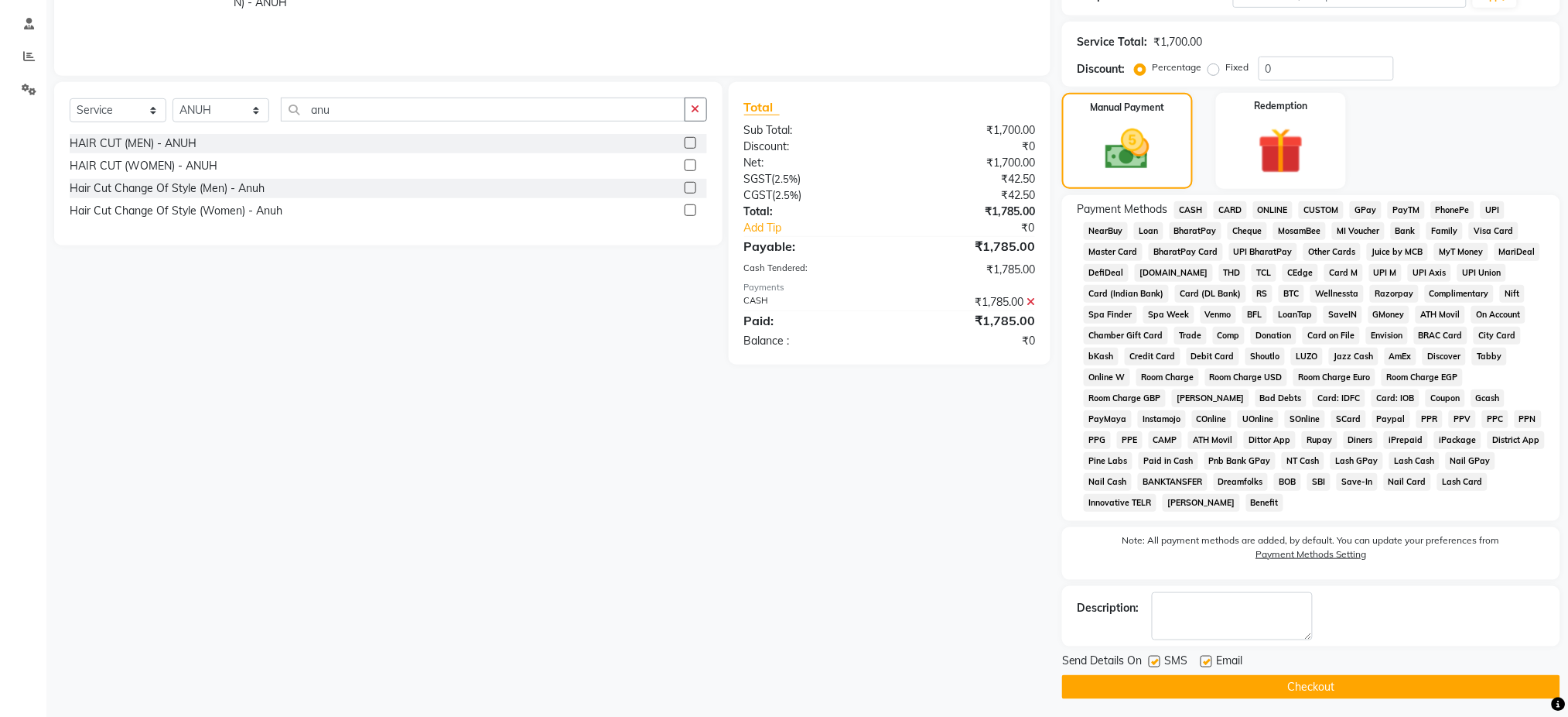
click at [1264, 678] on button "Checkout" at bounding box center [1311, 687] width 499 height 24
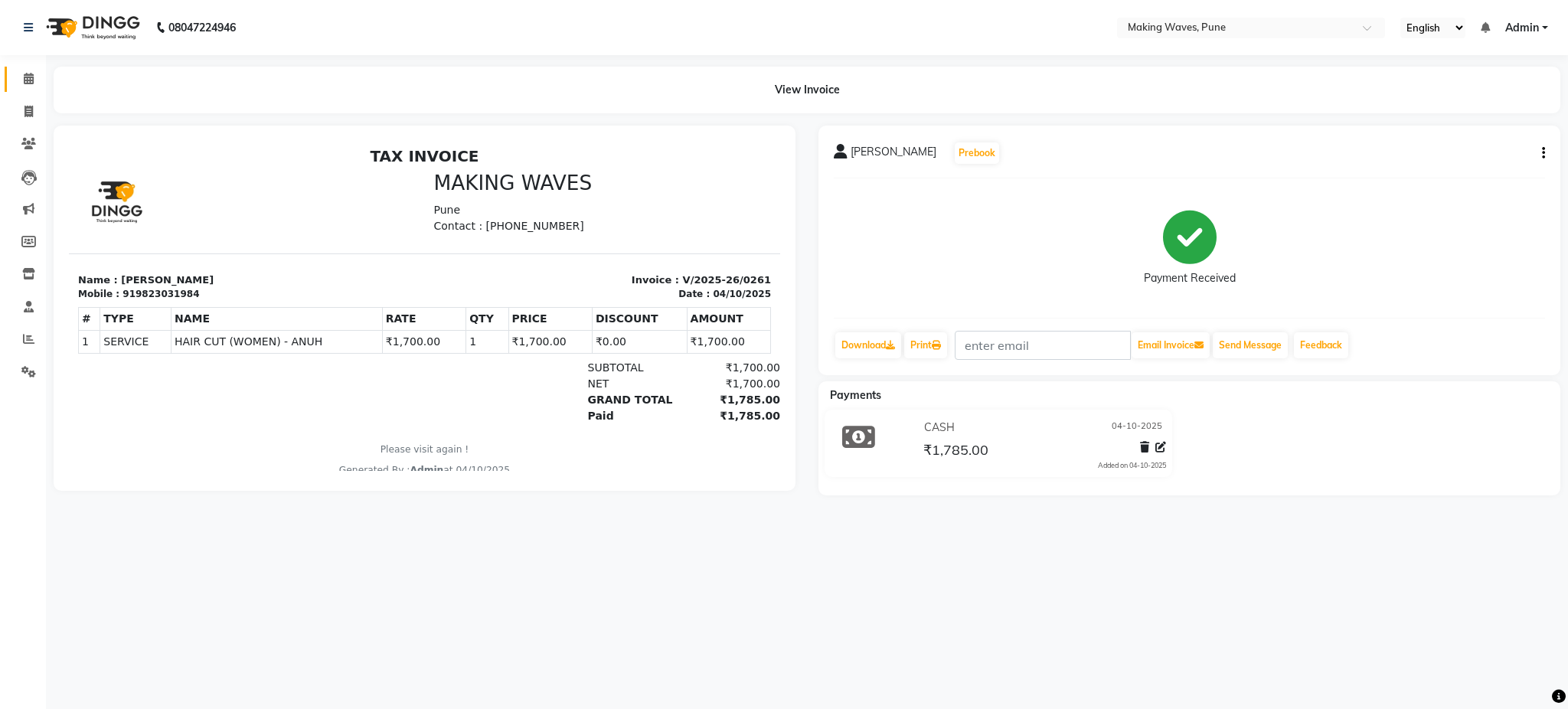
click at [25, 67] on link "Calendar" at bounding box center [23, 79] width 37 height 25
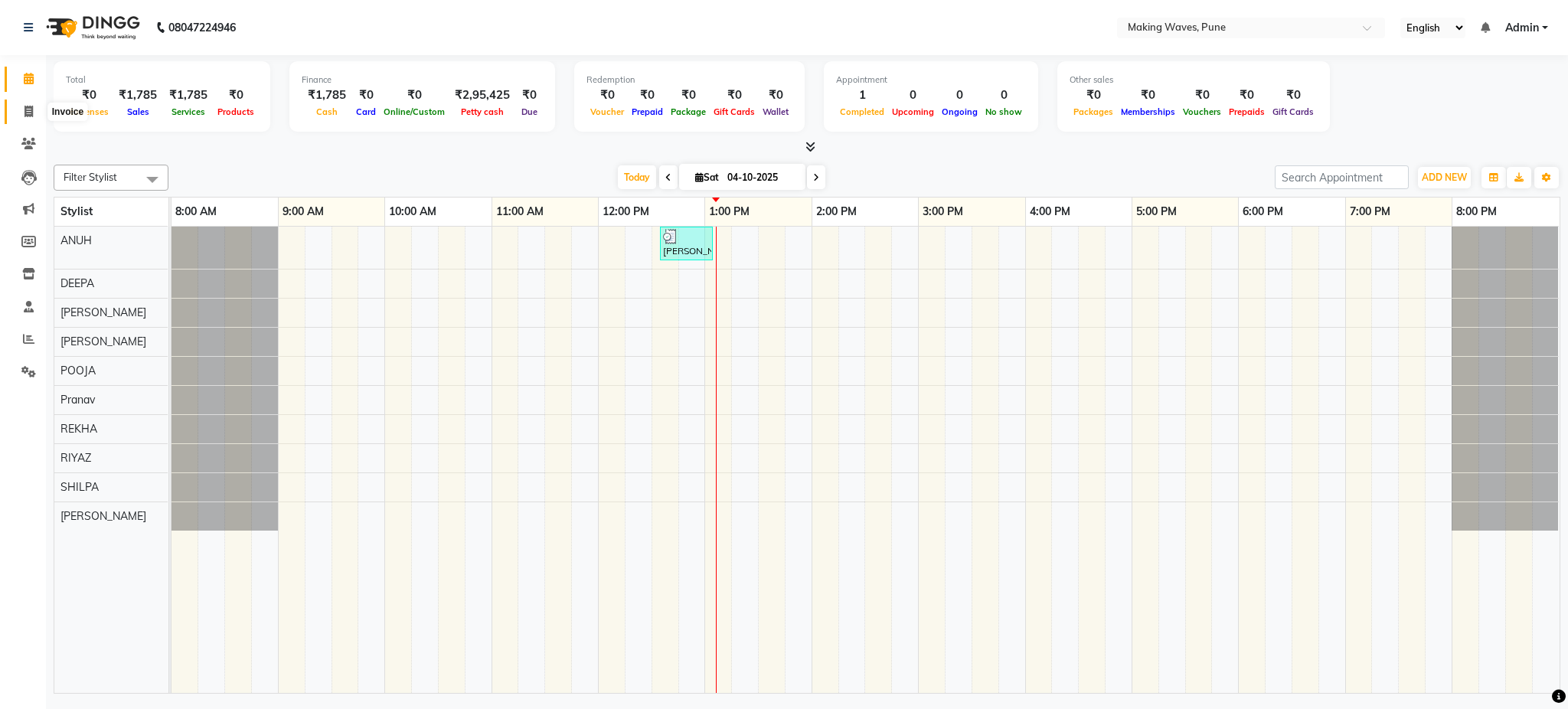
click at [22, 115] on span at bounding box center [29, 112] width 27 height 17
select select "7311"
select select "service"
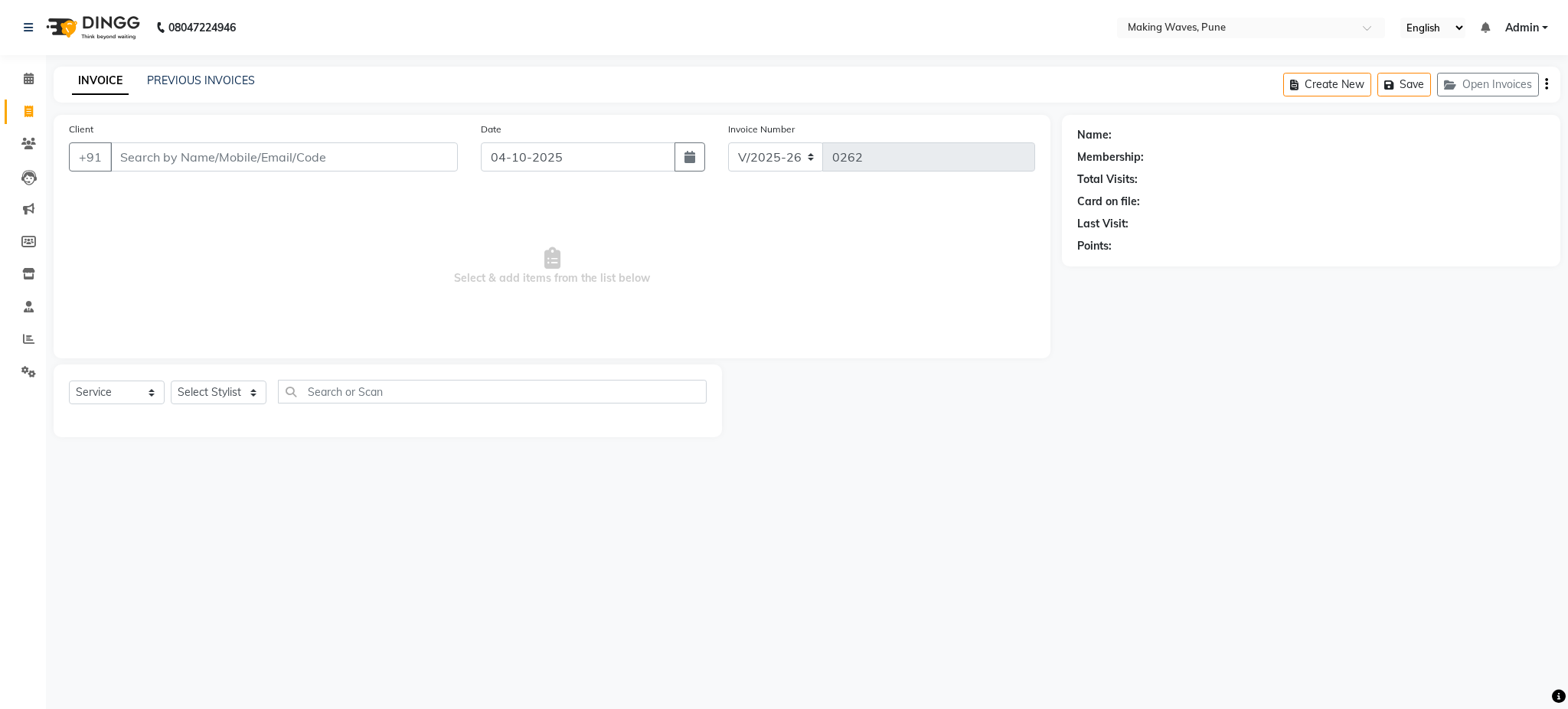
click at [180, 160] on input "Client" at bounding box center [284, 157] width 347 height 29
type input "j"
click at [205, 162] on input "Client" at bounding box center [284, 157] width 347 height 29
click at [166, 155] on input "Client" at bounding box center [284, 157] width 347 height 29
type input "9890583834"
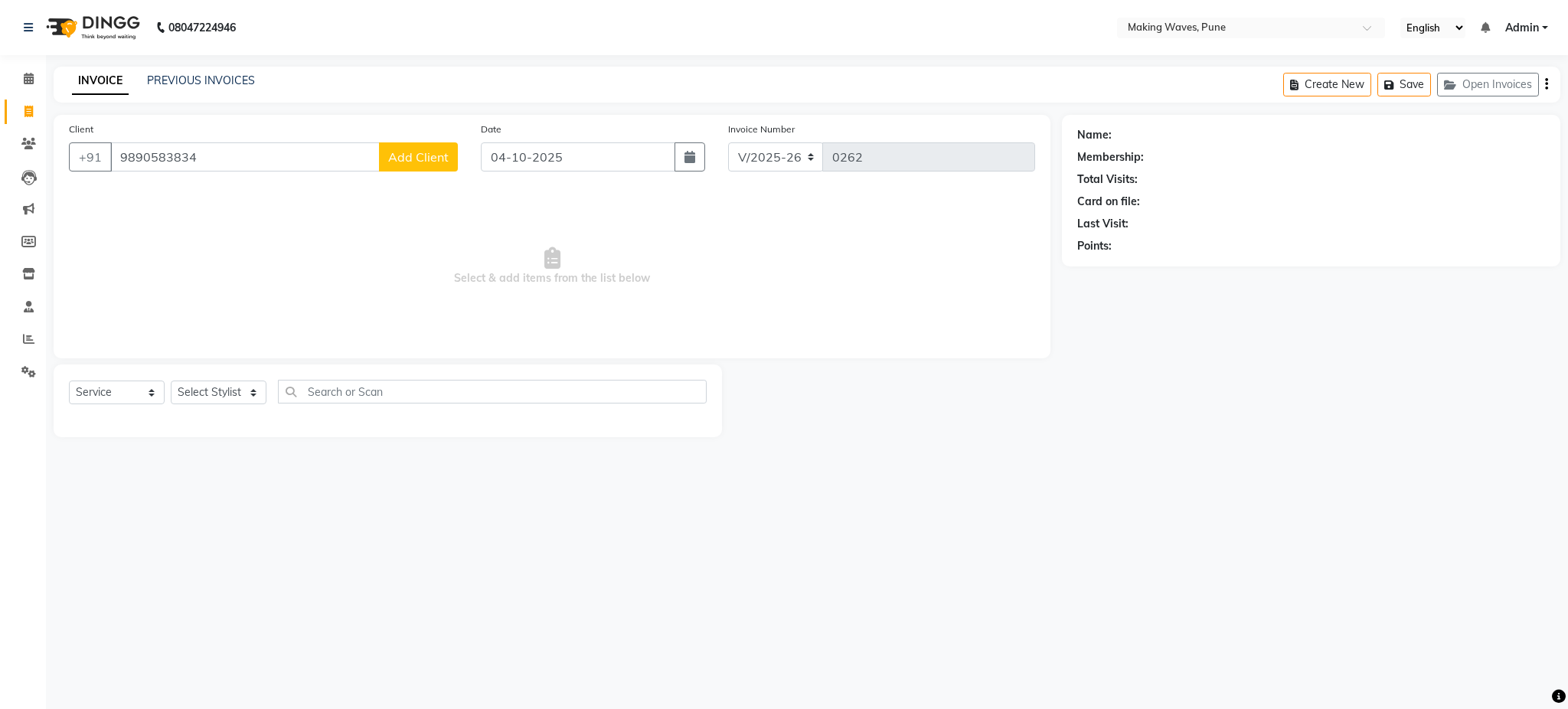
click at [411, 154] on span "Add Client" at bounding box center [418, 157] width 61 height 15
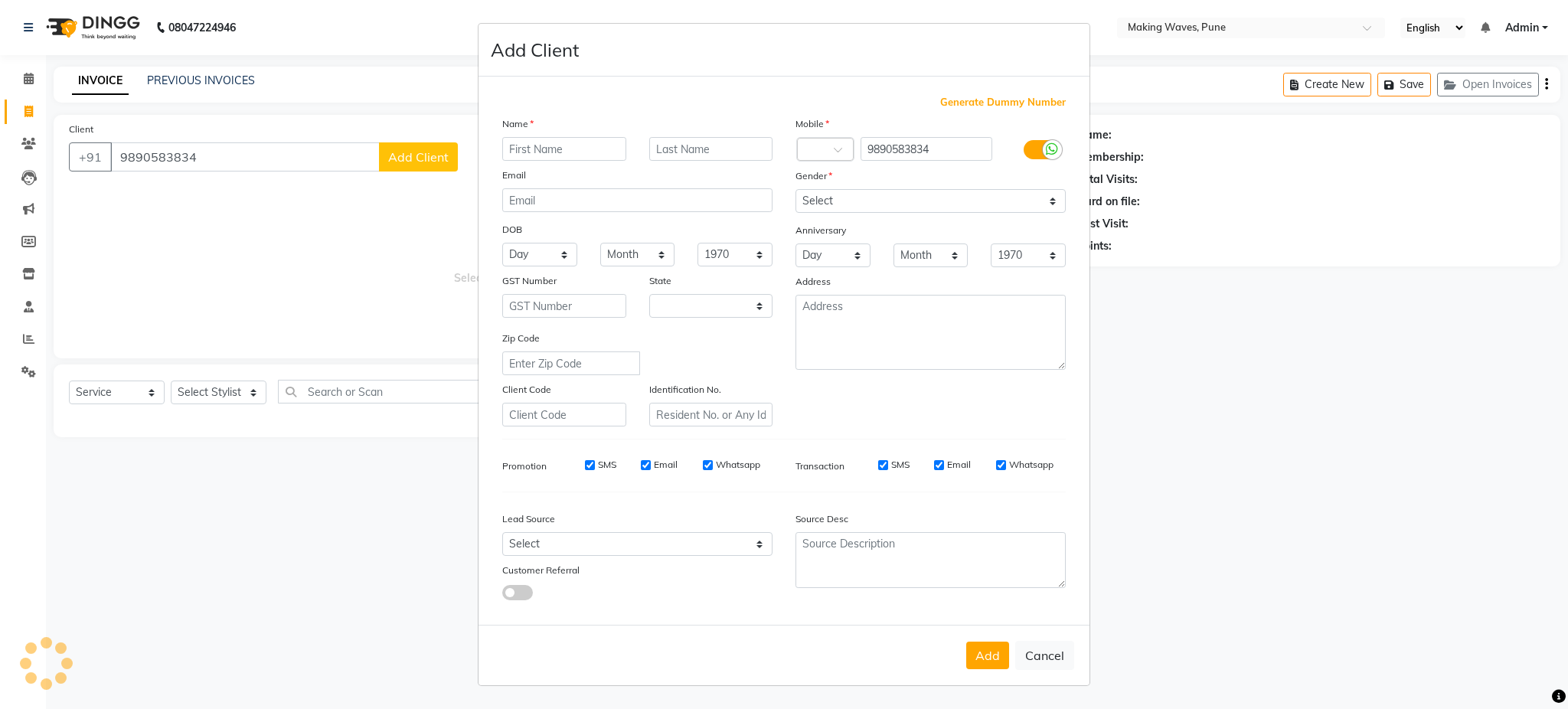
select select "22"
type input "jayashree"
type input "halbe"
click at [835, 200] on select "Select Male Female Other Prefer Not To Say" at bounding box center [930, 201] width 270 height 24
select select "female"
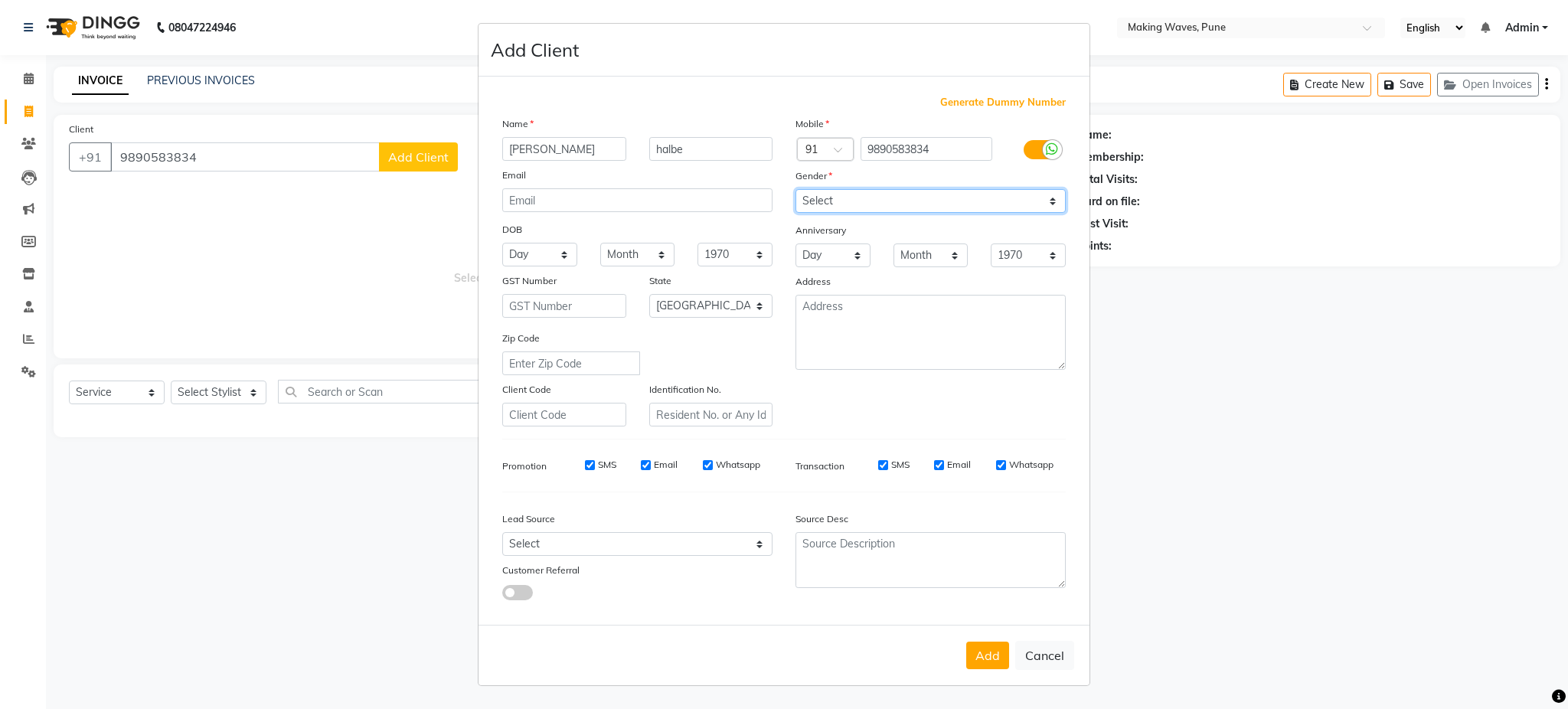
click at [795, 189] on select "Select Male Female Other Prefer Not To Say" at bounding box center [930, 201] width 270 height 24
click at [981, 656] on button "Add" at bounding box center [987, 655] width 43 height 27
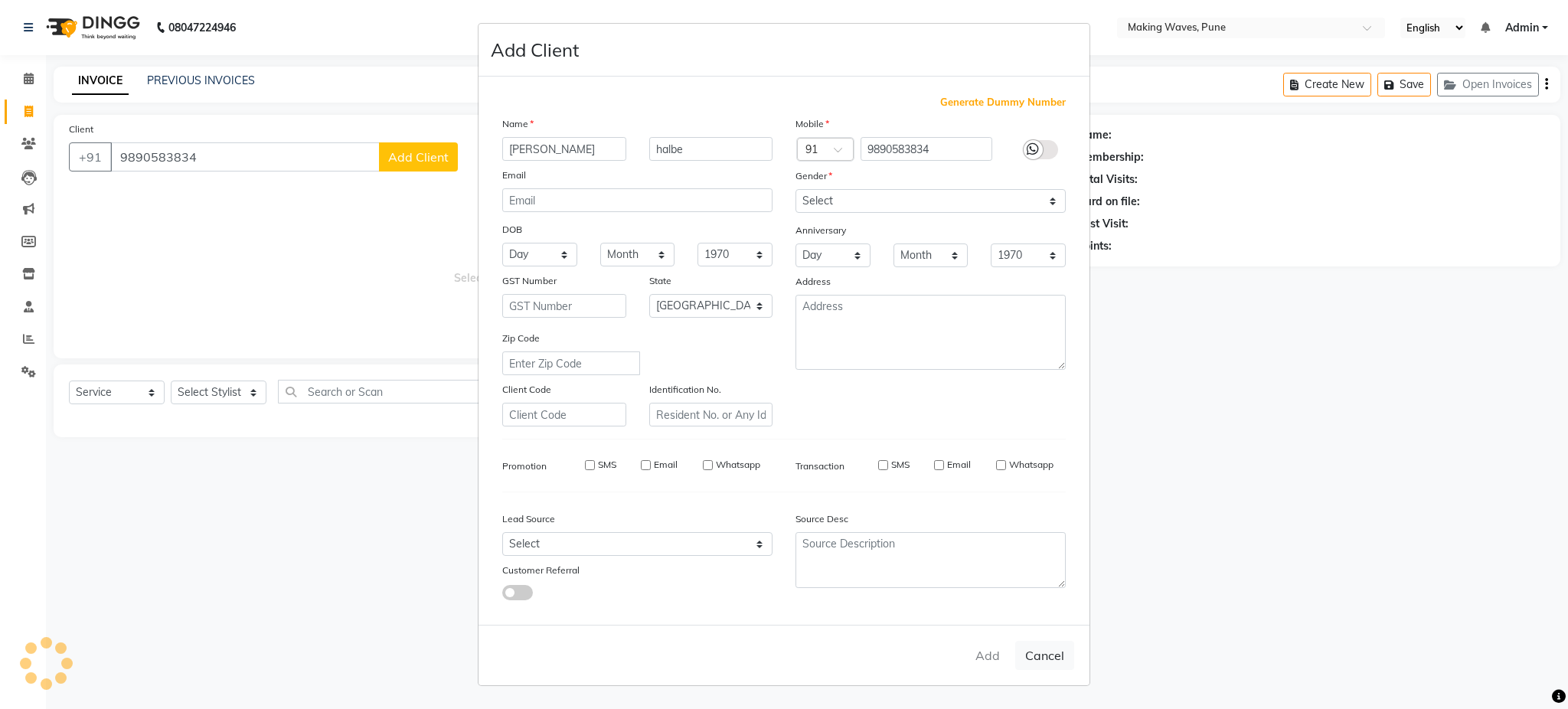
select select
select select "null"
select select
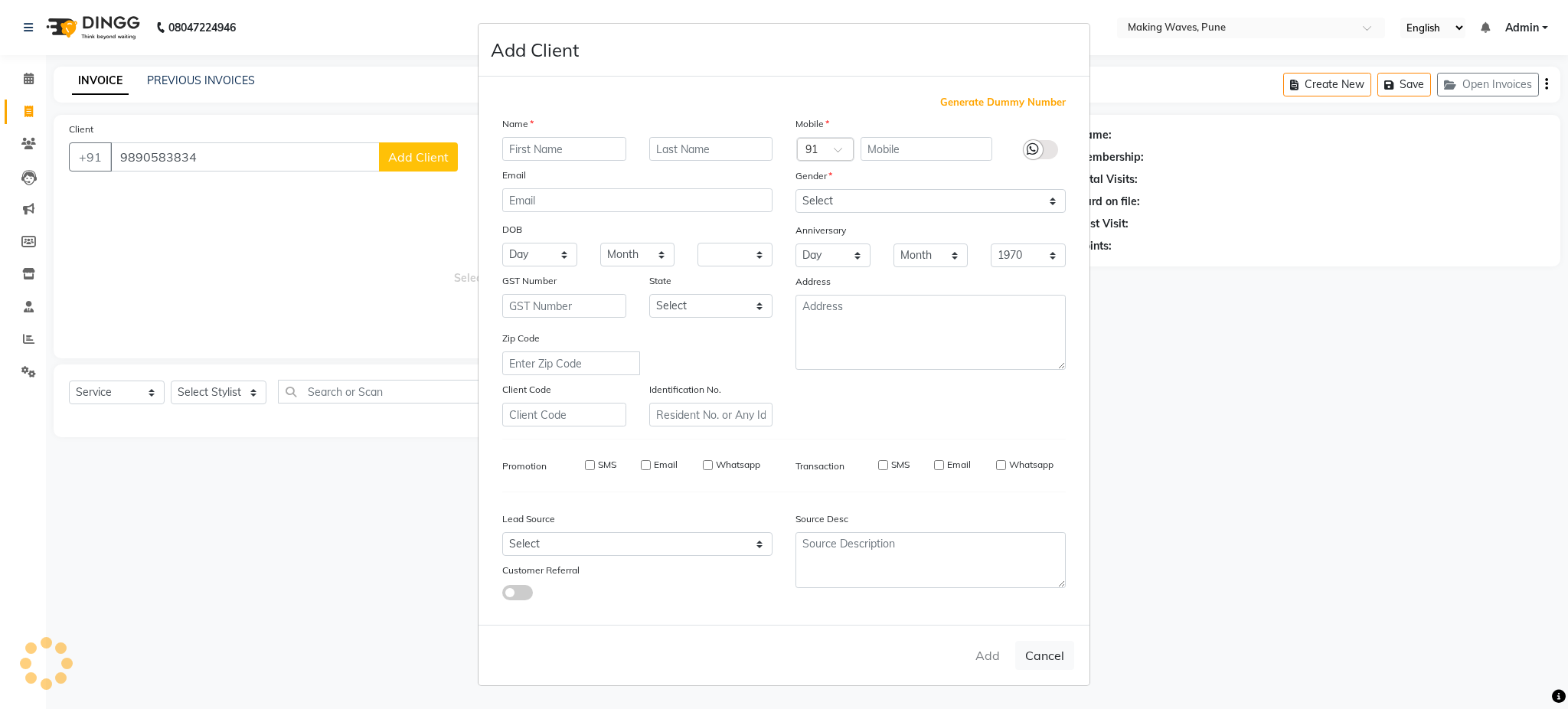
select select
checkbox input "false"
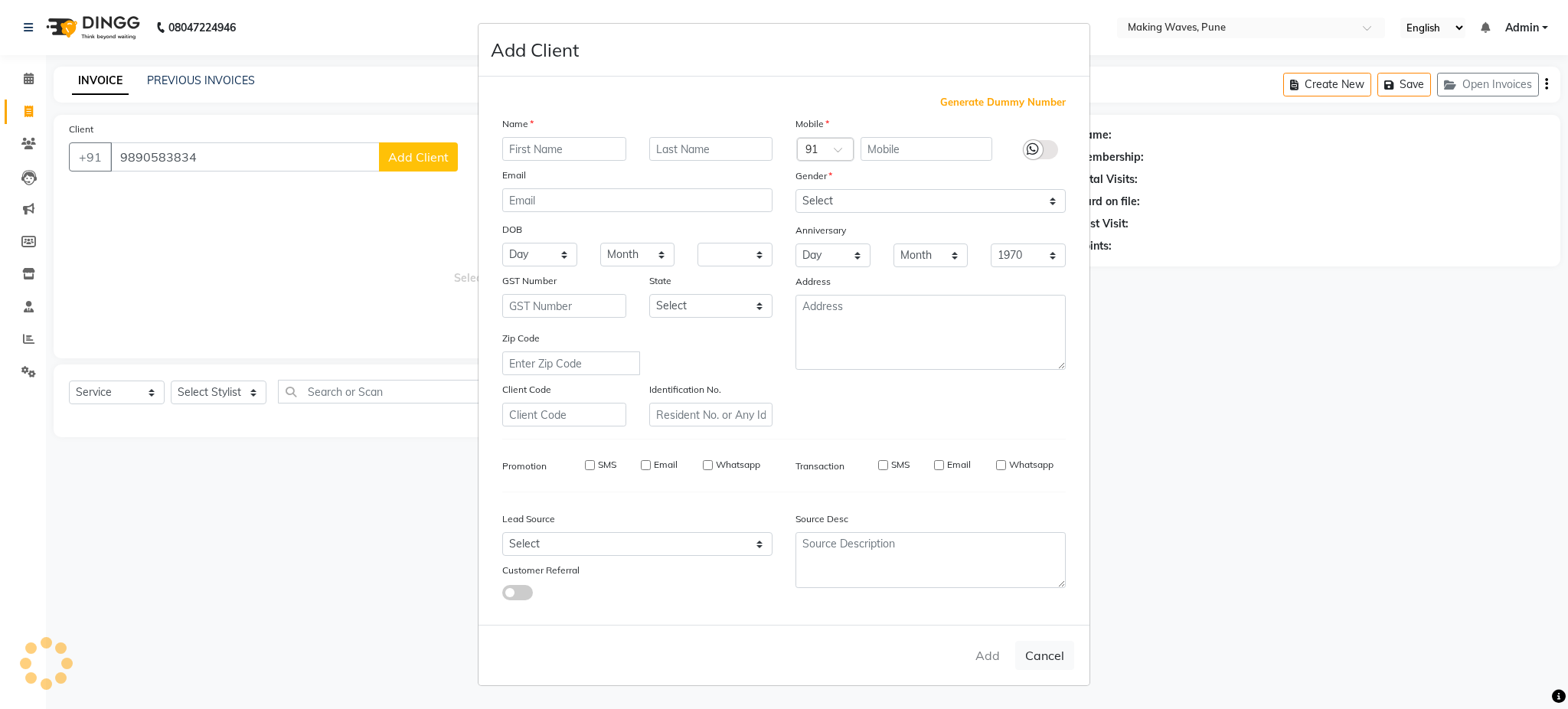
checkbox input "false"
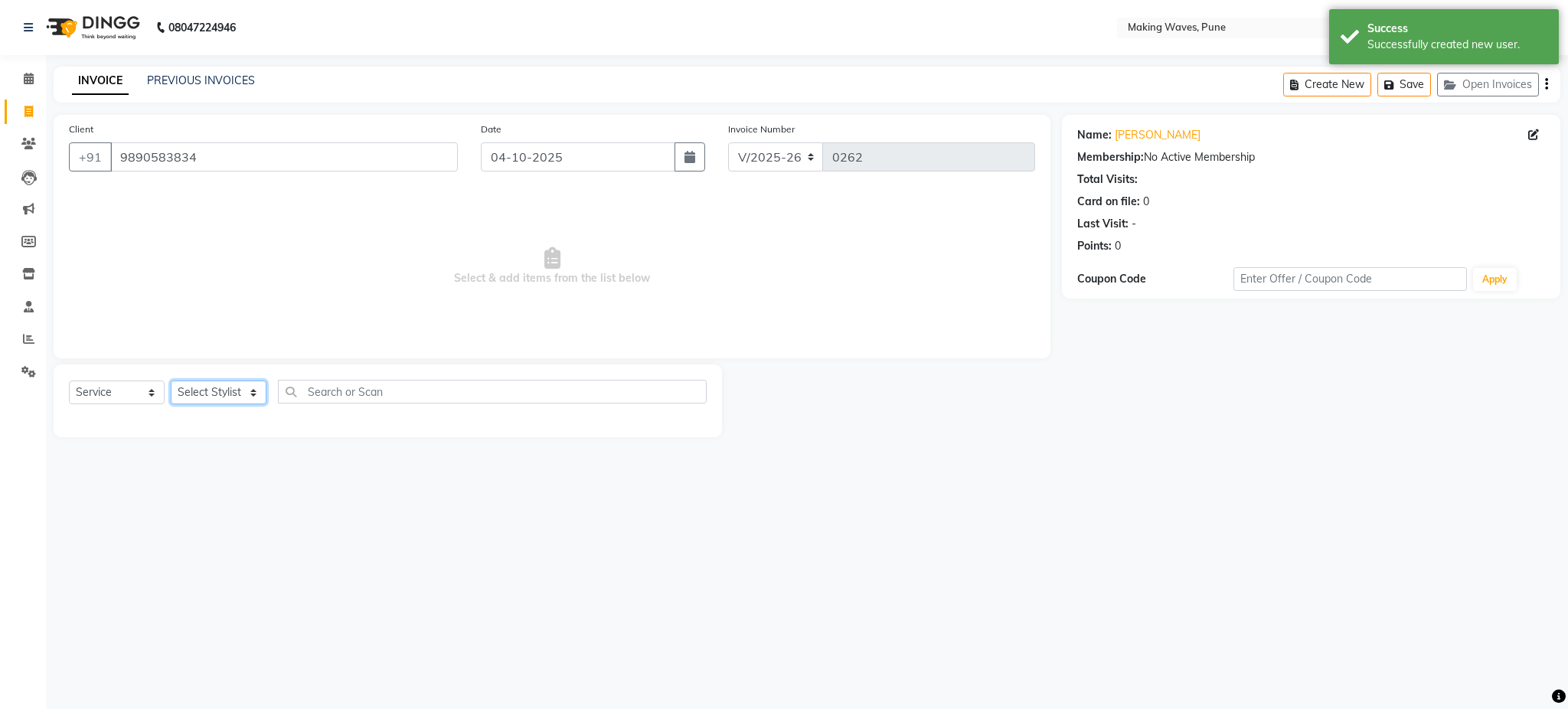
click at [204, 395] on select "Select Stylist ANUH DEEPA FARHAT KARAN POOJA Pranav REKHA RIYAZ SHILPA SNEHAL" at bounding box center [219, 393] width 96 height 24
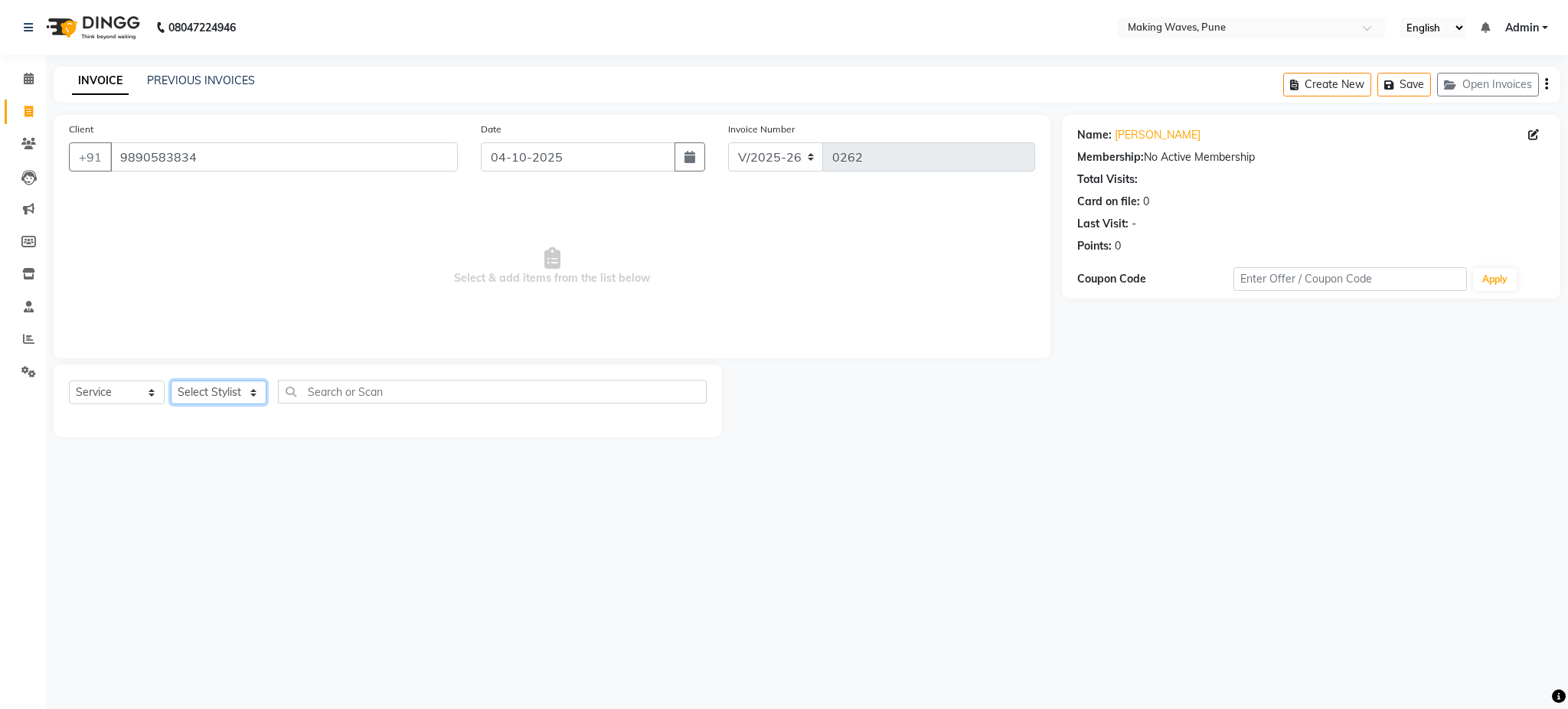
select select "62749"
click at [170, 381] on select "Select Stylist ANUH DEEPA FARHAT KARAN POOJA Pranav REKHA RIYAZ SHILPA SNEHAL" at bounding box center [219, 393] width 96 height 24
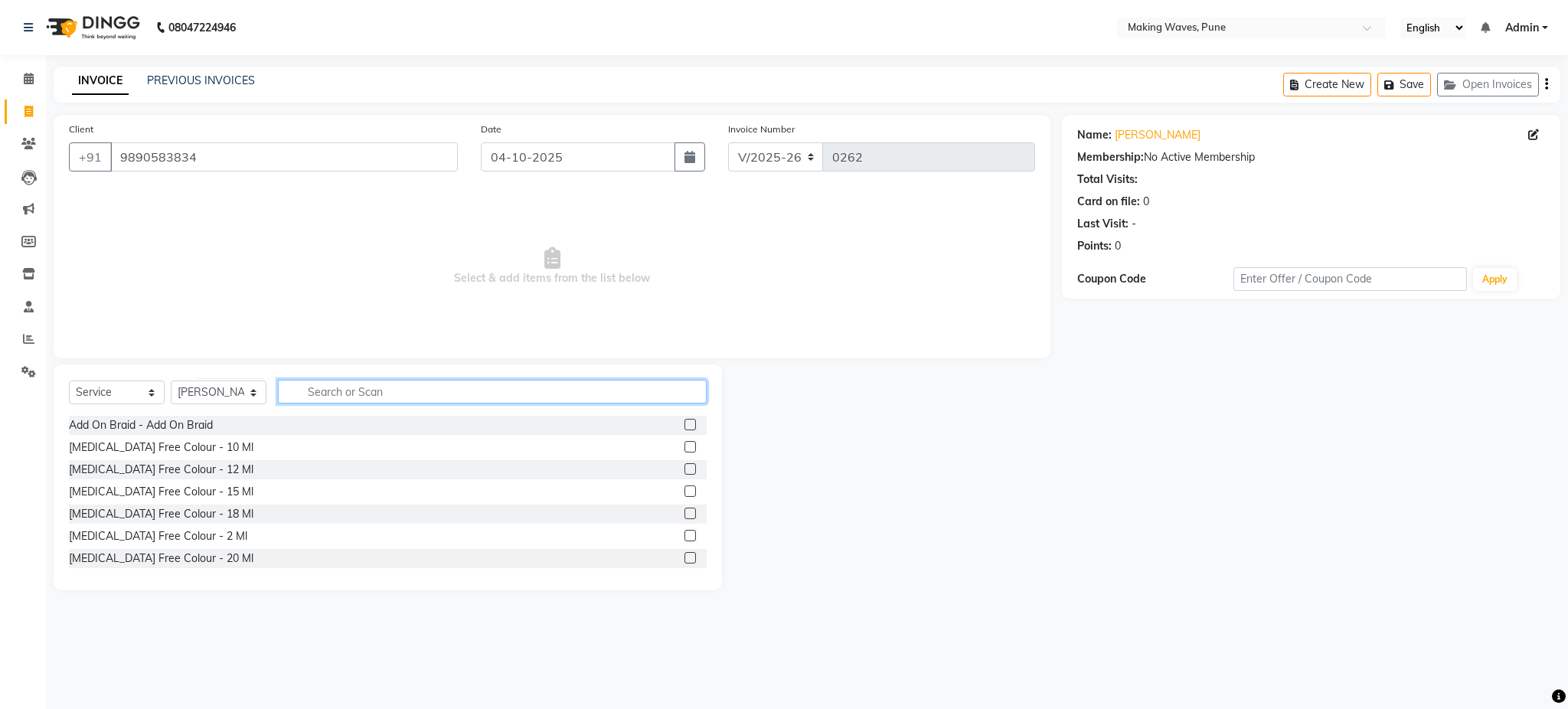
click at [405, 400] on input "text" at bounding box center [492, 392] width 429 height 24
type input "eye"
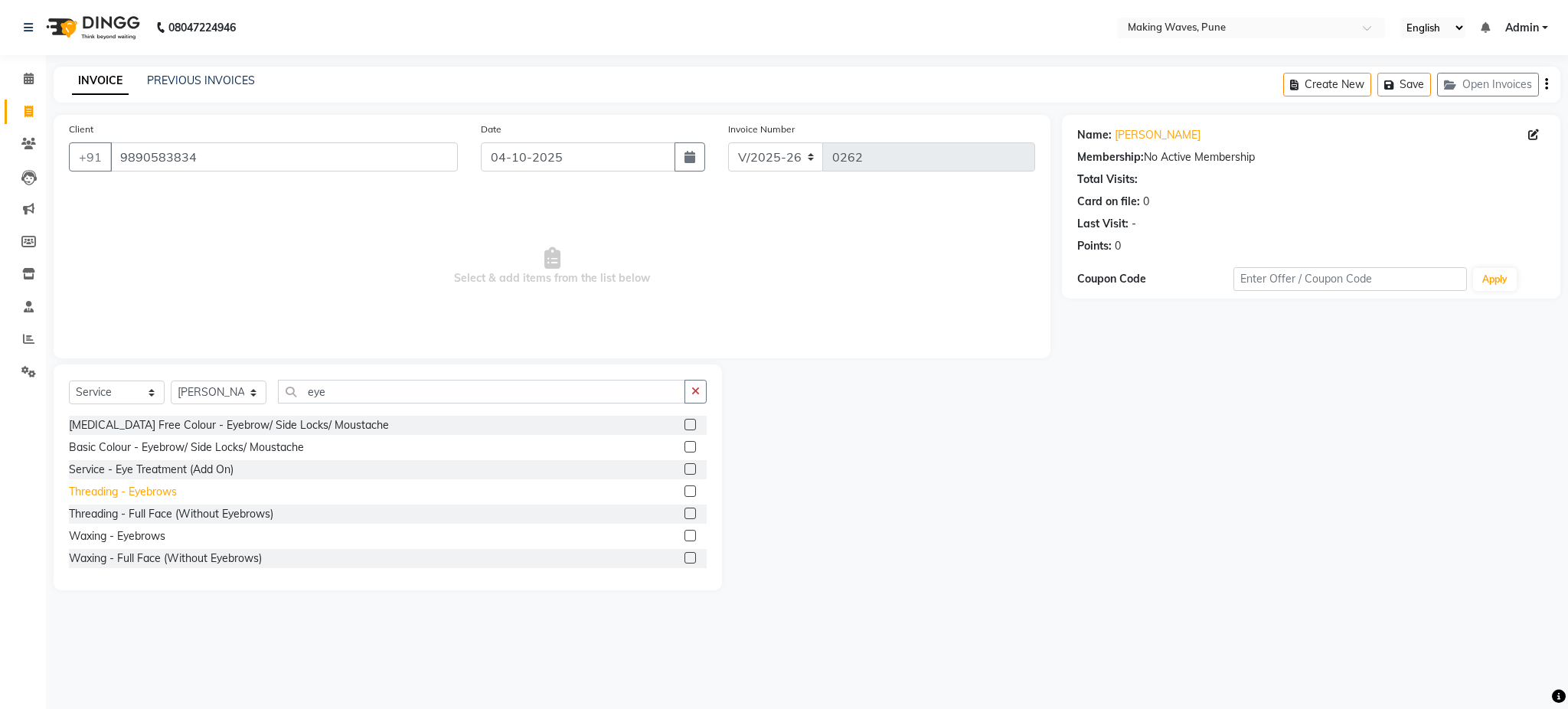
click at [141, 490] on div "Threading - Eyebrows" at bounding box center [122, 492] width 108 height 16
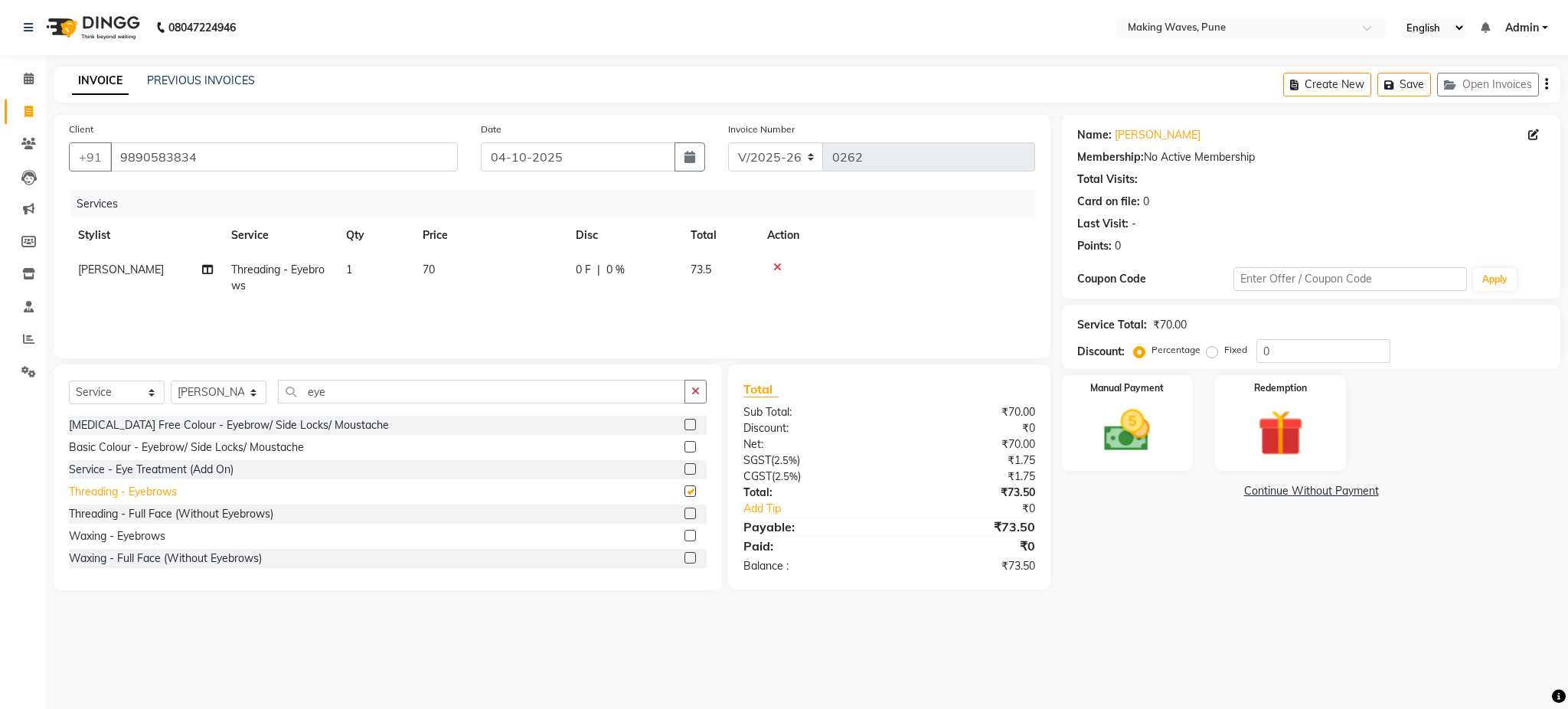
checkbox input "false"
click at [1545, 84] on icon "button" at bounding box center [1546, 84] width 3 height 1
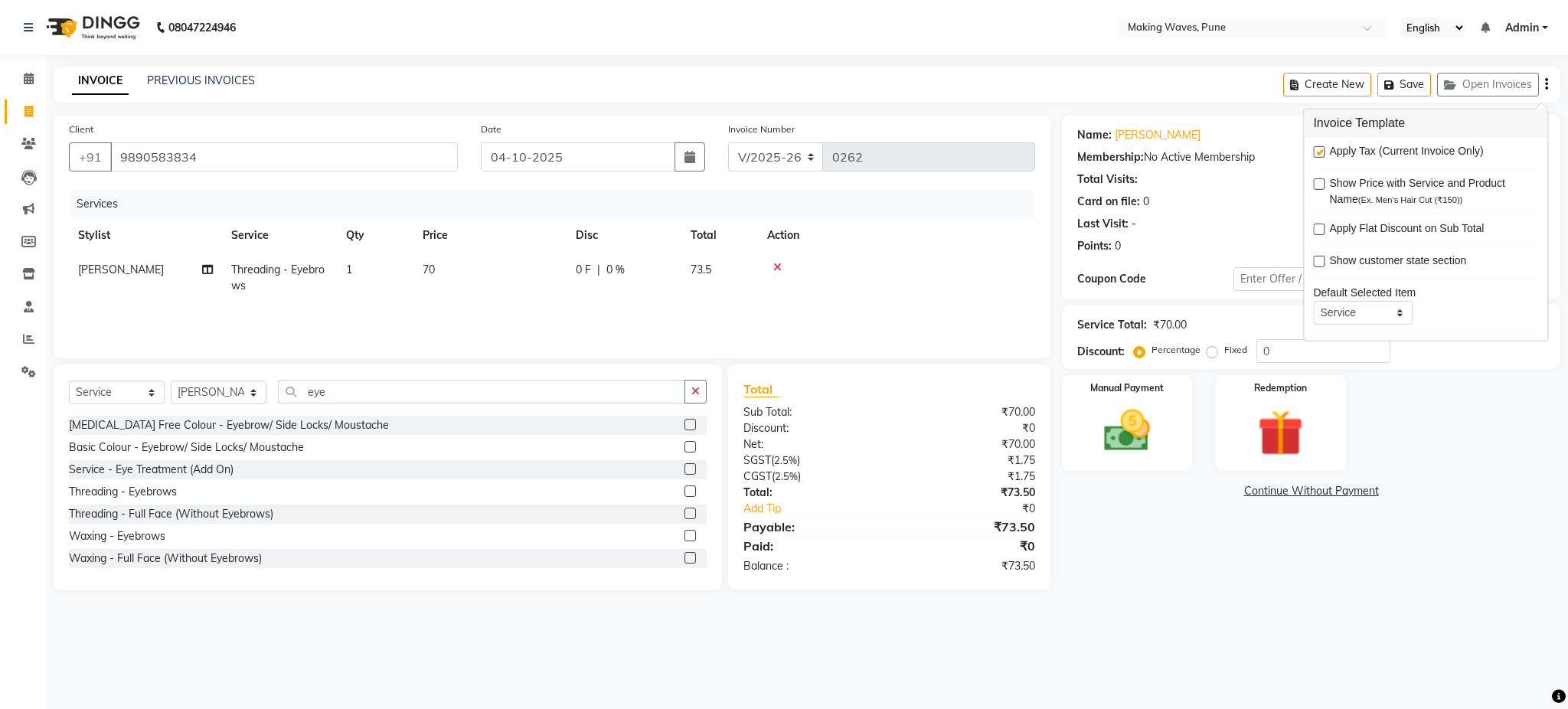
click at [1319, 153] on label at bounding box center [1319, 151] width 12 height 12
click at [1319, 153] on input "checkbox" at bounding box center [1318, 152] width 10 height 10
checkbox input "false"
click at [1115, 432] on img at bounding box center [1127, 431] width 78 height 55
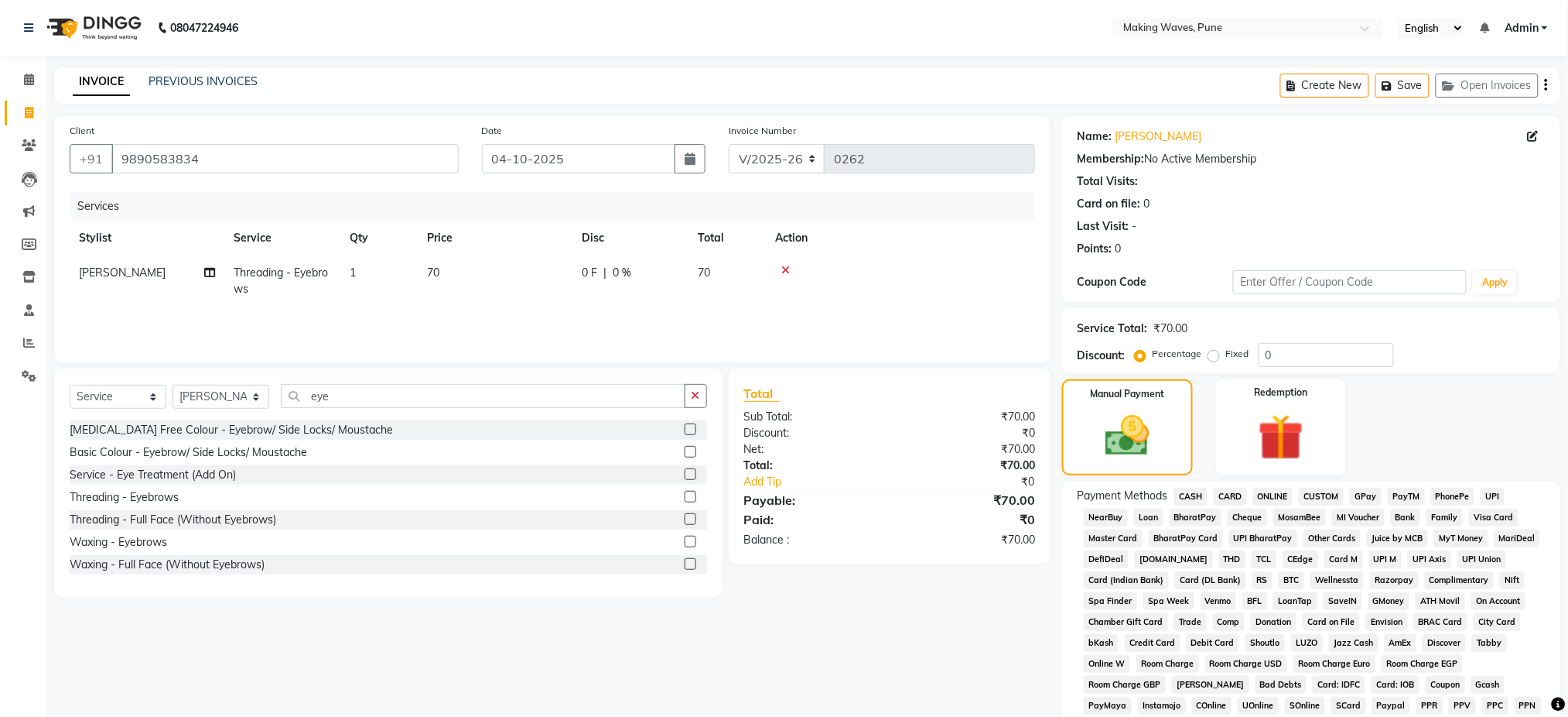
click at [1201, 496] on span "CASH" at bounding box center [1190, 496] width 33 height 17
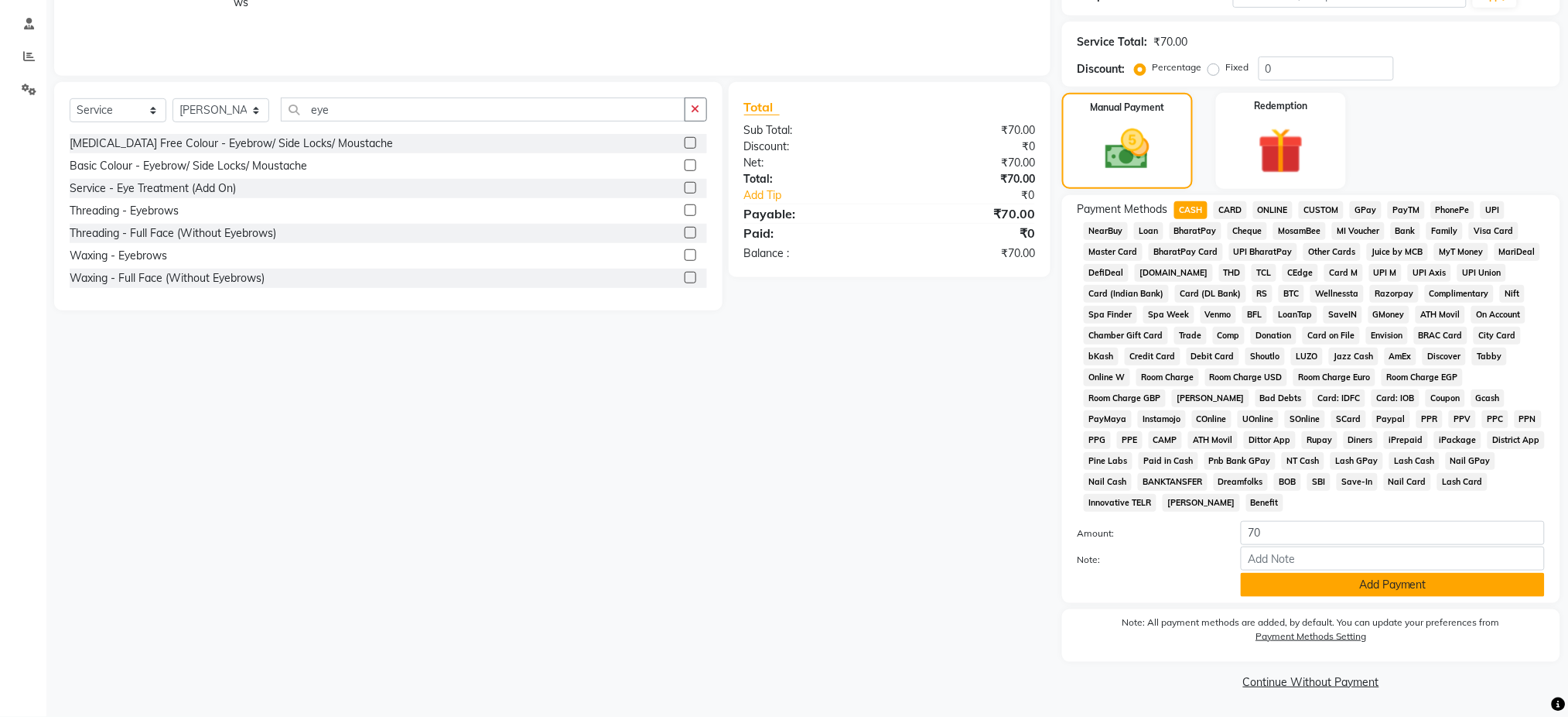
click at [1457, 580] on button "Add Payment" at bounding box center [1393, 585] width 304 height 24
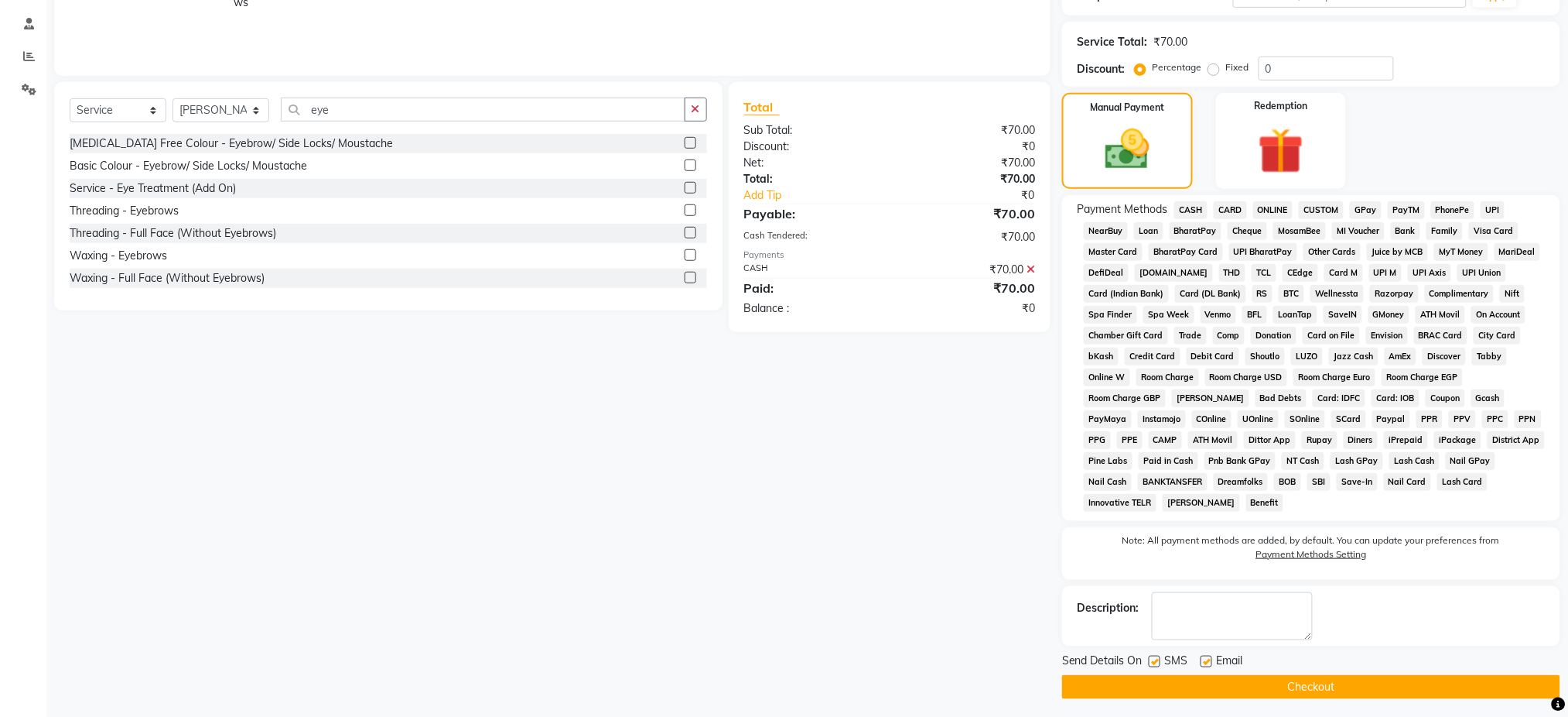
click at [1328, 676] on button "Checkout" at bounding box center [1311, 687] width 499 height 24
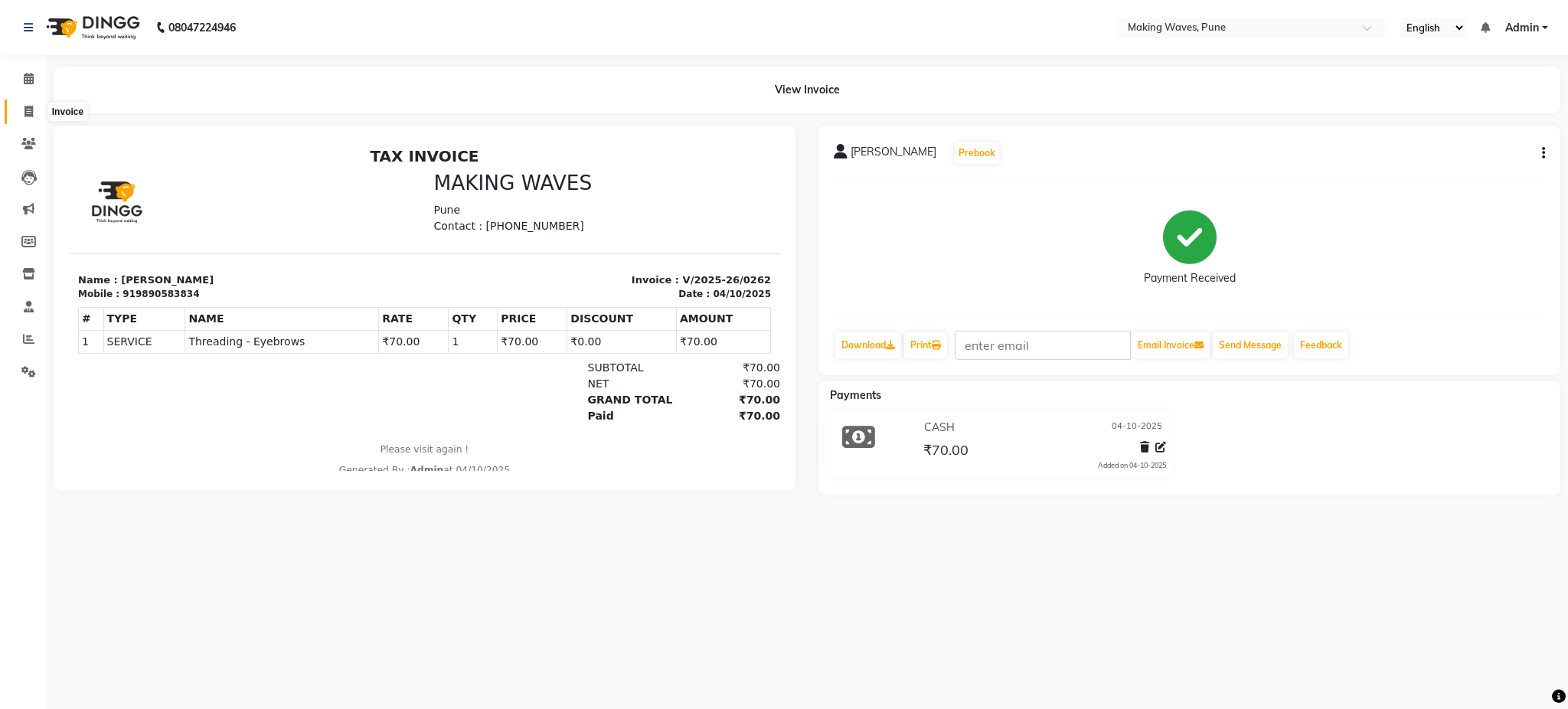
click at [31, 105] on icon at bounding box center [28, 111] width 8 height 12
select select "7311"
select select "service"
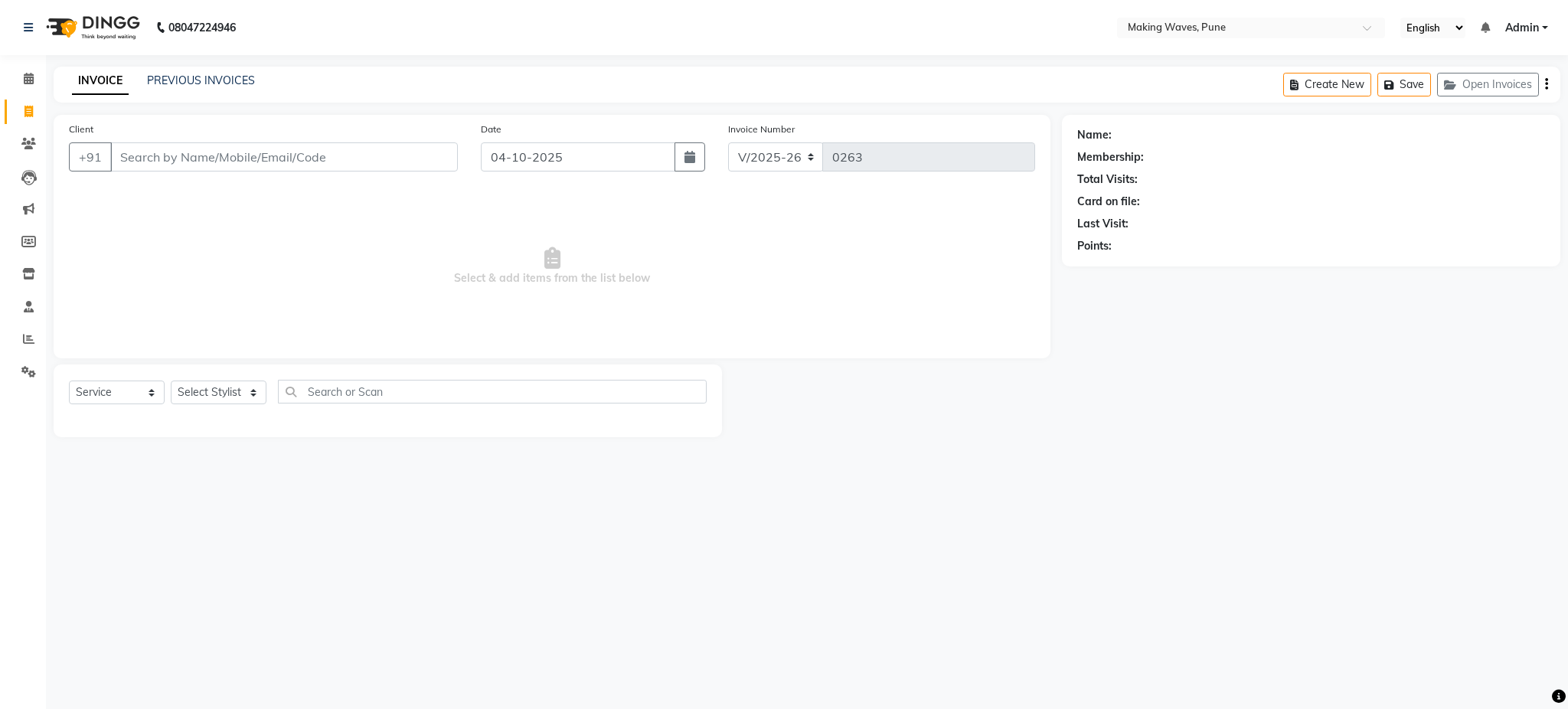
click at [158, 156] on input "Client" at bounding box center [284, 157] width 347 height 29
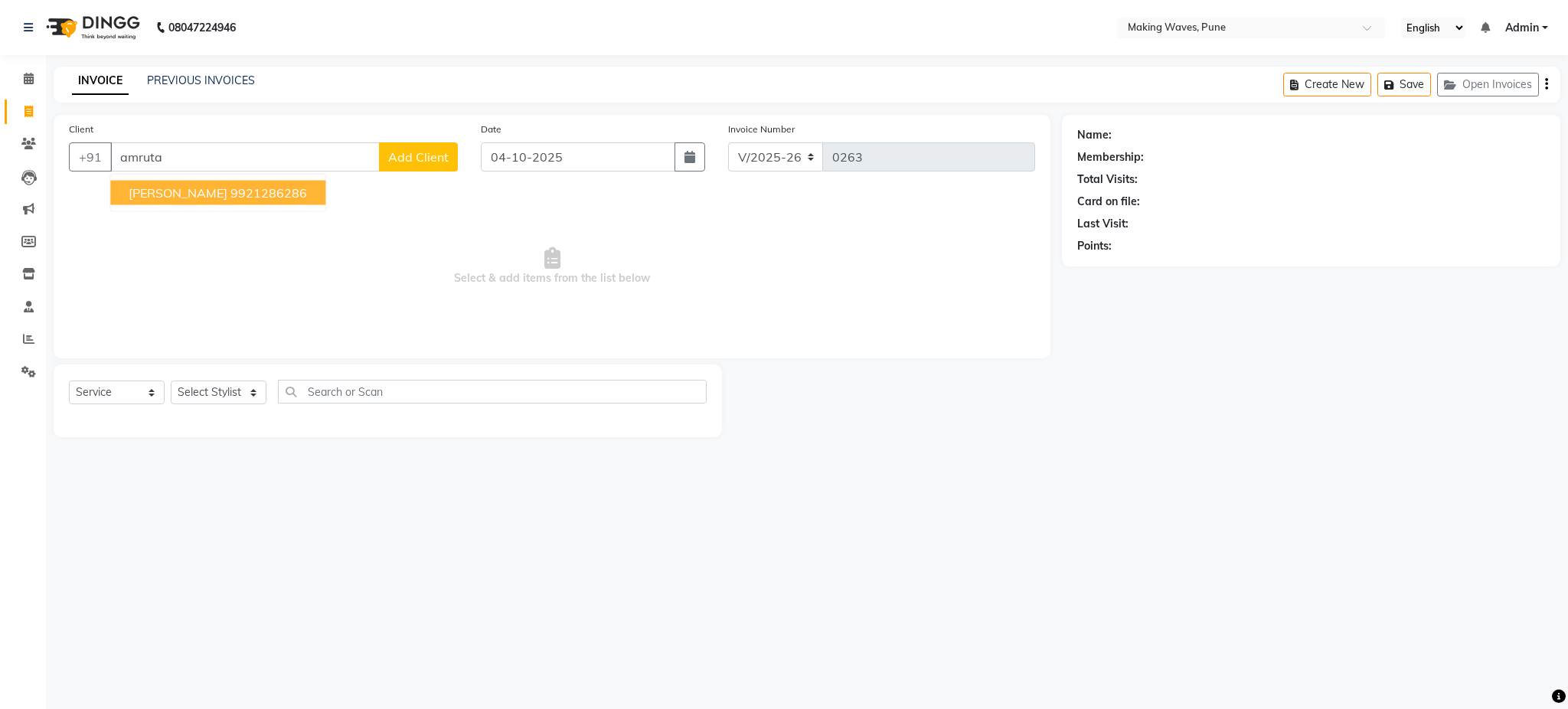
click at [228, 189] on span "AMRUTA PRADHAN" at bounding box center [178, 192] width 99 height 15
type input "9921286286"
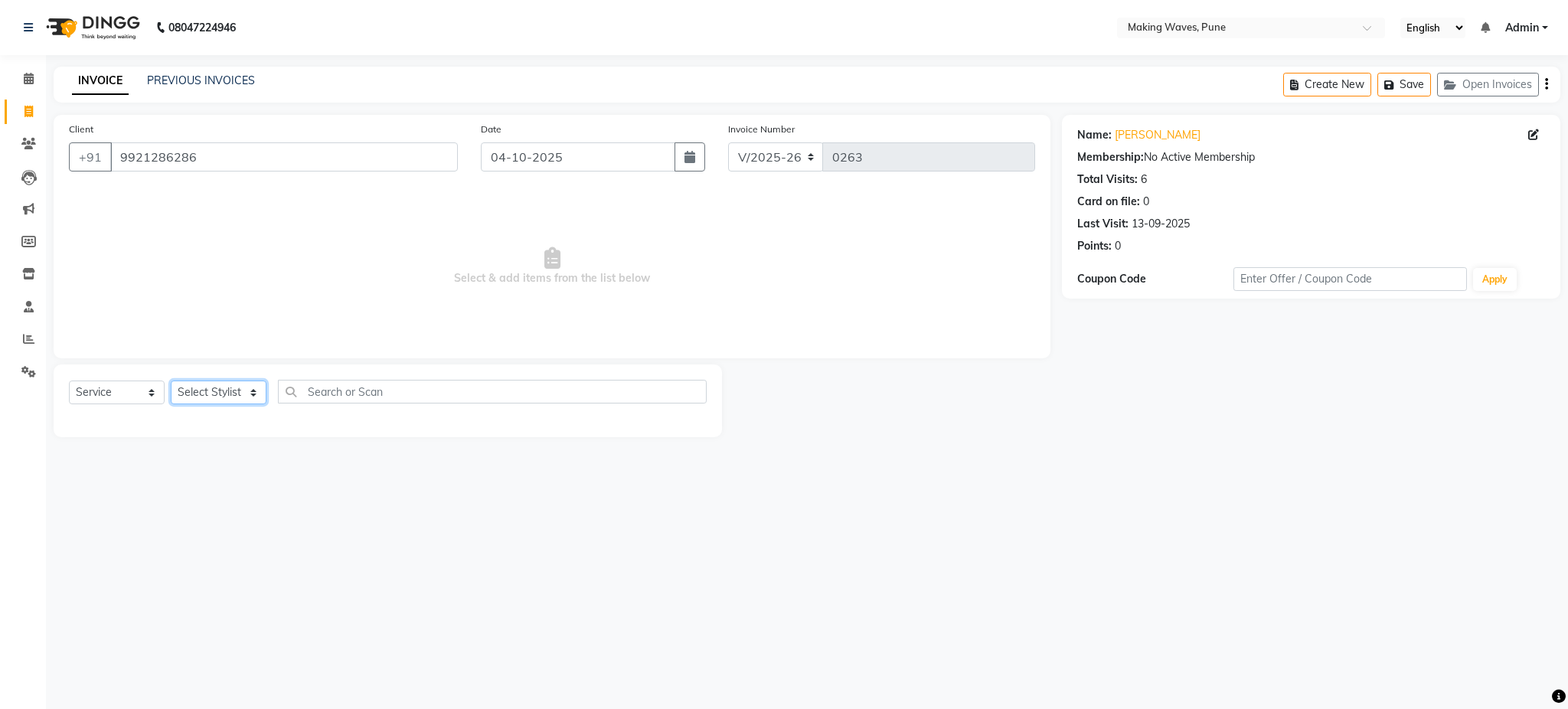
click at [213, 389] on select "Select Stylist ANUH DEEPA FARHAT KARAN POOJA Pranav REKHA RIYAZ SHILPA SNEHAL" at bounding box center [219, 393] width 96 height 24
select select "62750"
click at [170, 381] on select "Select Stylist ANUH DEEPA FARHAT KARAN POOJA Pranav REKHA RIYAZ SHILPA SNEHAL" at bounding box center [219, 393] width 96 height 24
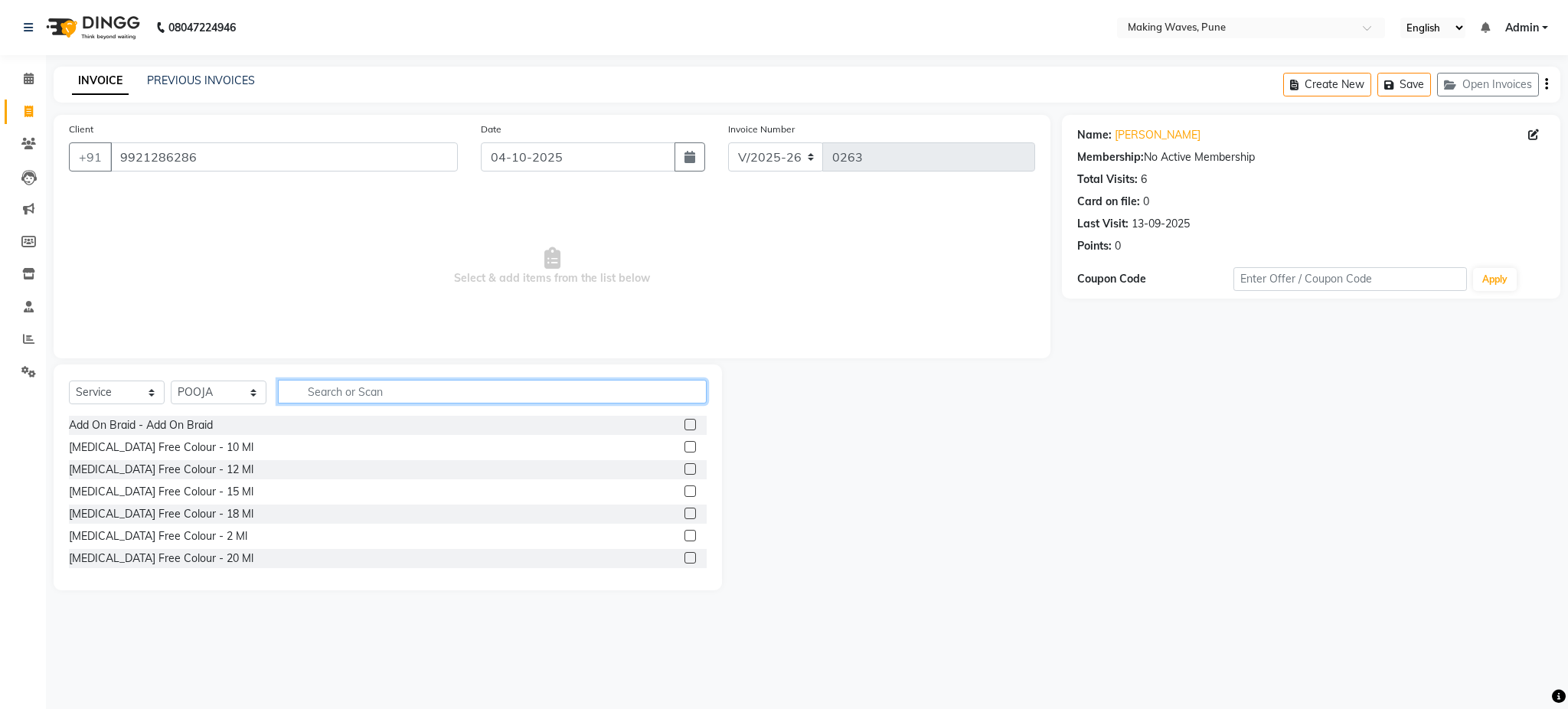
click at [411, 396] on input "text" at bounding box center [492, 392] width 429 height 24
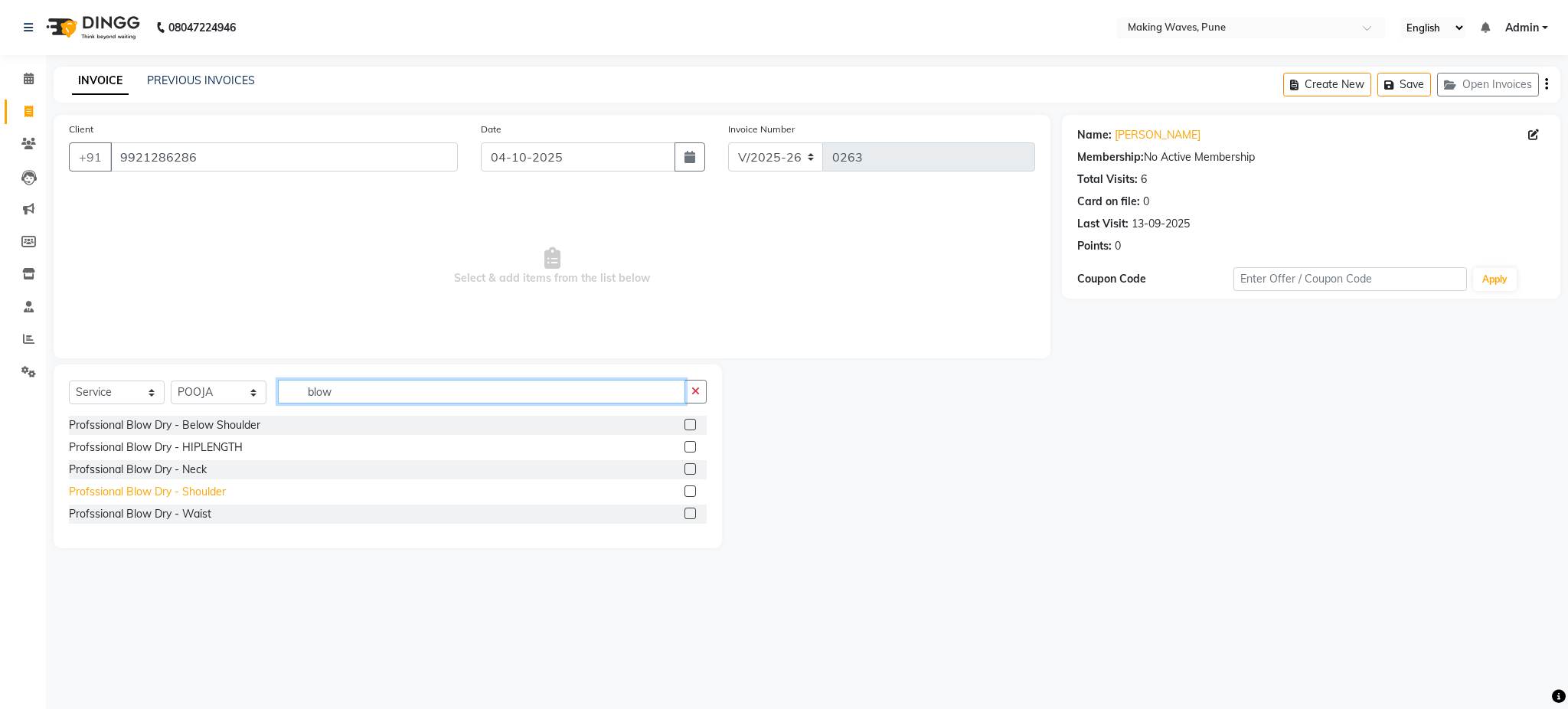
type input "blow"
click at [205, 496] on div "Profssional Blow Dry - Shoulder" at bounding box center [147, 492] width 157 height 16
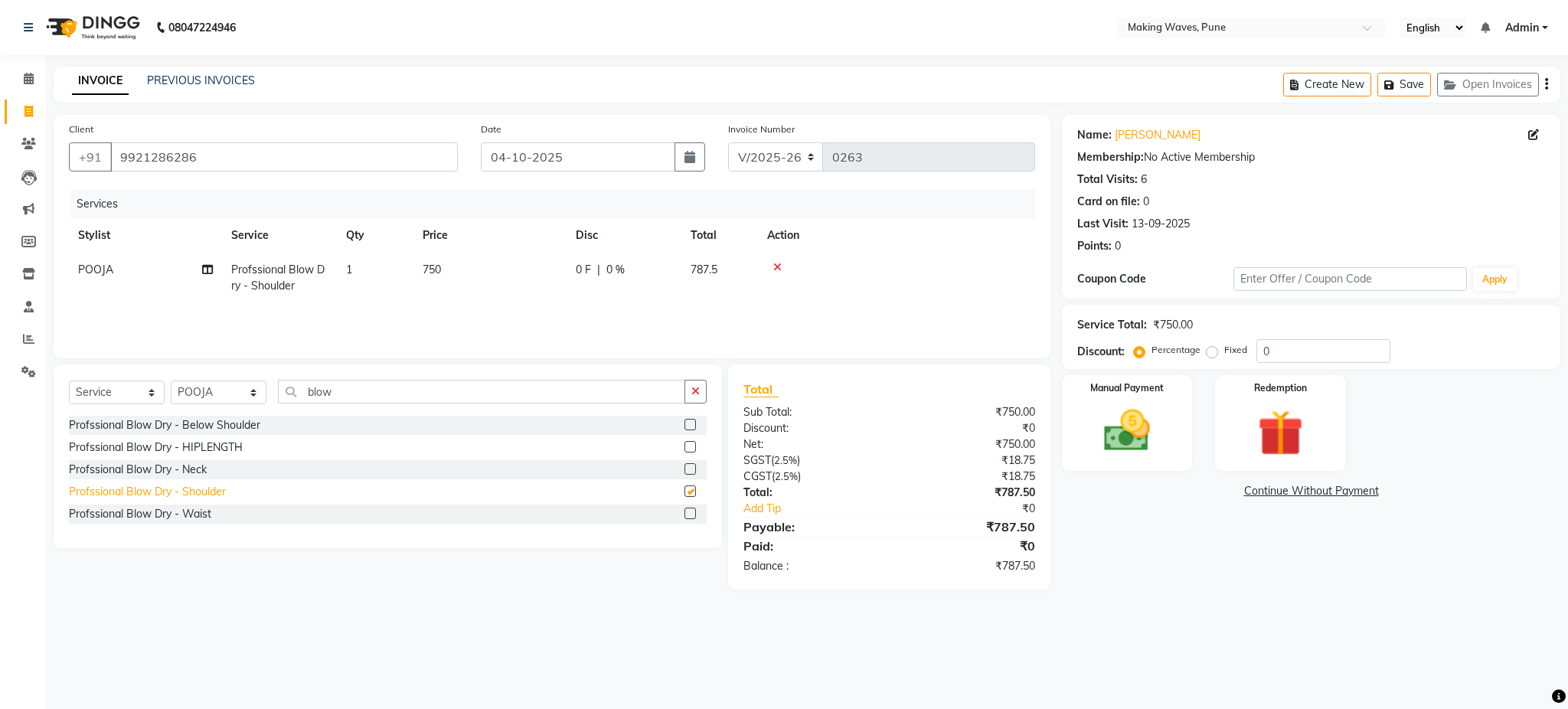
checkbox input "false"
click at [226, 442] on div "Profssional Blow Dry - HIPLENGTH" at bounding box center [156, 448] width 174 height 16
checkbox input "false"
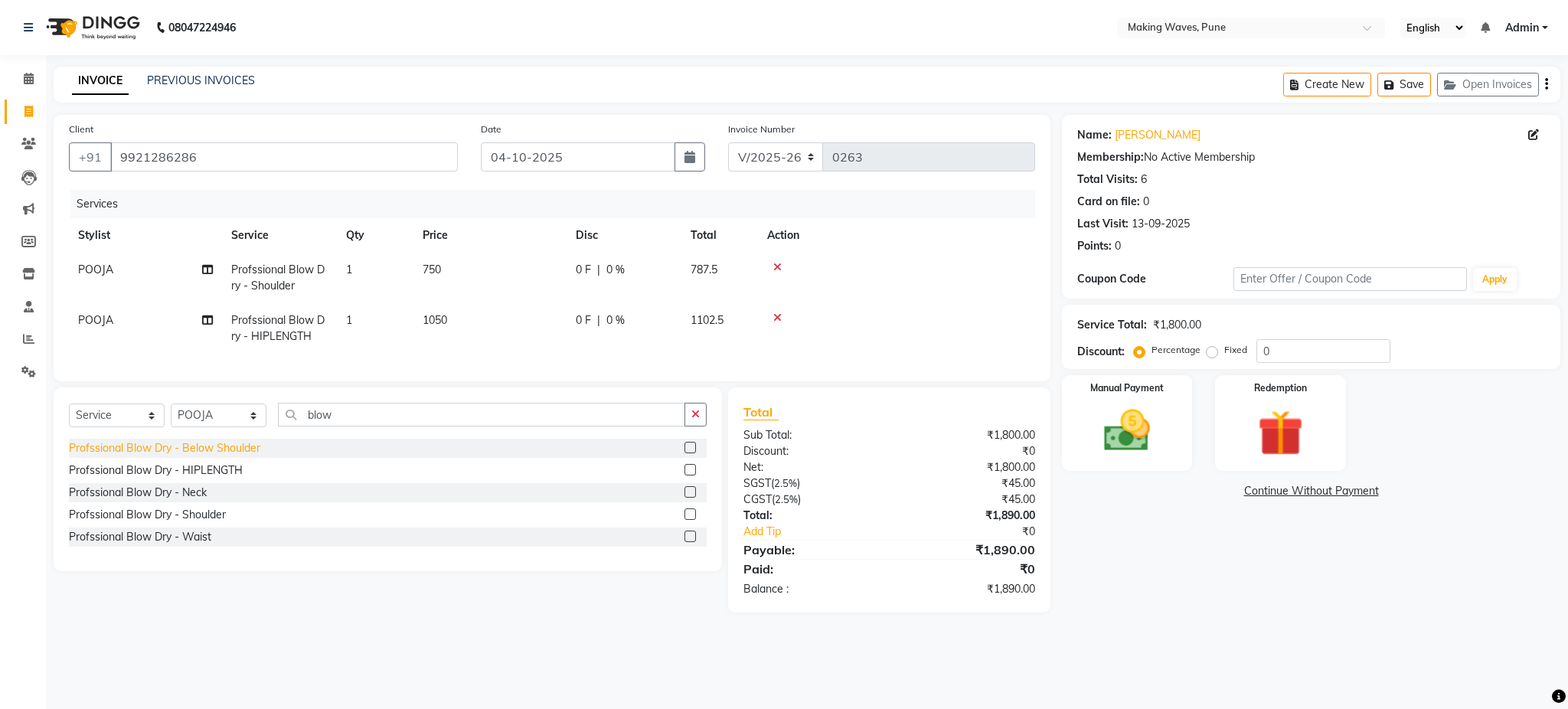
click at [211, 456] on div "Profssional Blow Dry - Below Shoulder" at bounding box center [164, 448] width 191 height 16
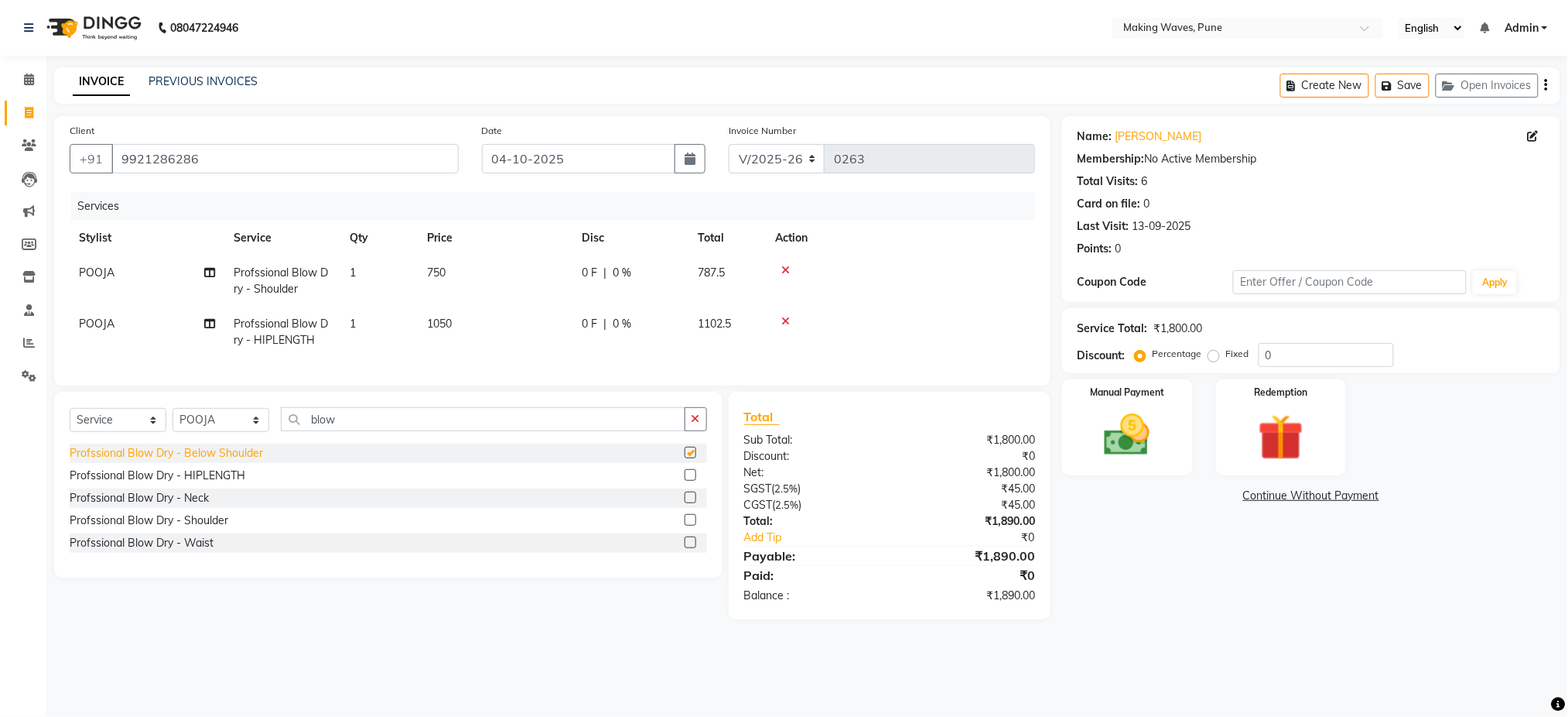
checkbox input "false"
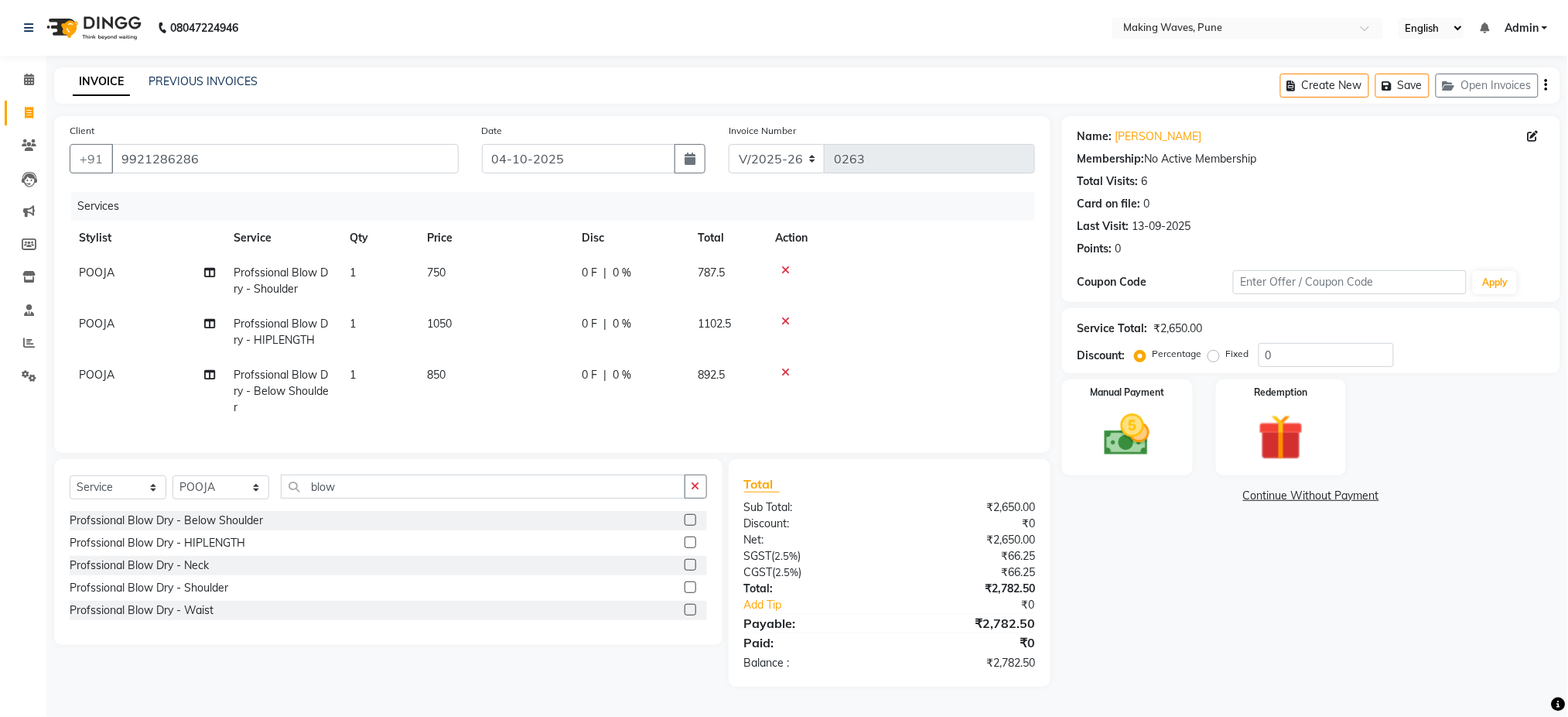
click at [785, 320] on icon at bounding box center [785, 321] width 8 height 11
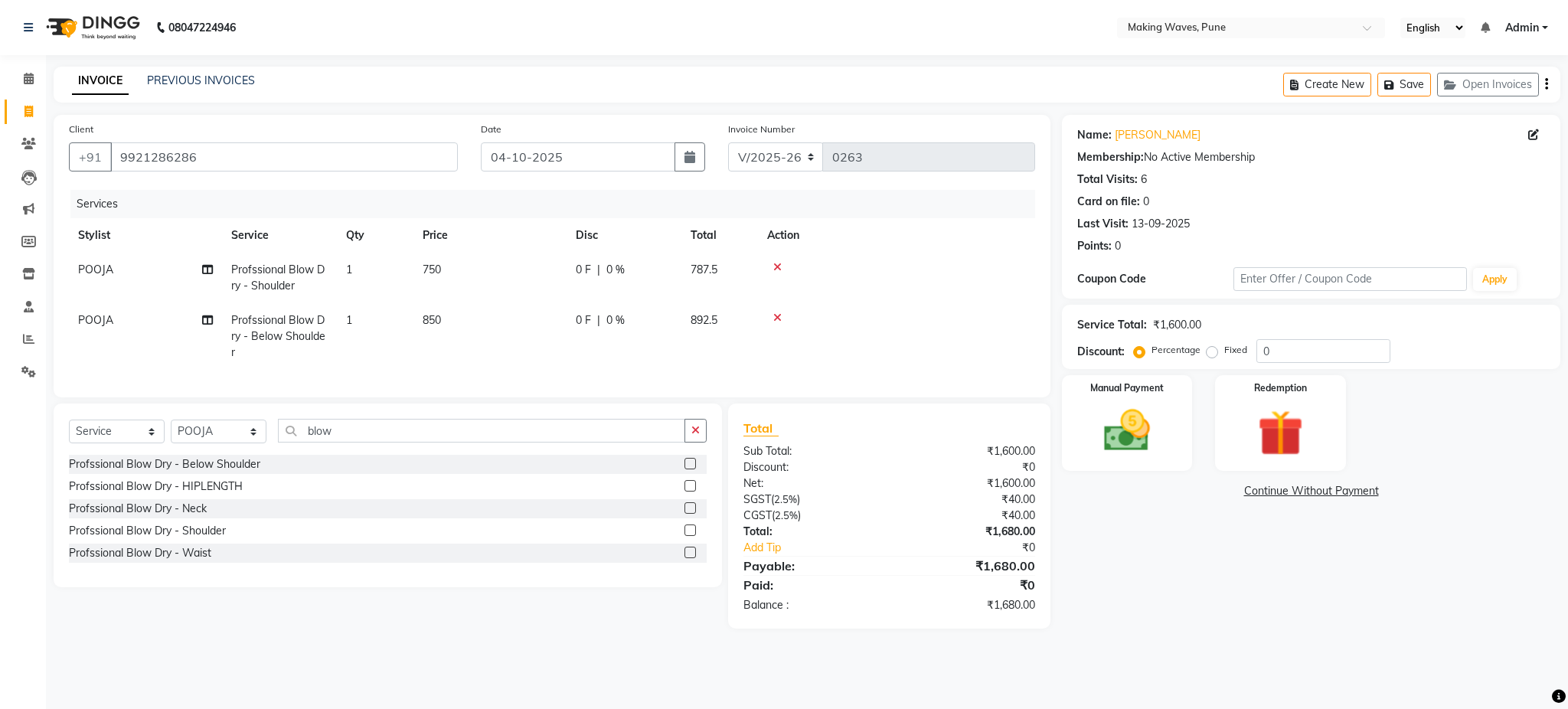
click at [776, 319] on icon at bounding box center [777, 317] width 8 height 11
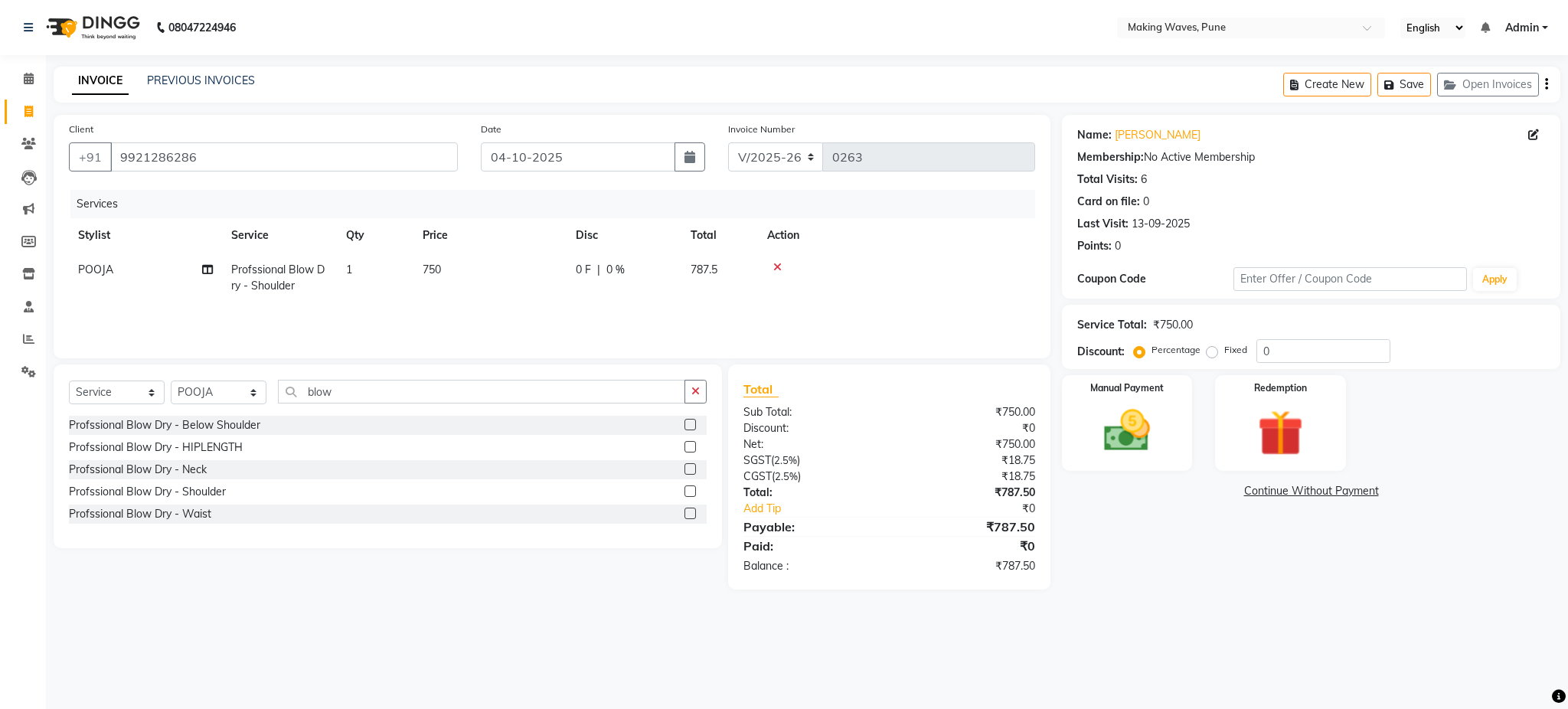
click at [431, 267] on span "750" at bounding box center [432, 269] width 18 height 14
select select "62750"
click at [541, 283] on input "750" at bounding box center [561, 274] width 135 height 24
type input "7"
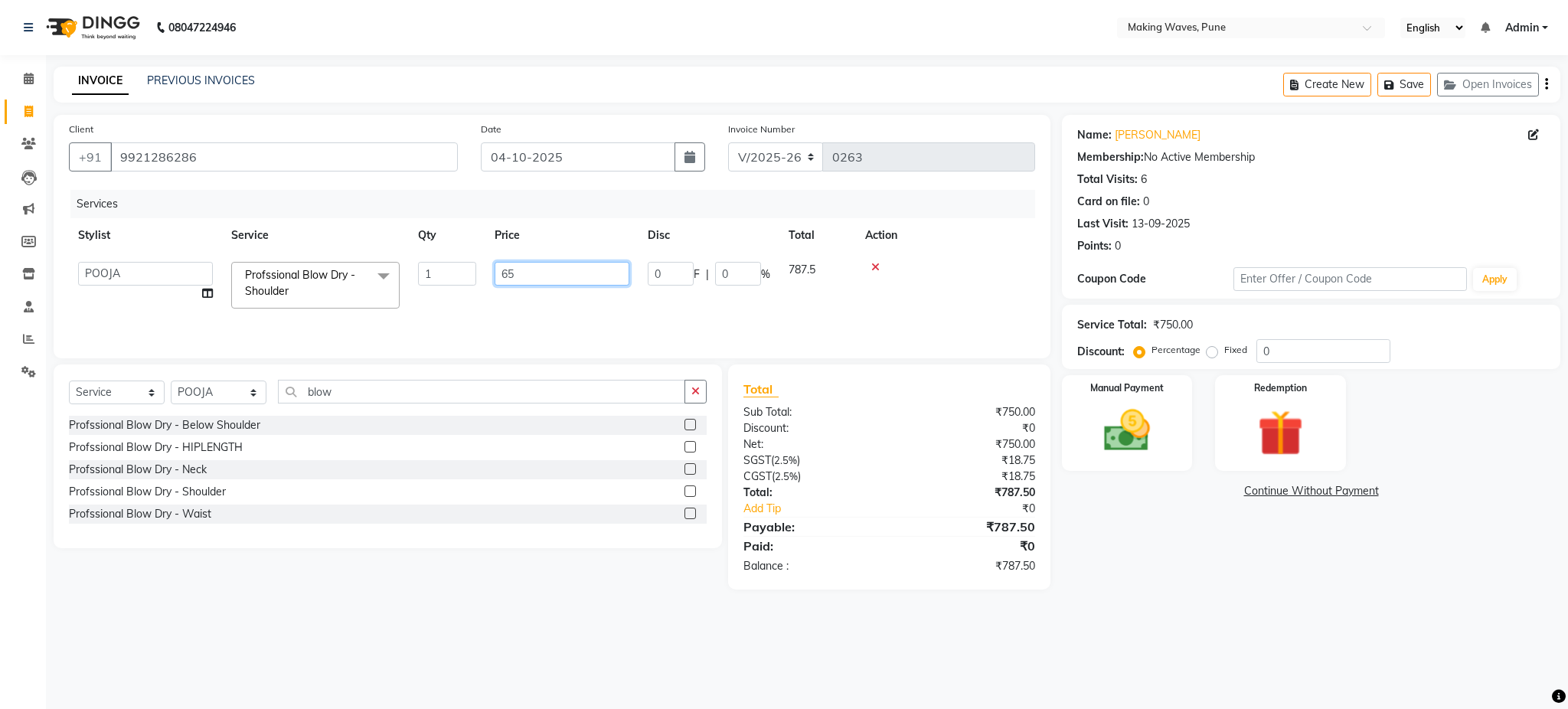
type input "650"
click at [543, 292] on td "650" at bounding box center [490, 278] width 153 height 51
select select "62750"
click at [1547, 85] on icon "button" at bounding box center [1546, 84] width 3 height 1
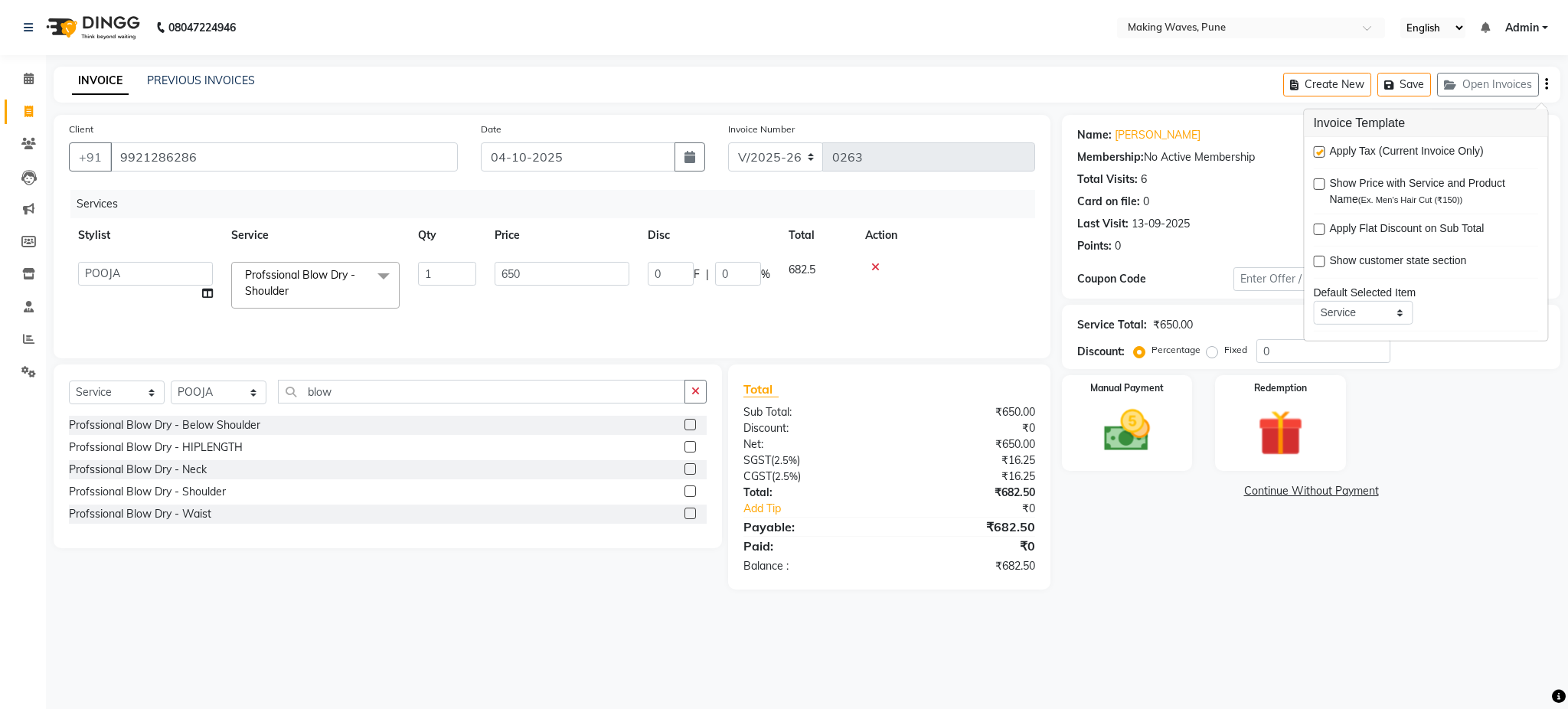
click at [1316, 155] on label at bounding box center [1319, 151] width 12 height 12
click at [1316, 155] on input "checkbox" at bounding box center [1318, 152] width 10 height 10
checkbox input "false"
click at [1160, 390] on label "Manual Payment" at bounding box center [1126, 387] width 76 height 15
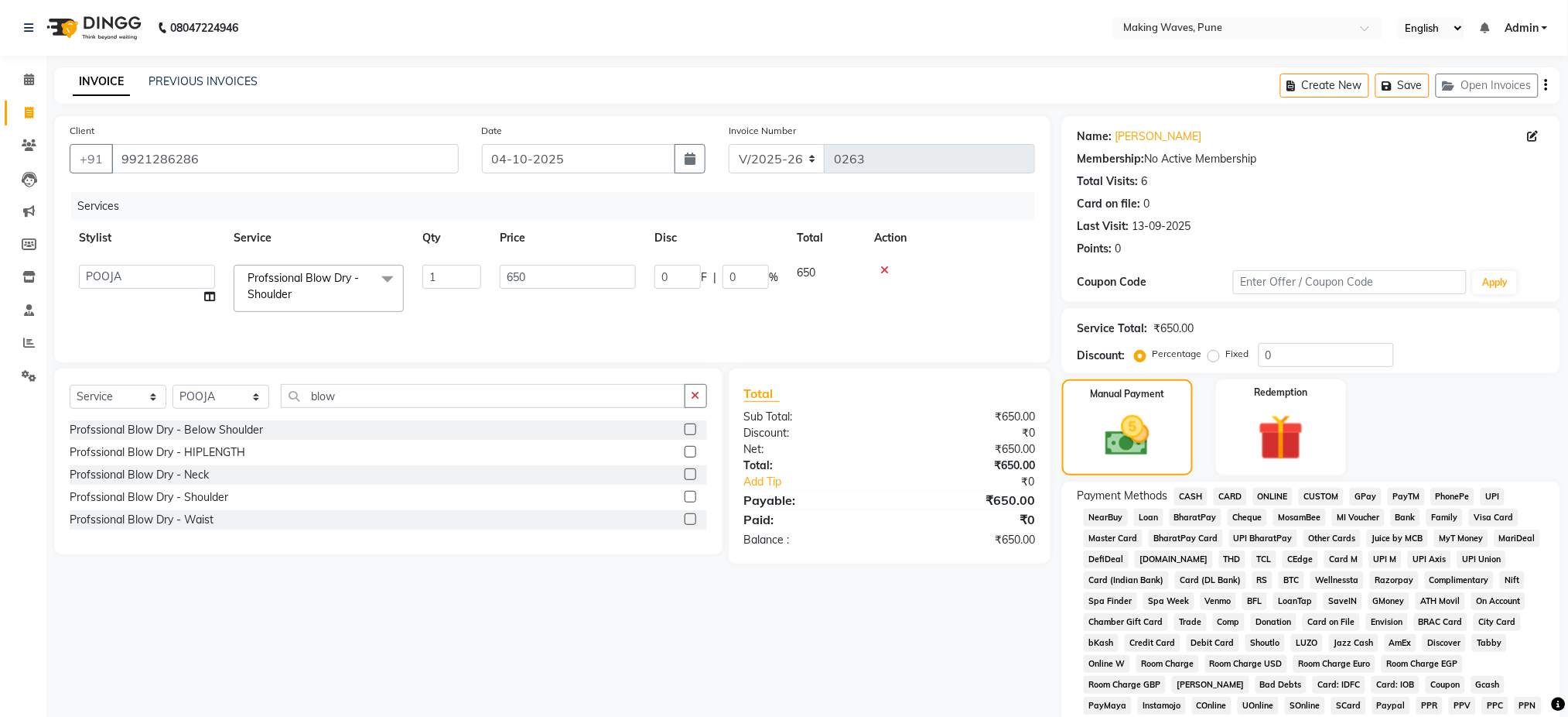
click at [1192, 495] on span "CASH" at bounding box center [1190, 496] width 33 height 17
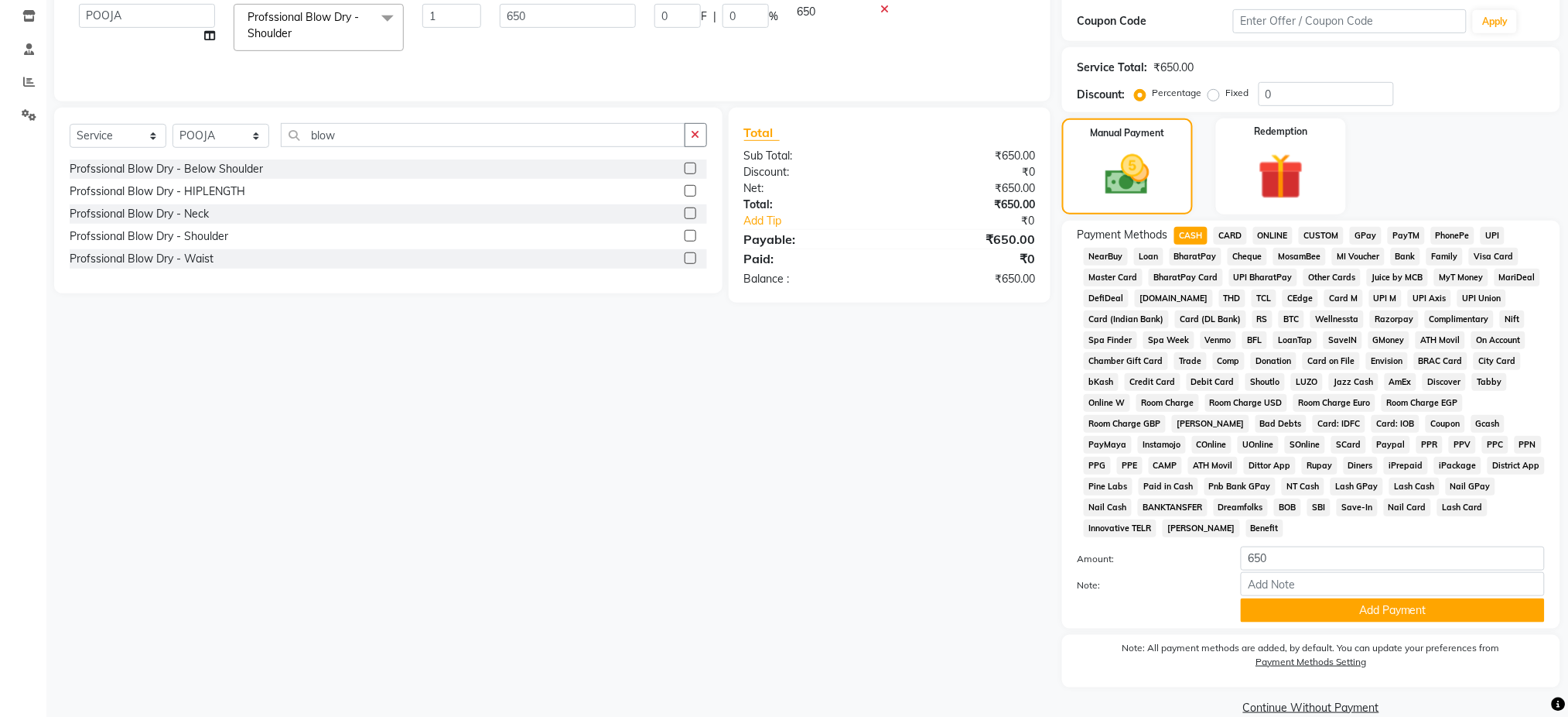
scroll to position [286, 0]
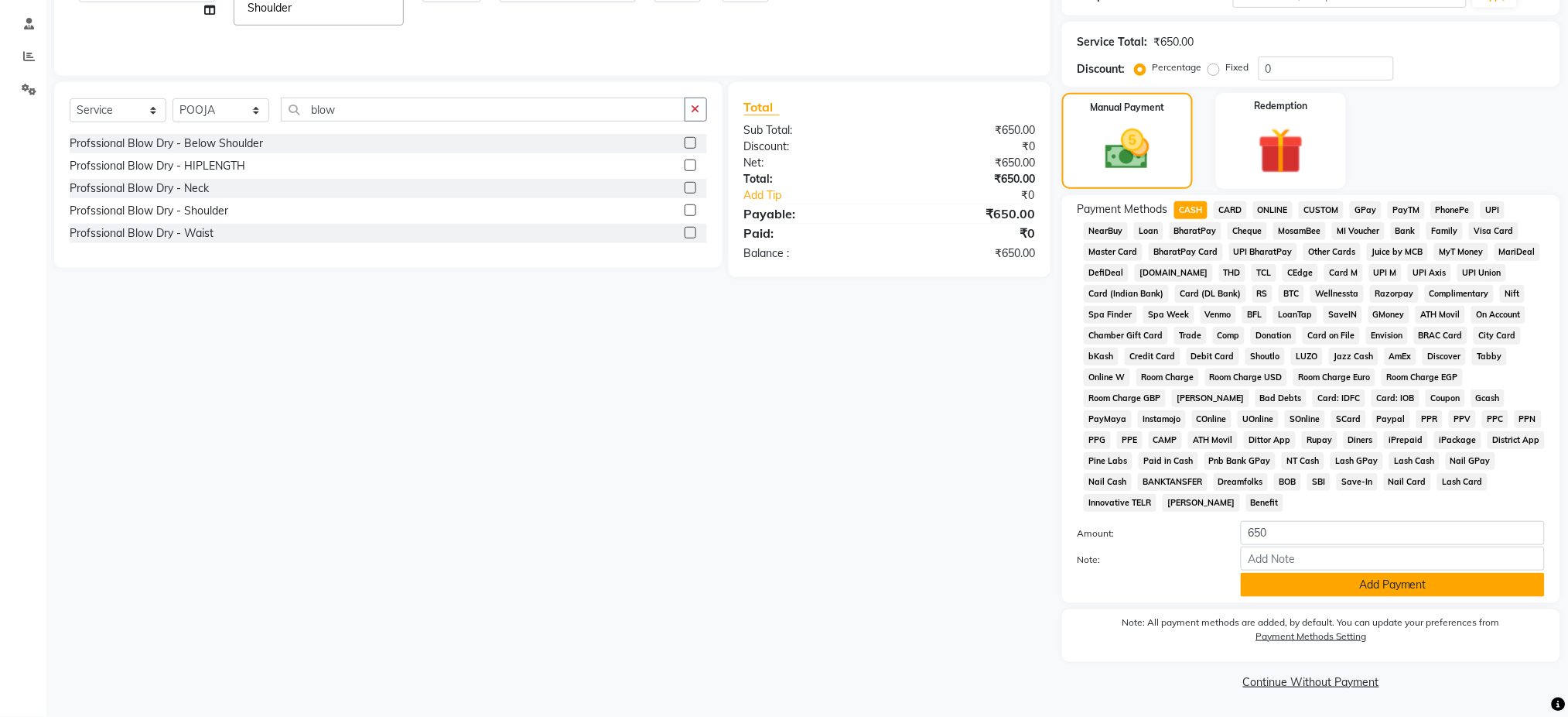
click at [1389, 583] on button "Add Payment" at bounding box center [1393, 585] width 304 height 24
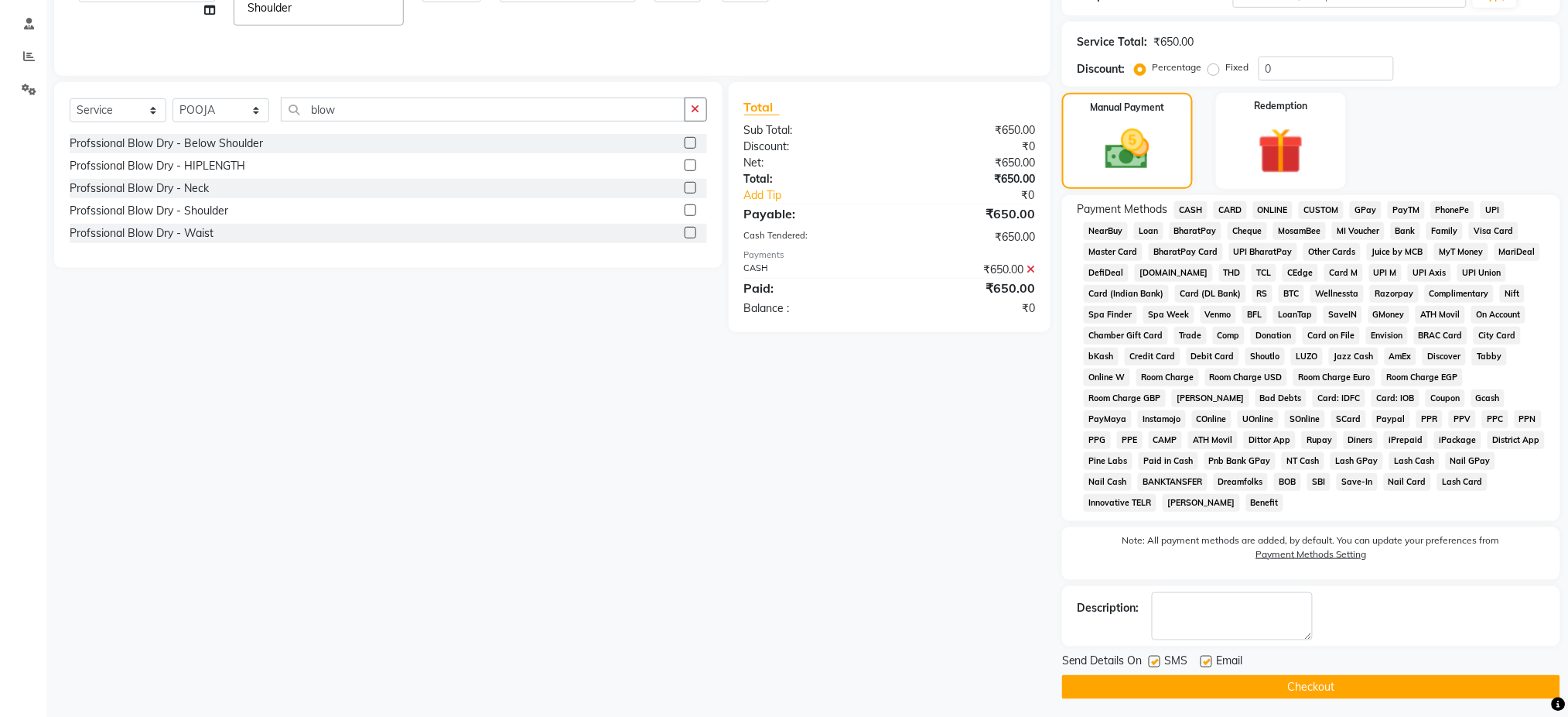
click at [1290, 690] on button "Checkout" at bounding box center [1311, 687] width 499 height 24
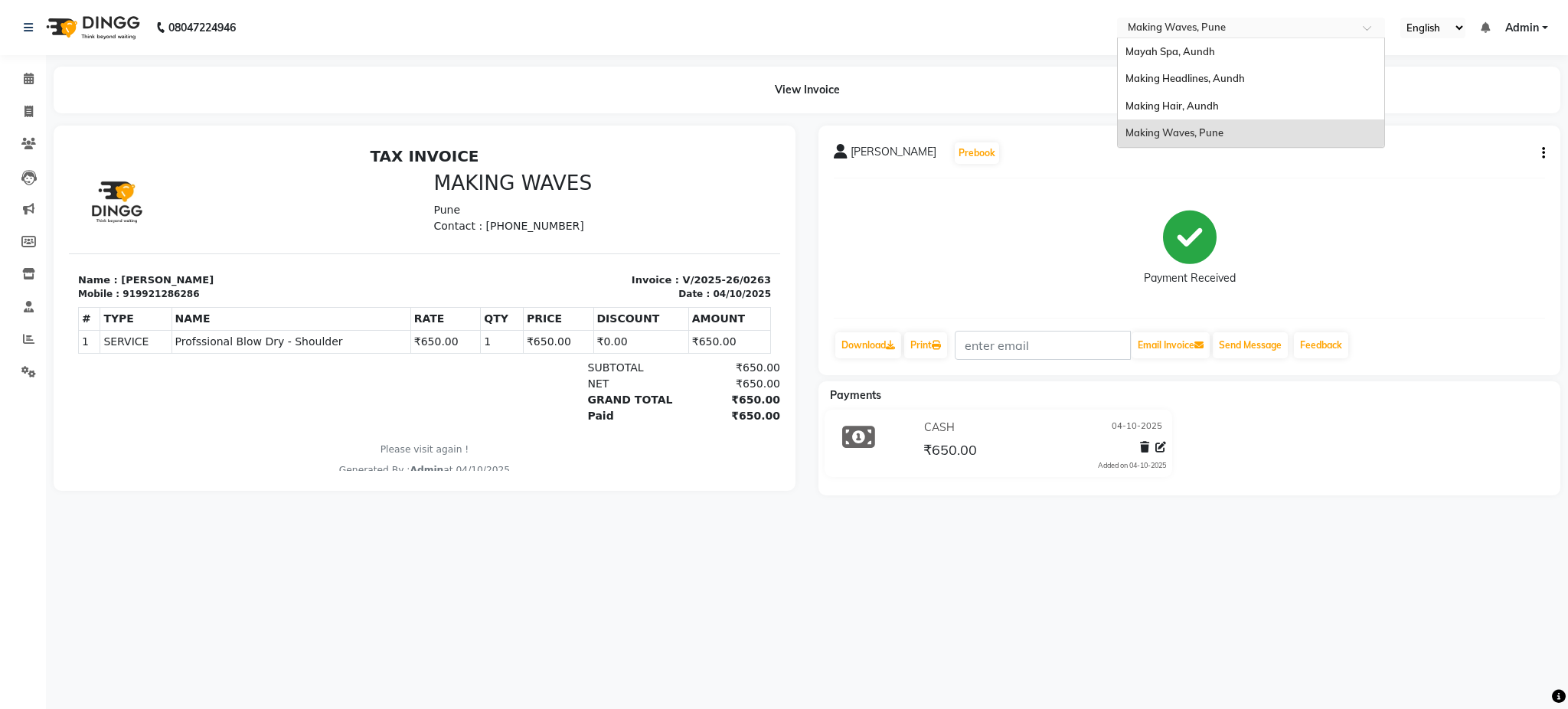
click at [1146, 32] on input "text" at bounding box center [1235, 29] width 222 height 15
click at [1193, 80] on span "Making Headlines, Aundh" at bounding box center [1185, 78] width 120 height 13
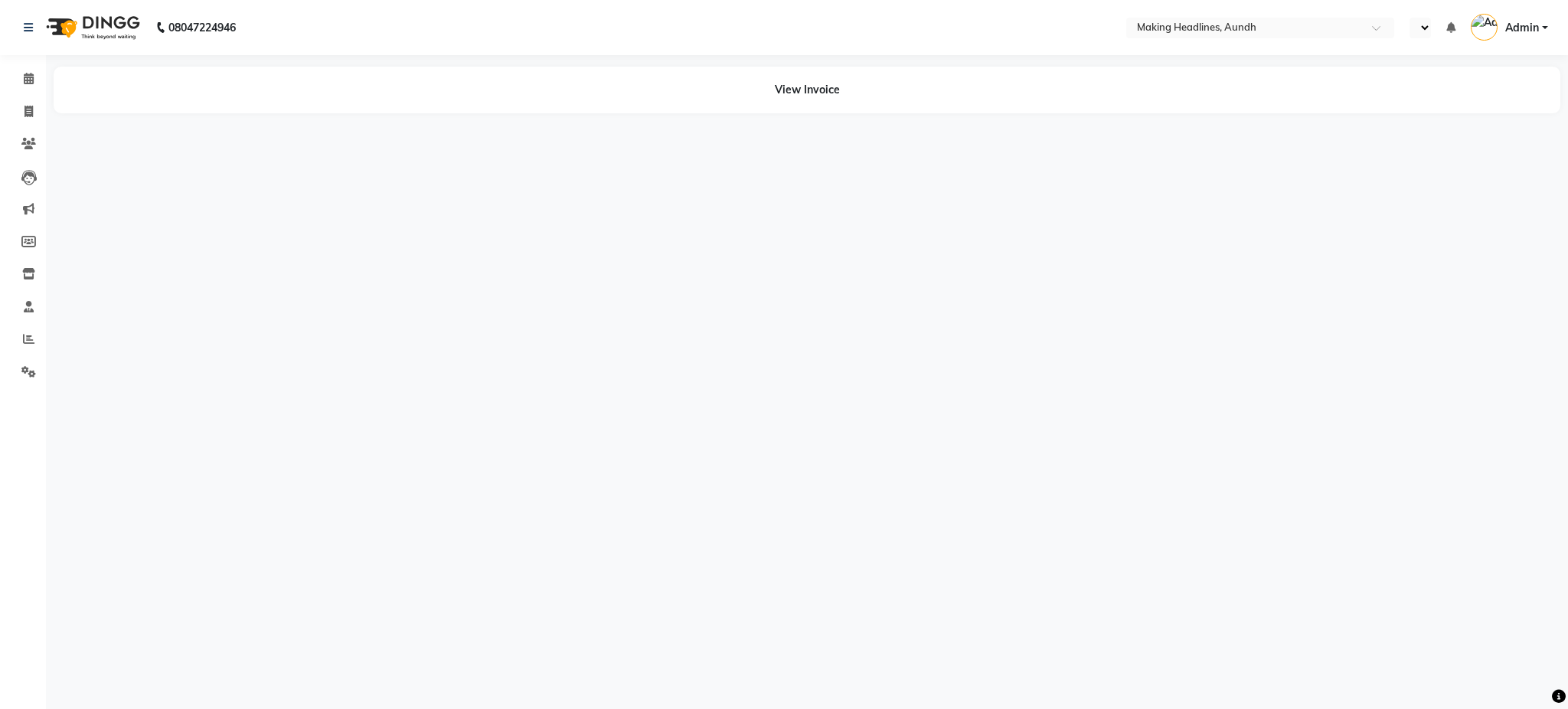
select select "en"
click at [32, 114] on icon at bounding box center [28, 111] width 8 height 12
select select "743"
select select "service"
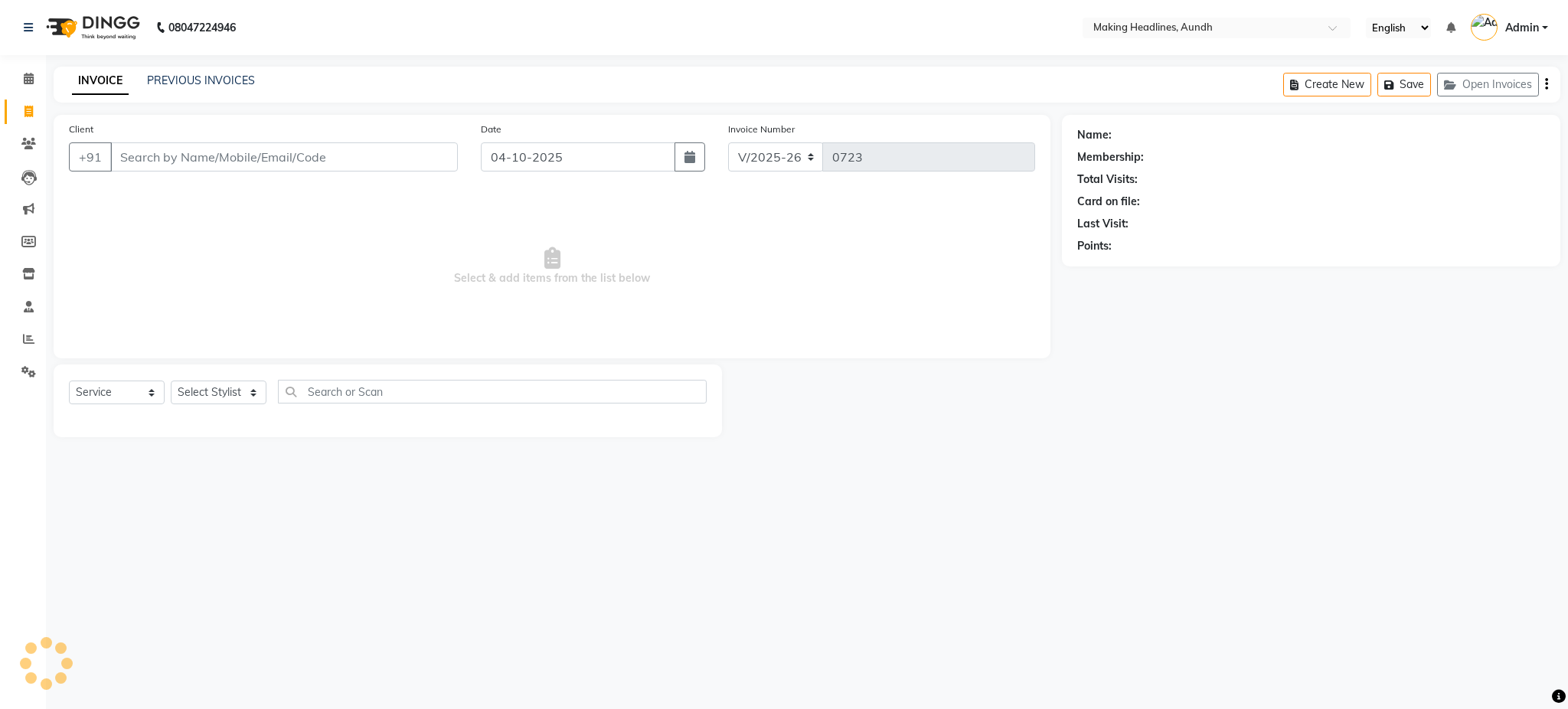
click at [145, 164] on input "Client" at bounding box center [284, 157] width 347 height 29
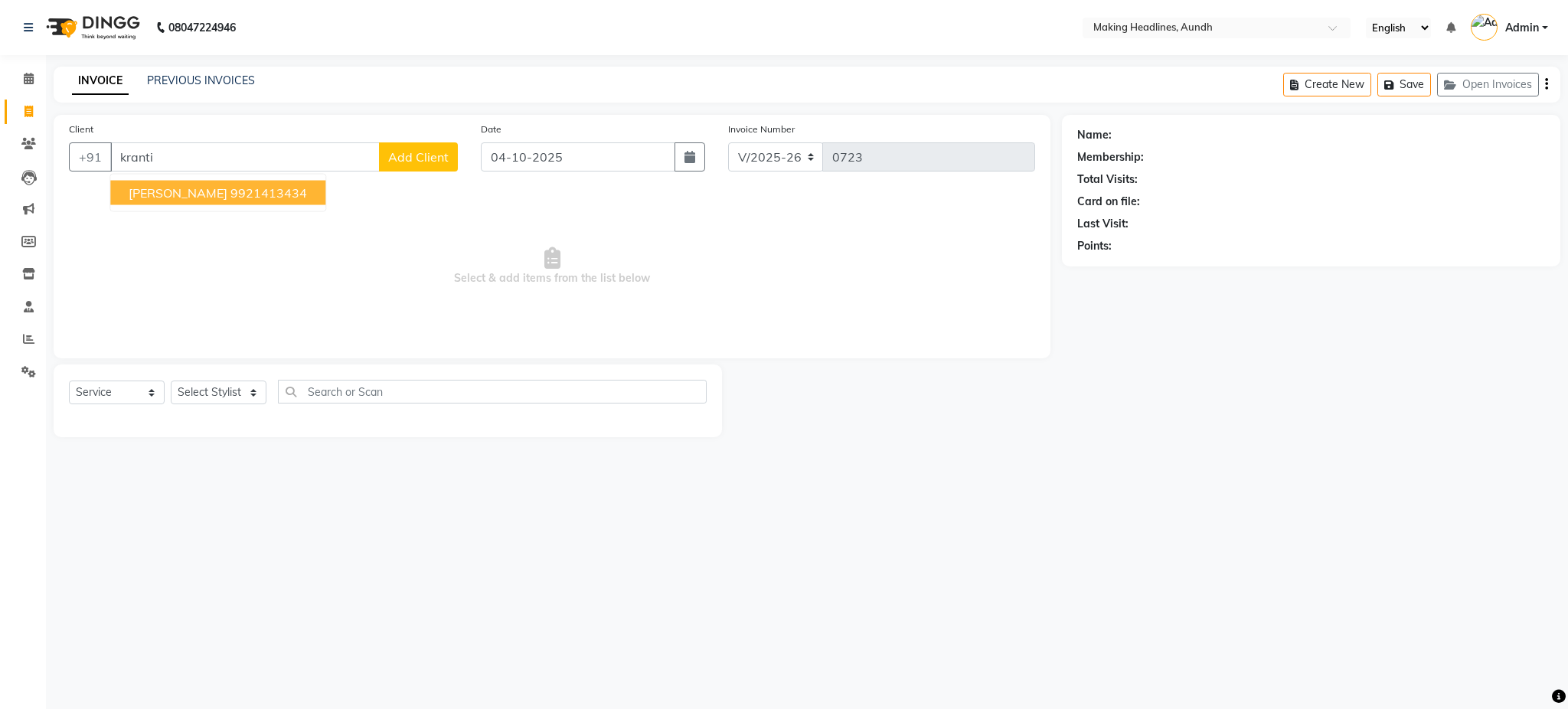
click at [250, 189] on ngb-highlight "9921413434" at bounding box center [268, 192] width 76 height 15
type input "9921413434"
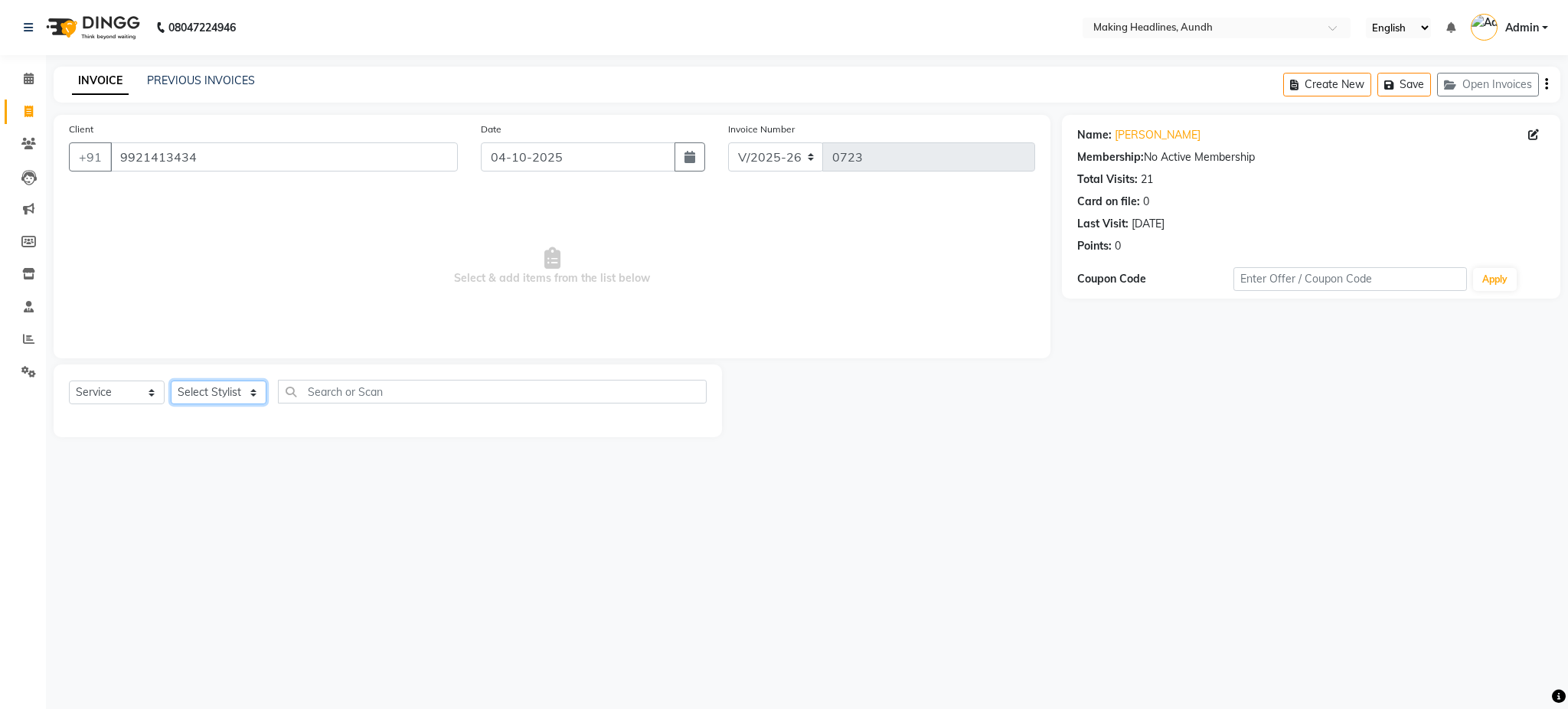
click at [209, 390] on select "Select Stylist ANUH [PERSON_NAME] JOESNA [PERSON_NAME] [PERSON_NAME] SHILPA [PE…" at bounding box center [219, 393] width 96 height 24
select select "11728"
click at [170, 381] on select "Select Stylist ANUH [PERSON_NAME] JOESNA [PERSON_NAME] [PERSON_NAME] SHILPA [PE…" at bounding box center [219, 393] width 96 height 24
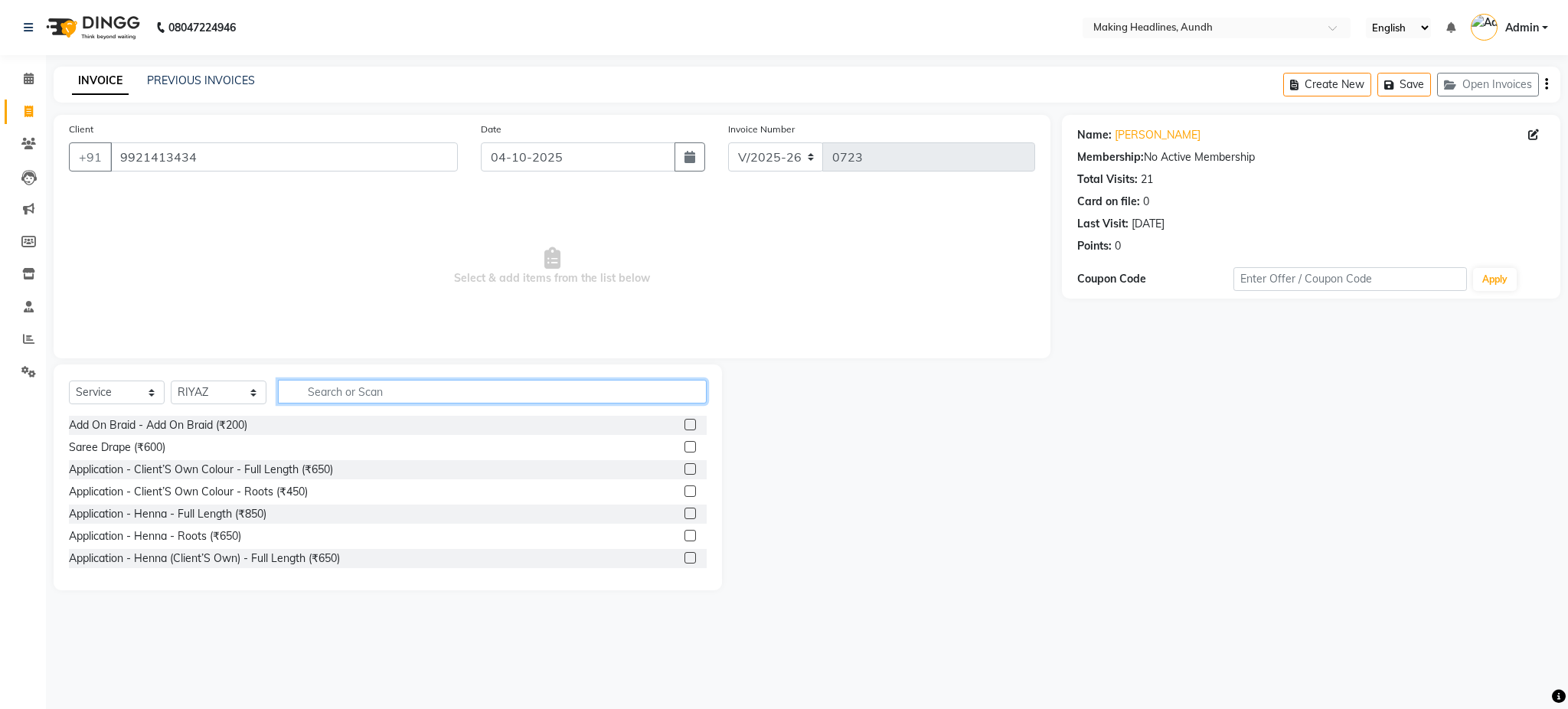
click at [362, 395] on input "text" at bounding box center [492, 392] width 429 height 24
type input "h"
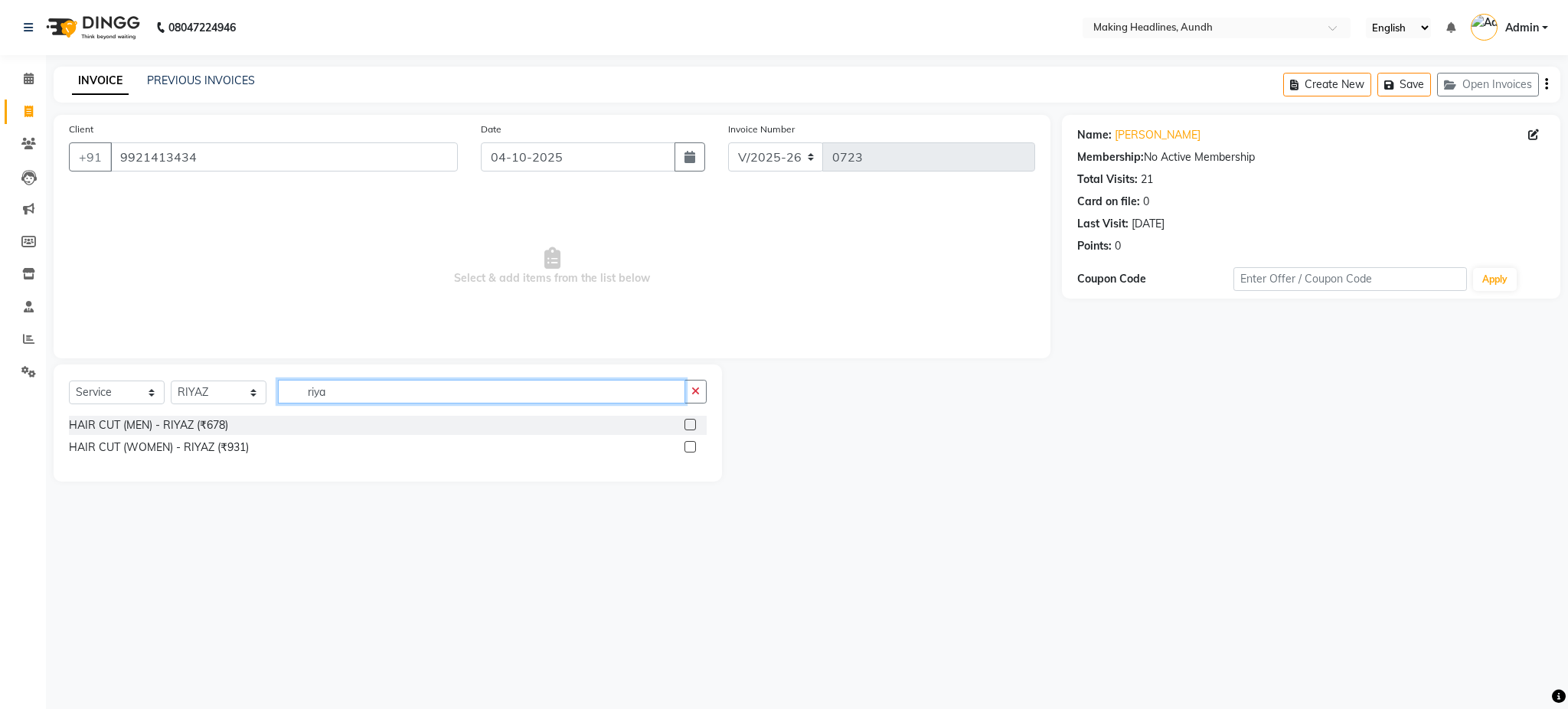
type input "riya"
